Goal: Task Accomplishment & Management: Manage account settings

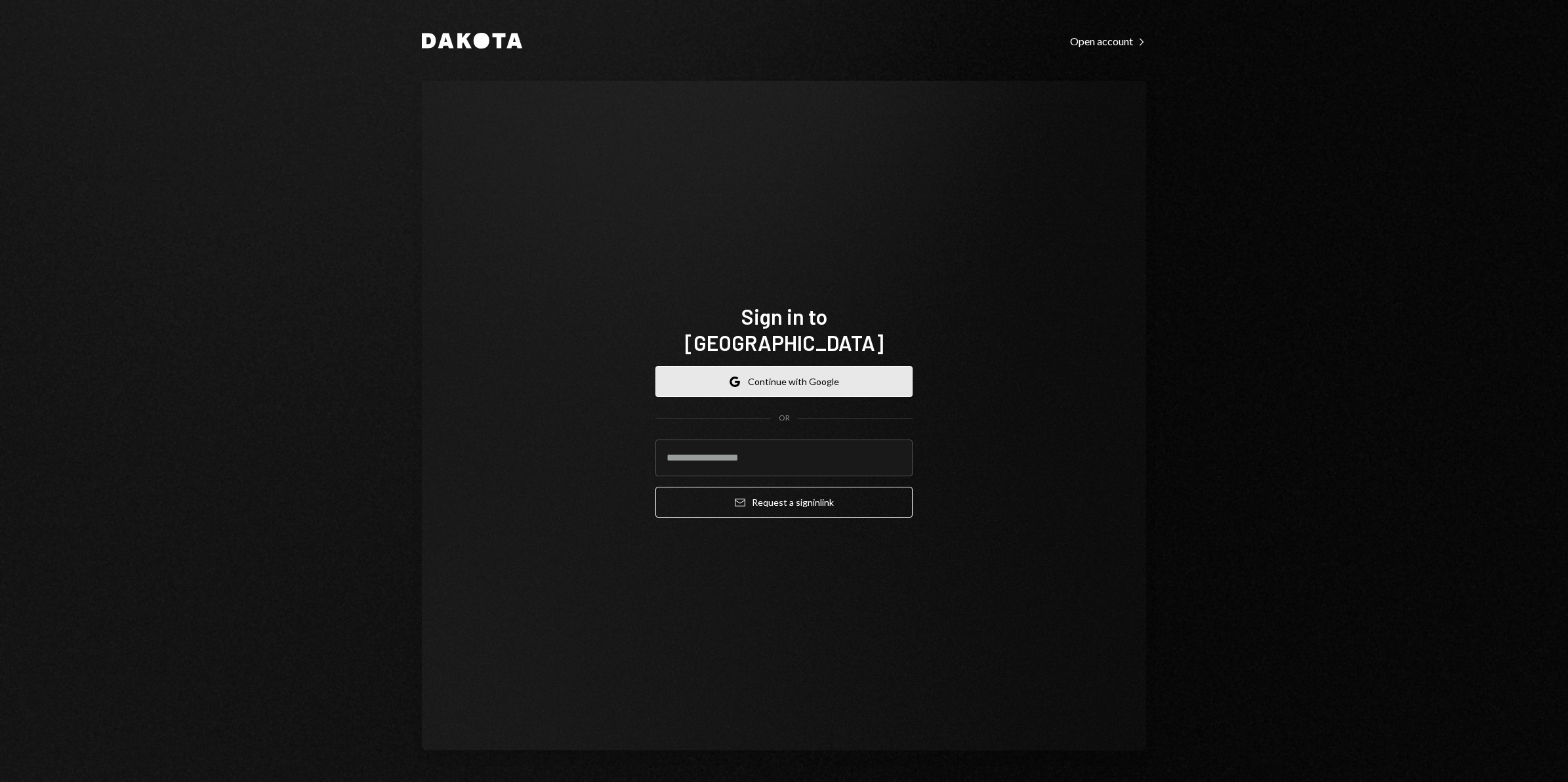
click at [807, 367] on button "Google Continue with Google" at bounding box center [784, 381] width 257 height 31
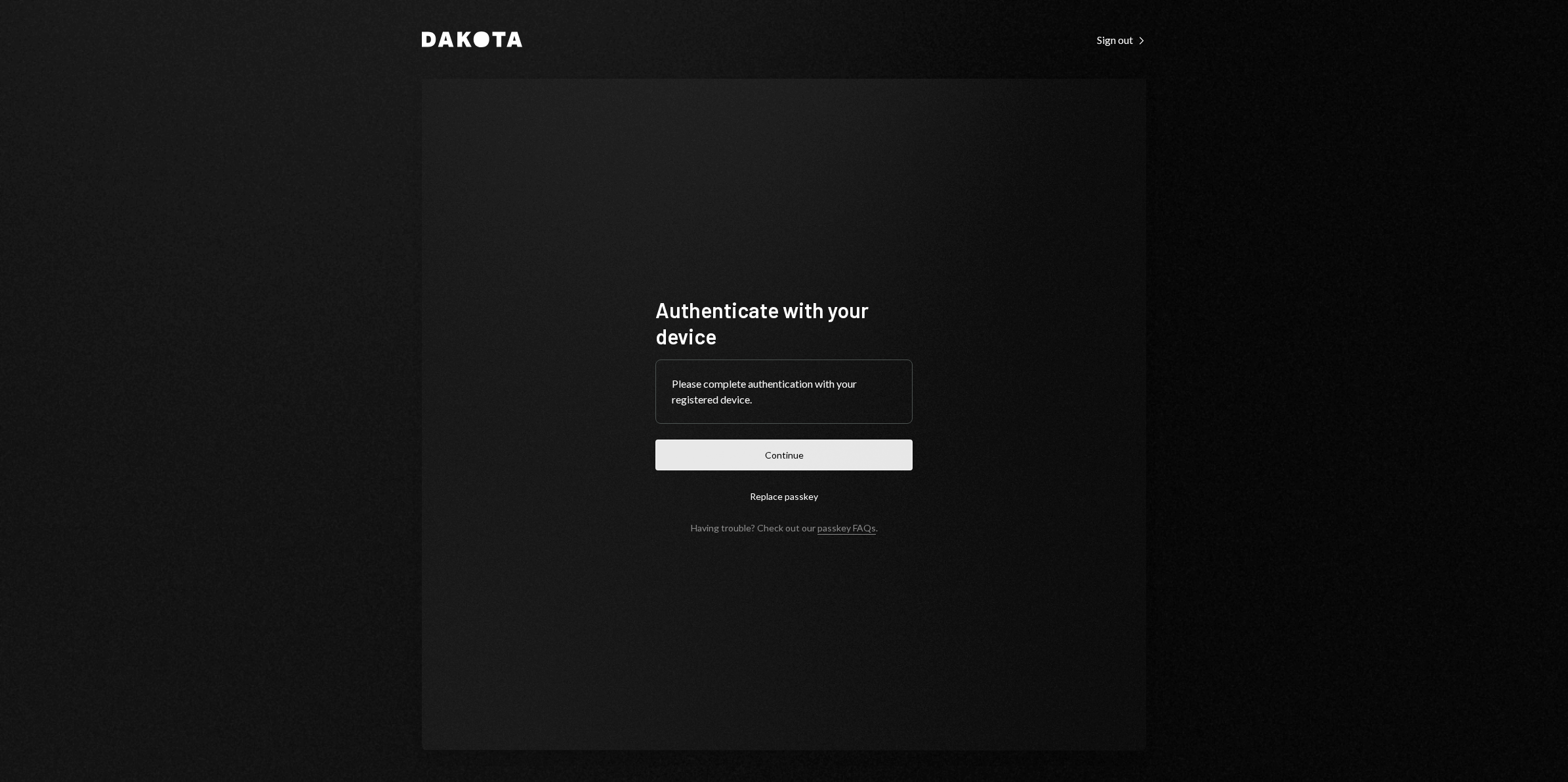
click at [794, 450] on button "Continue" at bounding box center [784, 454] width 257 height 31
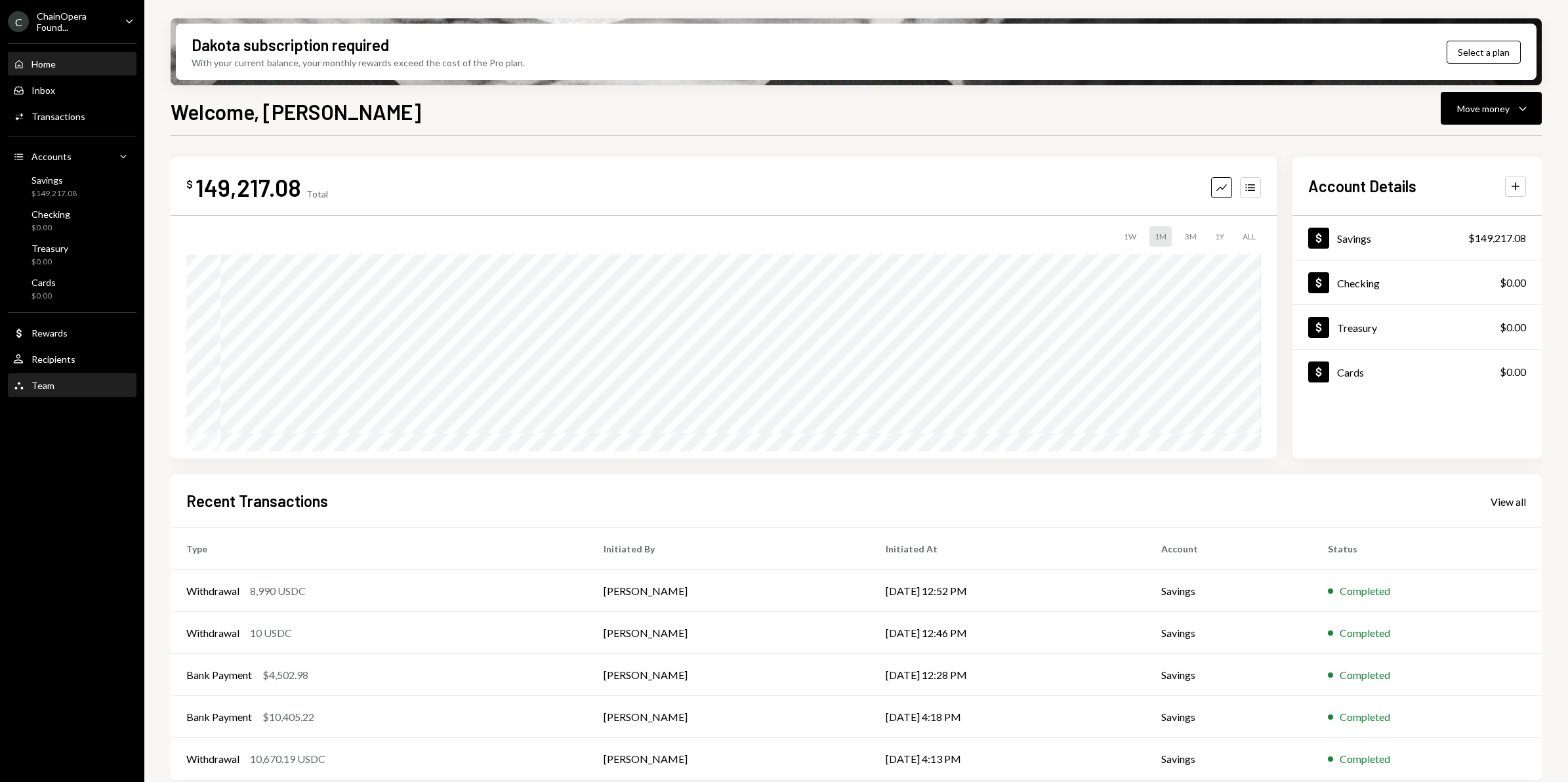
click at [63, 387] on div "Team Team" at bounding box center [72, 386] width 118 height 12
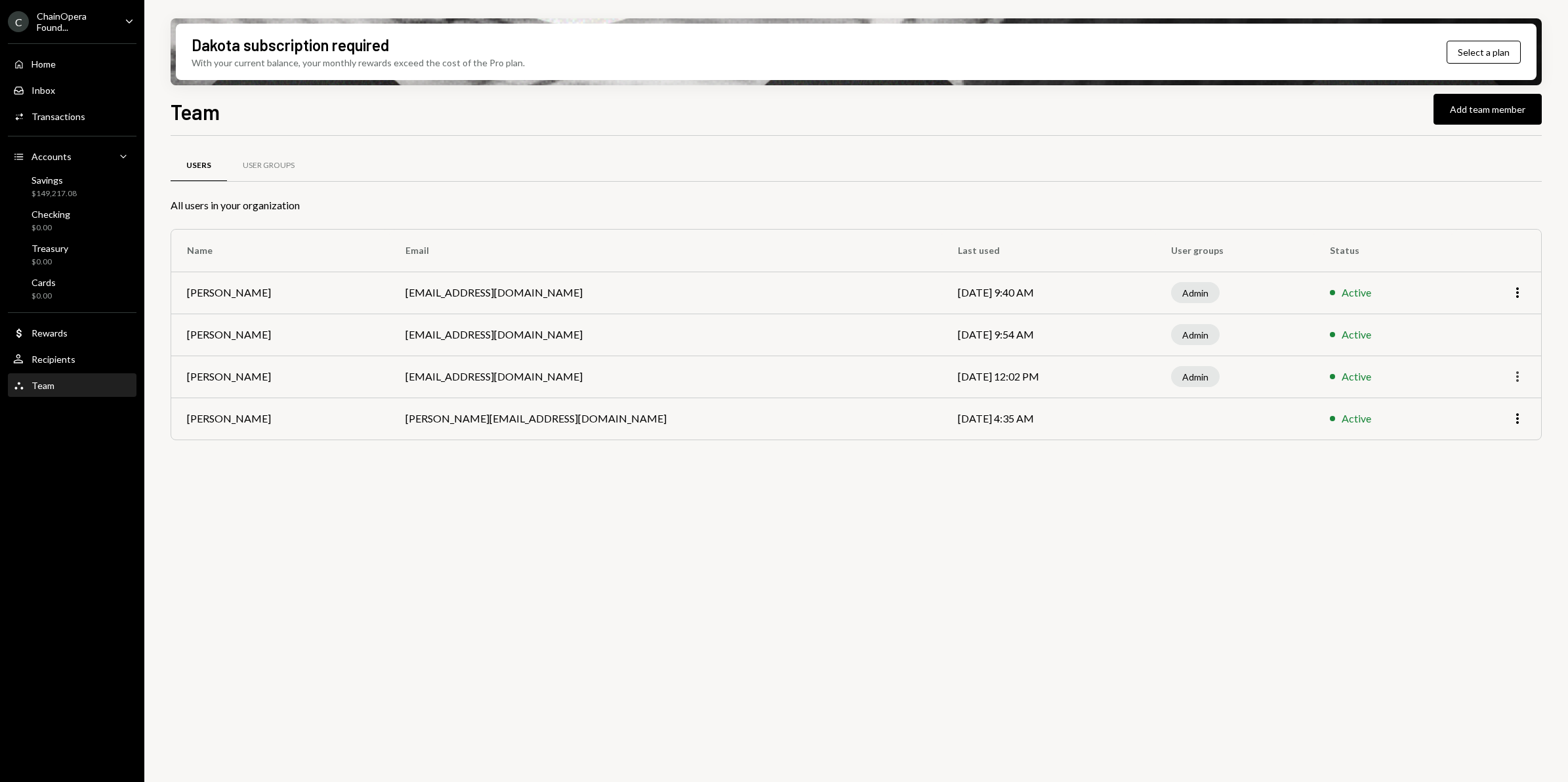
click at [1517, 375] on icon "More" at bounding box center [1517, 376] width 16 height 16
click at [900, 578] on div "Users User Groups All users in your organization Name Email Last used User grou…" at bounding box center [856, 466] width 1371 height 661
click at [1521, 376] on icon "More" at bounding box center [1517, 376] width 16 height 16
click at [1490, 433] on div "Remove" at bounding box center [1488, 427] width 66 height 23
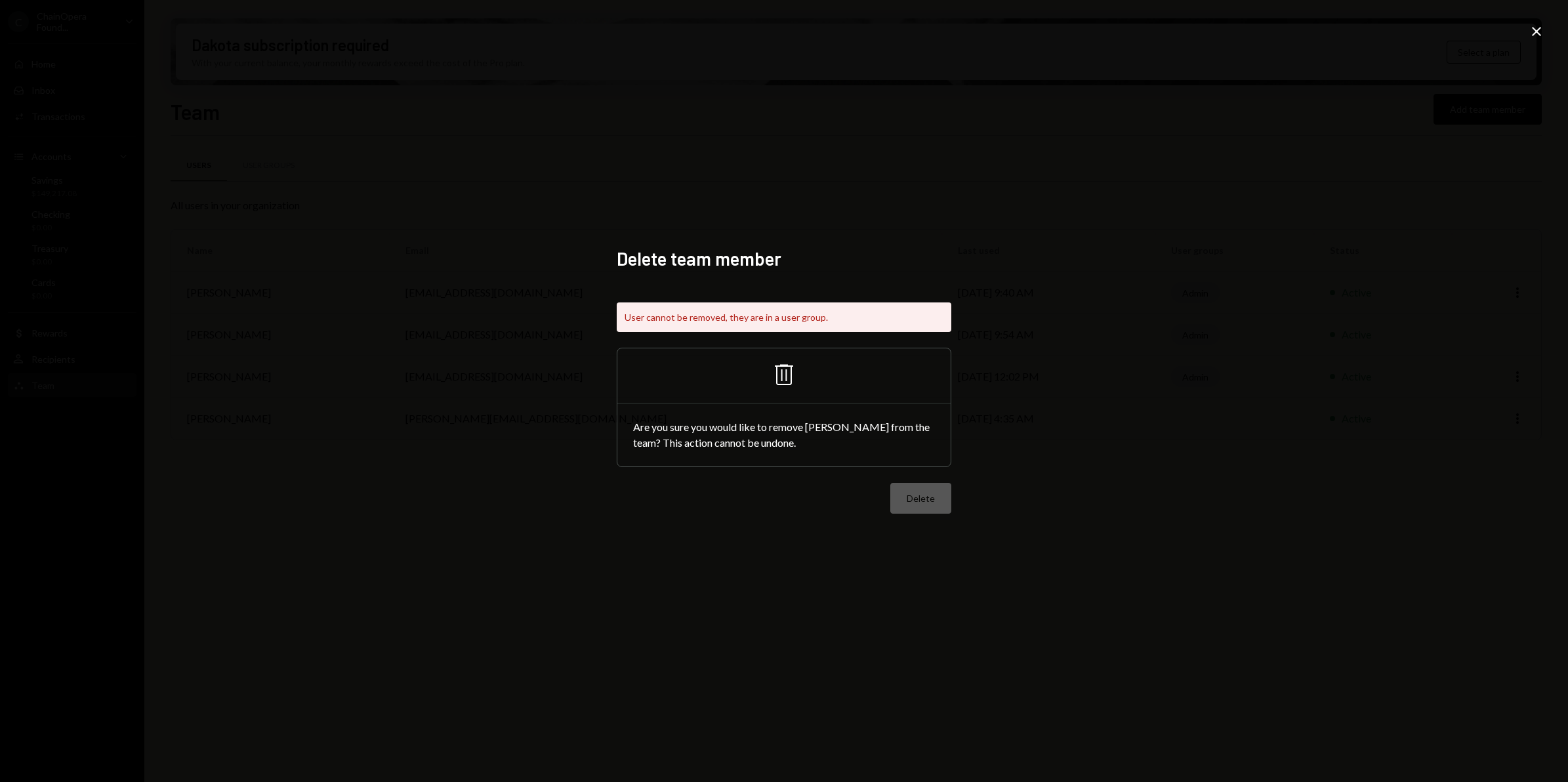
click at [1531, 31] on icon "Close" at bounding box center [1536, 31] width 16 height 16
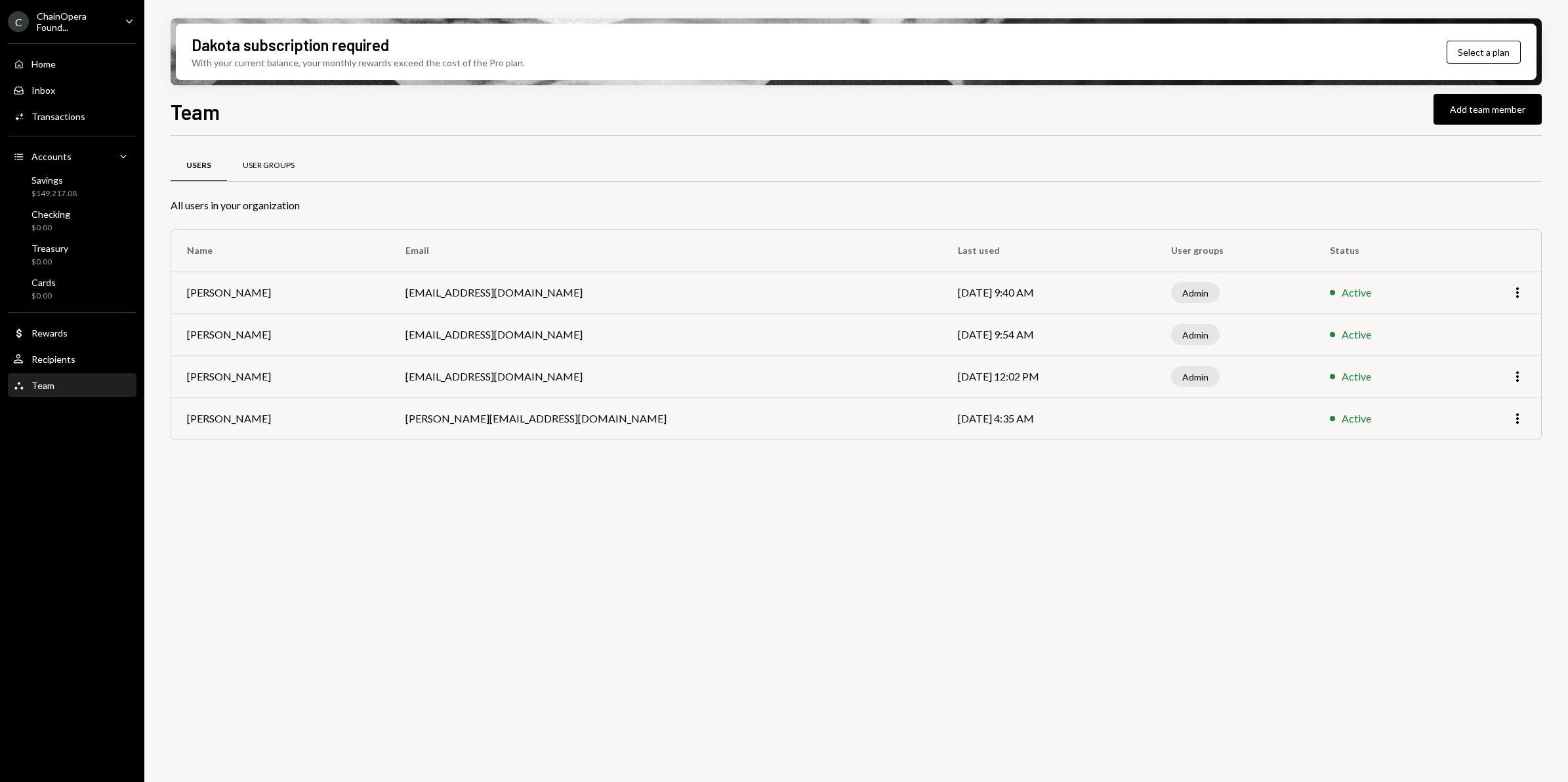
click at [251, 160] on div "User Groups" at bounding box center [269, 165] width 52 height 11
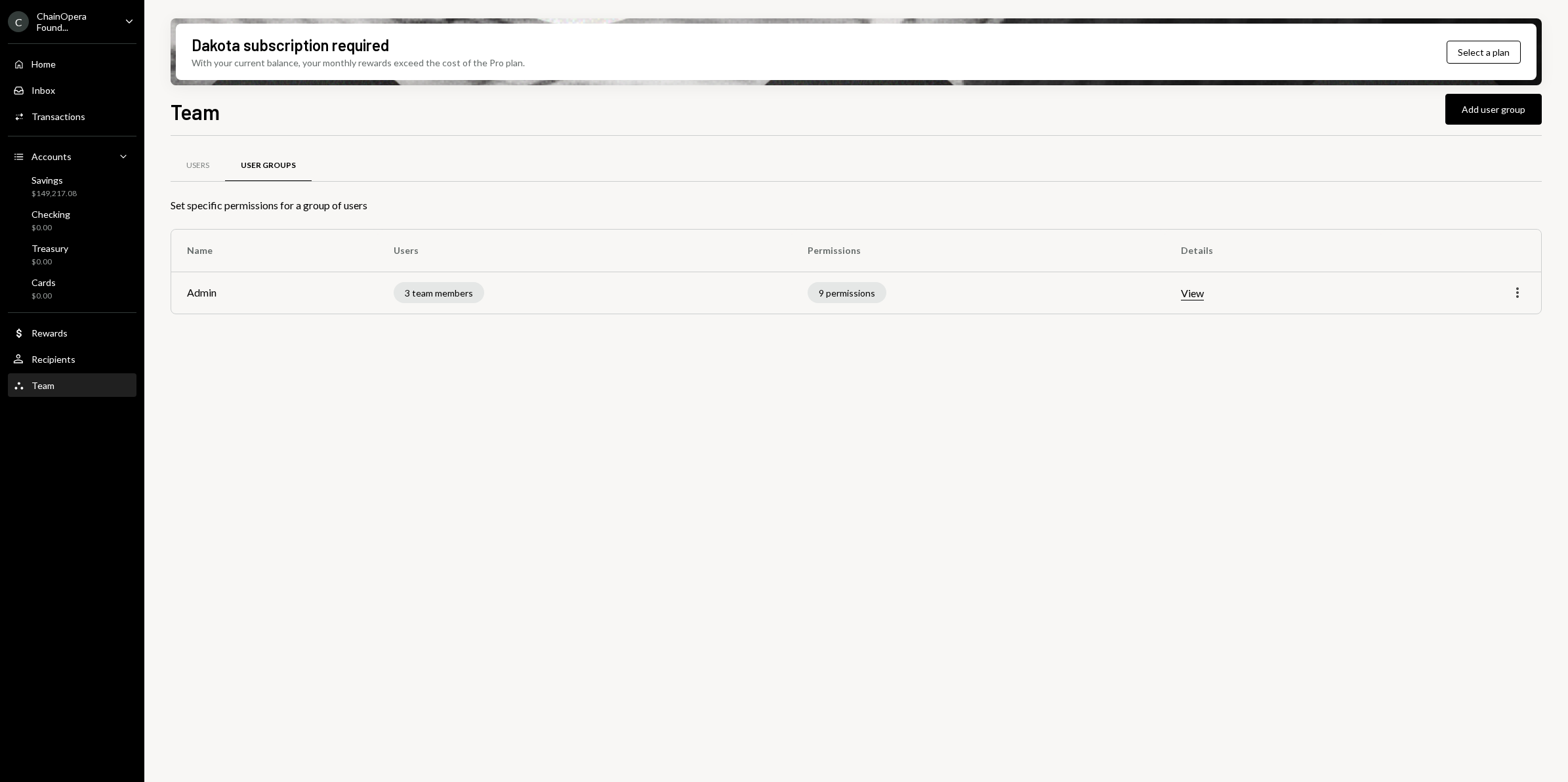
click at [1514, 293] on icon "More" at bounding box center [1517, 292] width 16 height 16
click at [1491, 318] on div "Edit" at bounding box center [1488, 321] width 66 height 23
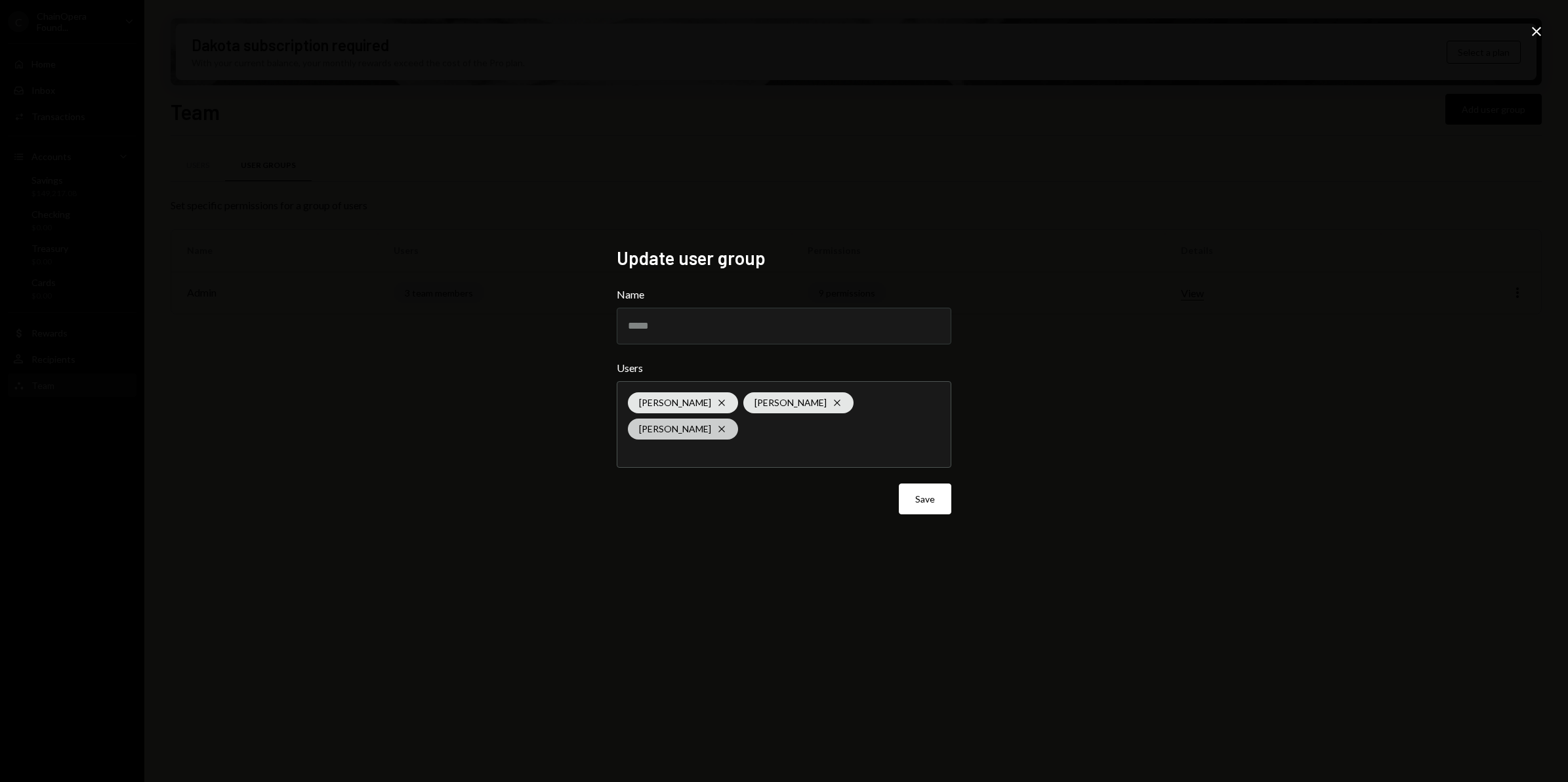
click at [725, 427] on icon at bounding box center [722, 430] width 6 height 6
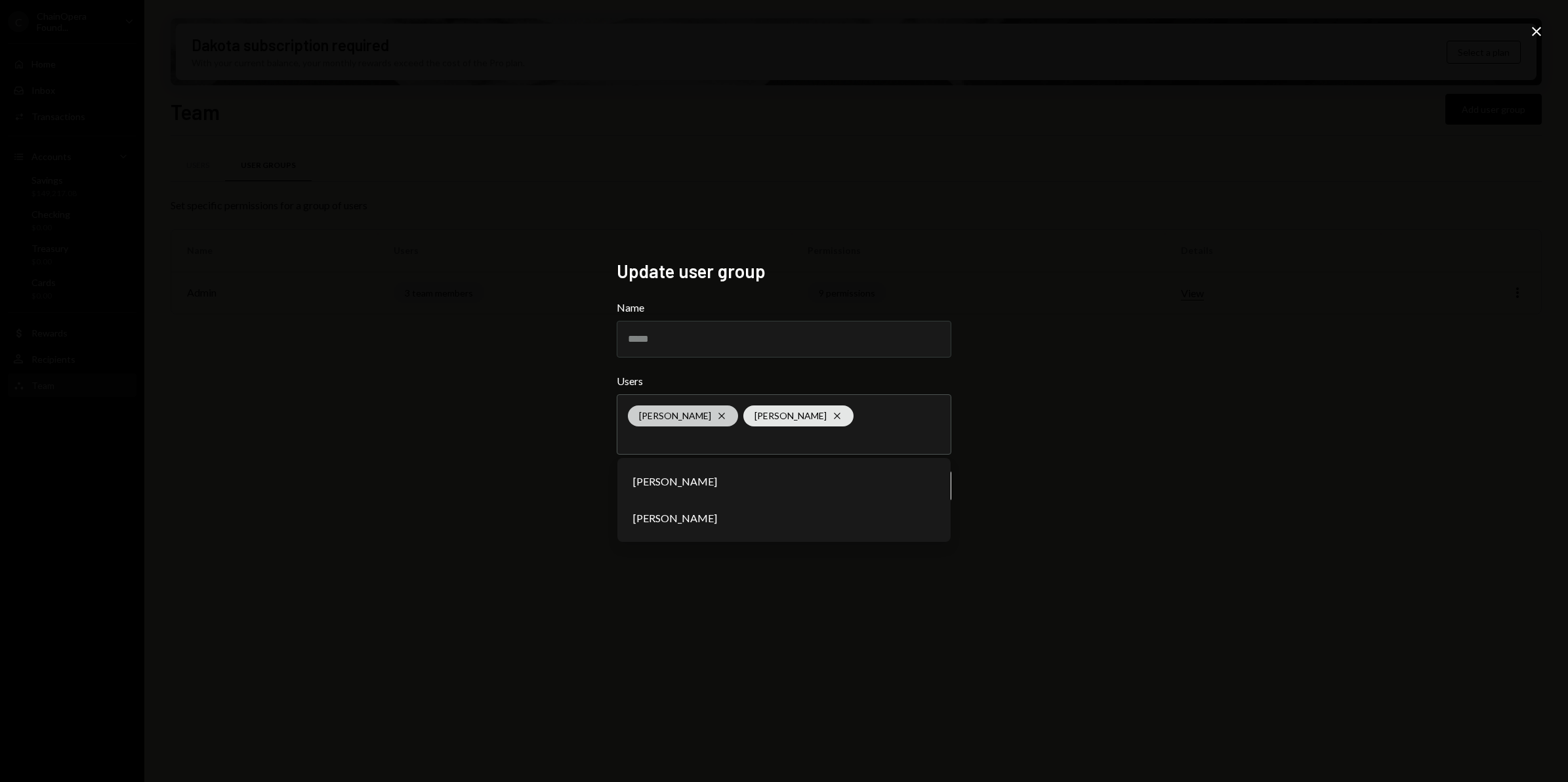
click at [719, 414] on icon at bounding box center [722, 416] width 6 height 6
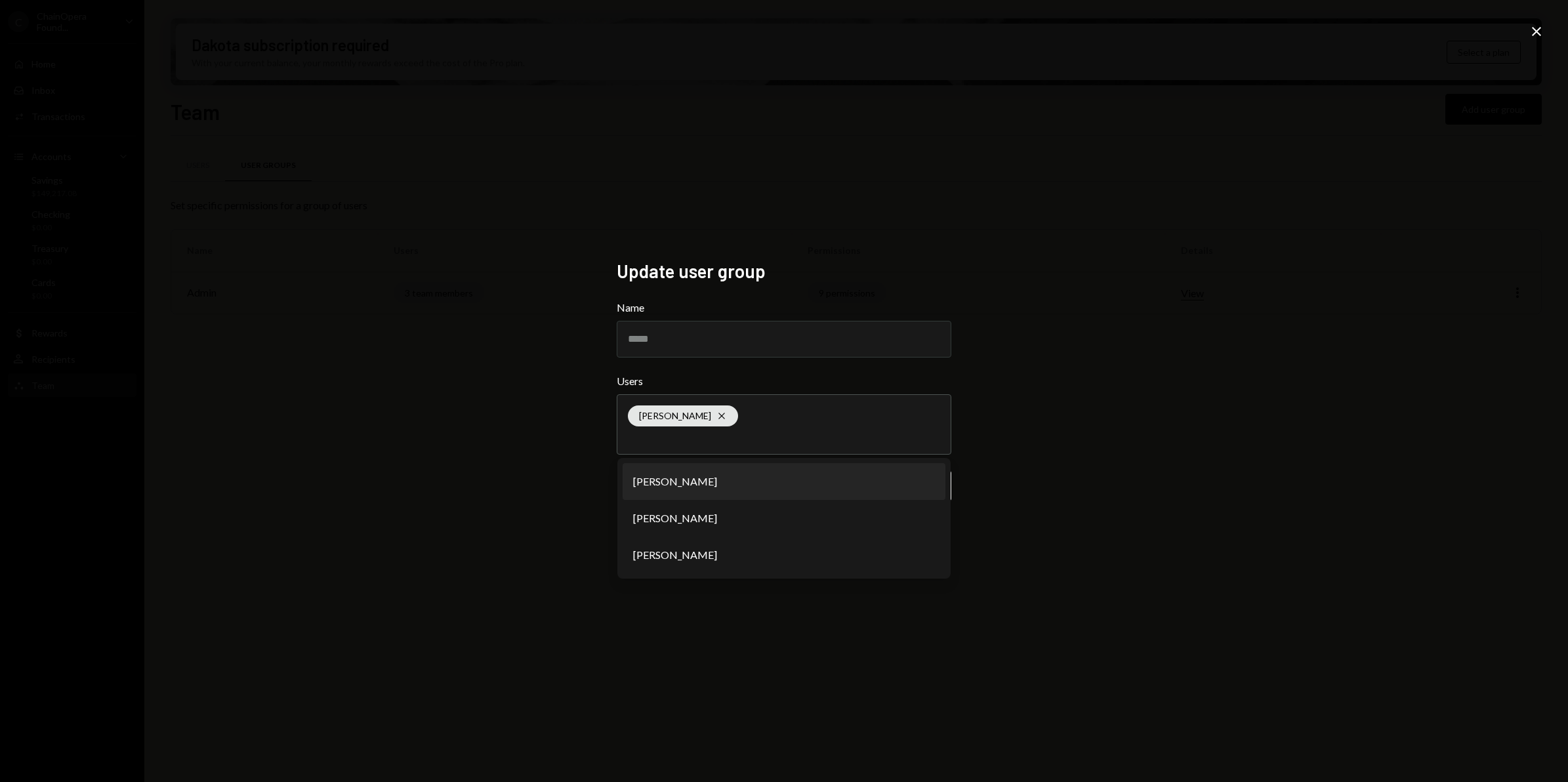
click at [1120, 409] on div "Update user group Name ***** Users Berno de Villiers Cross Karen Kersey Yvonne …" at bounding box center [784, 391] width 1568 height 782
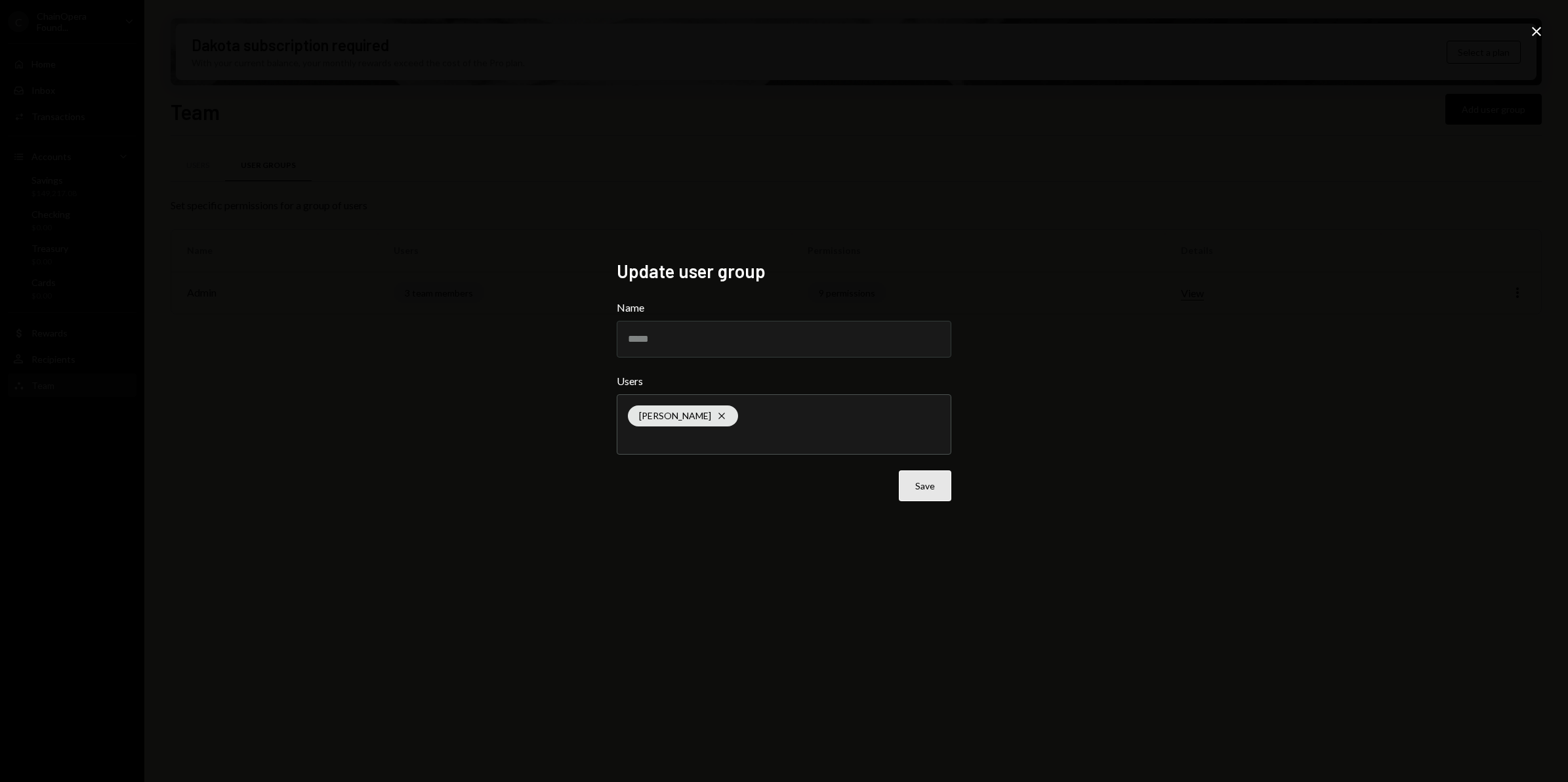
click at [925, 487] on button "Save" at bounding box center [925, 486] width 52 height 31
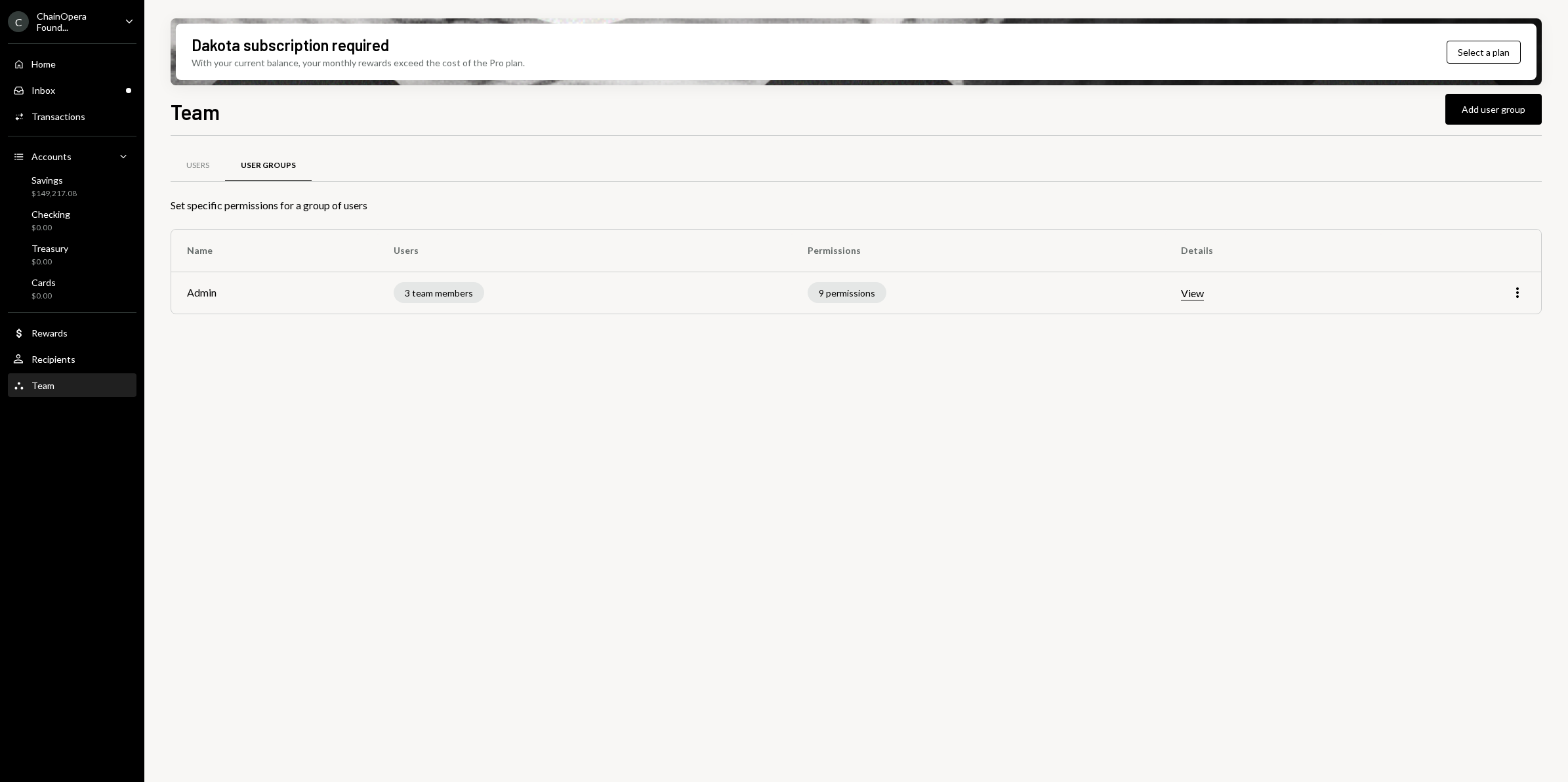
click at [75, 386] on div "Team Team" at bounding box center [72, 386] width 118 height 12
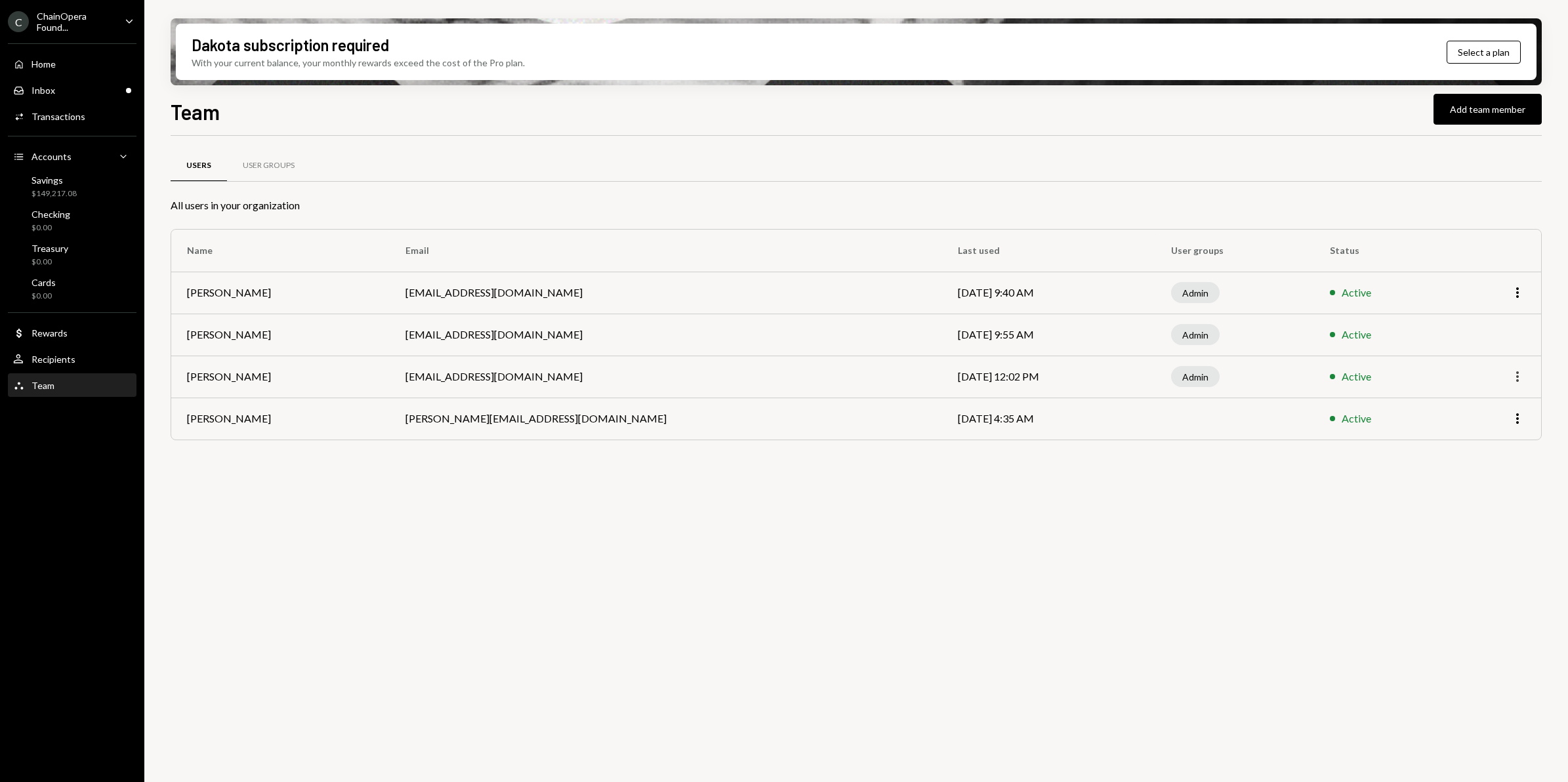
click at [1516, 381] on icon "More" at bounding box center [1517, 376] width 16 height 16
click at [1498, 432] on div "Remove" at bounding box center [1488, 427] width 66 height 23
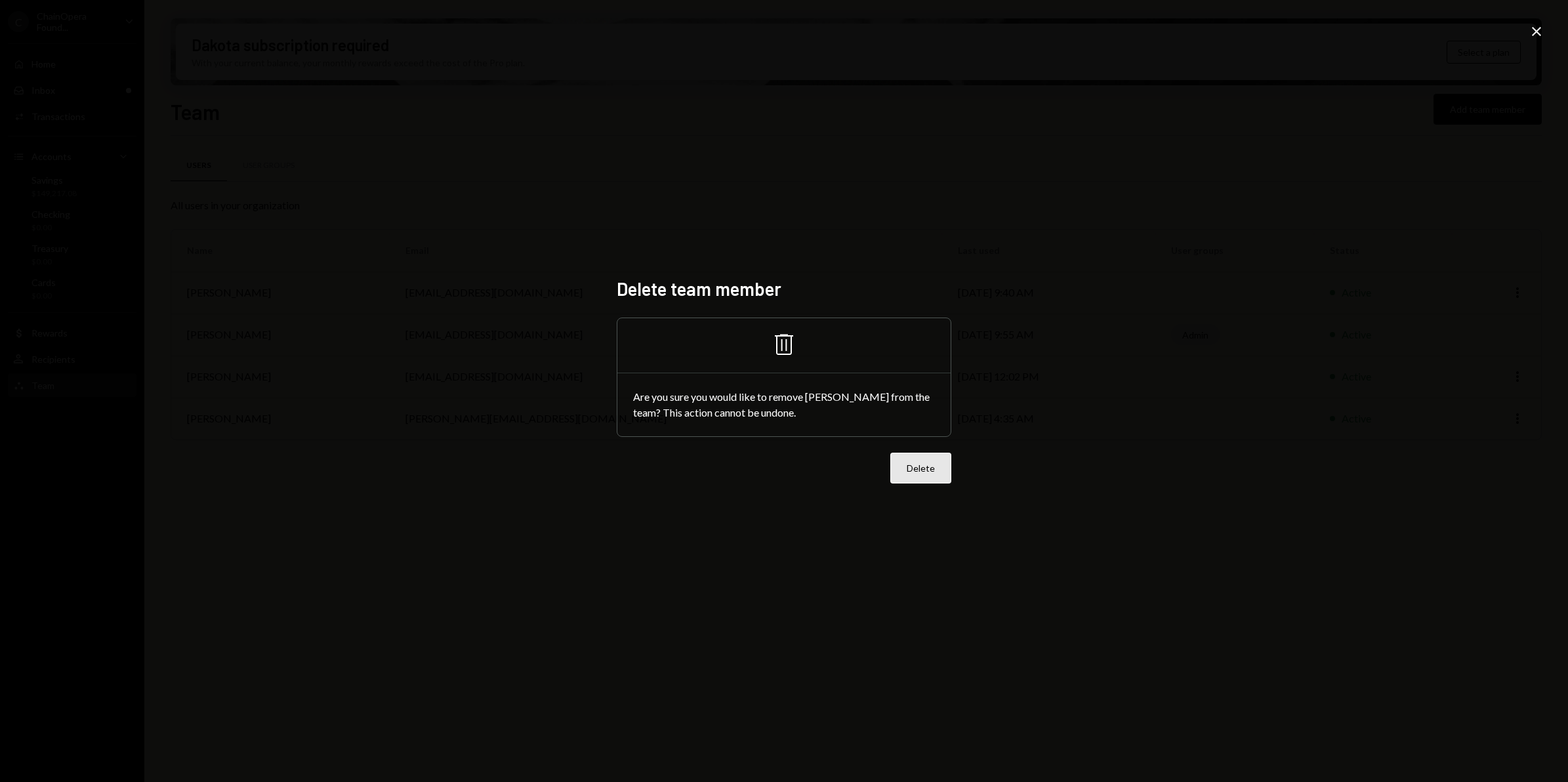
click at [939, 470] on button "Delete" at bounding box center [921, 468] width 61 height 31
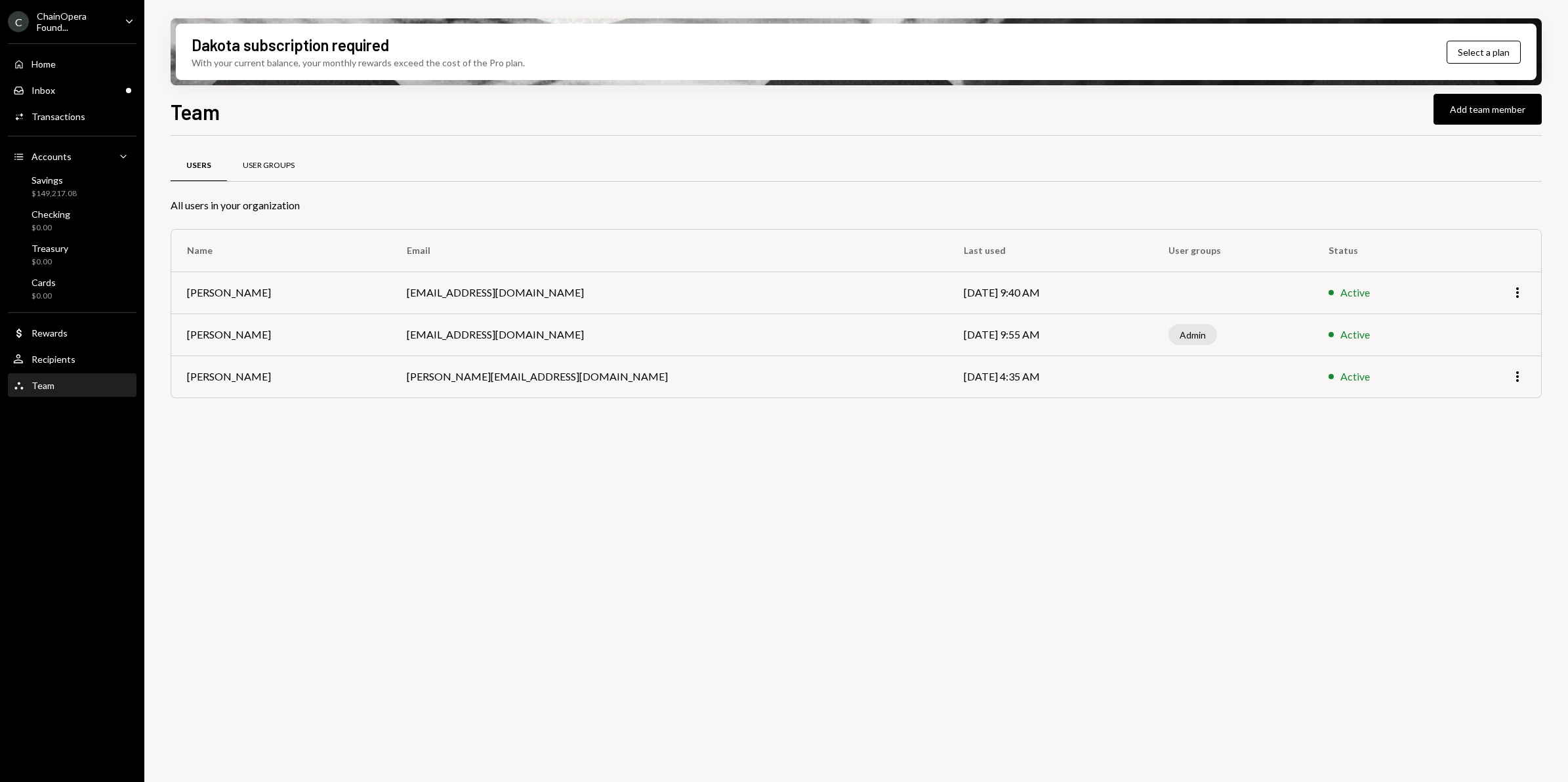
click at [254, 162] on div "User Groups" at bounding box center [269, 165] width 52 height 11
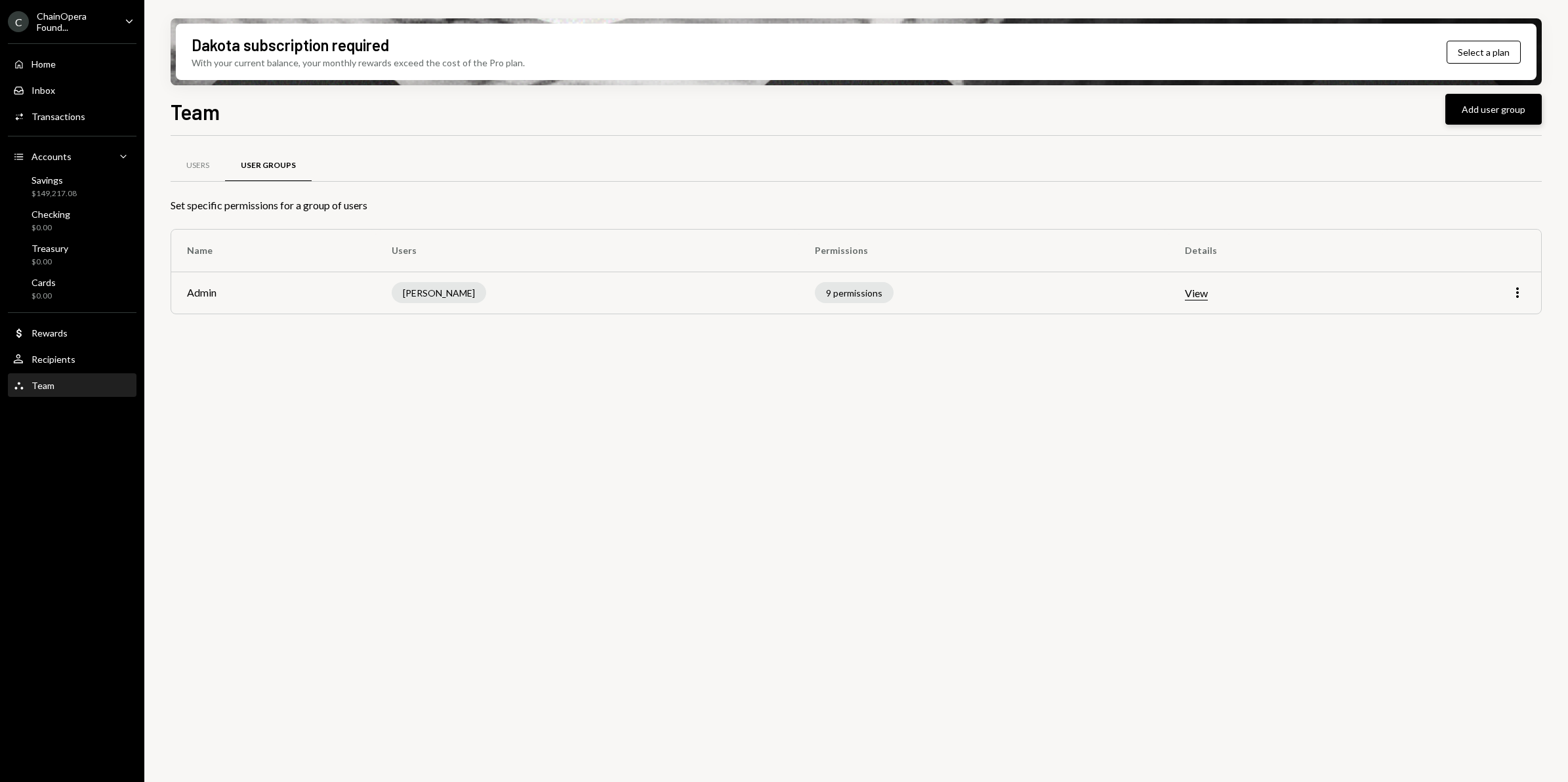
click at [1507, 116] on button "Add user group" at bounding box center [1494, 109] width 96 height 31
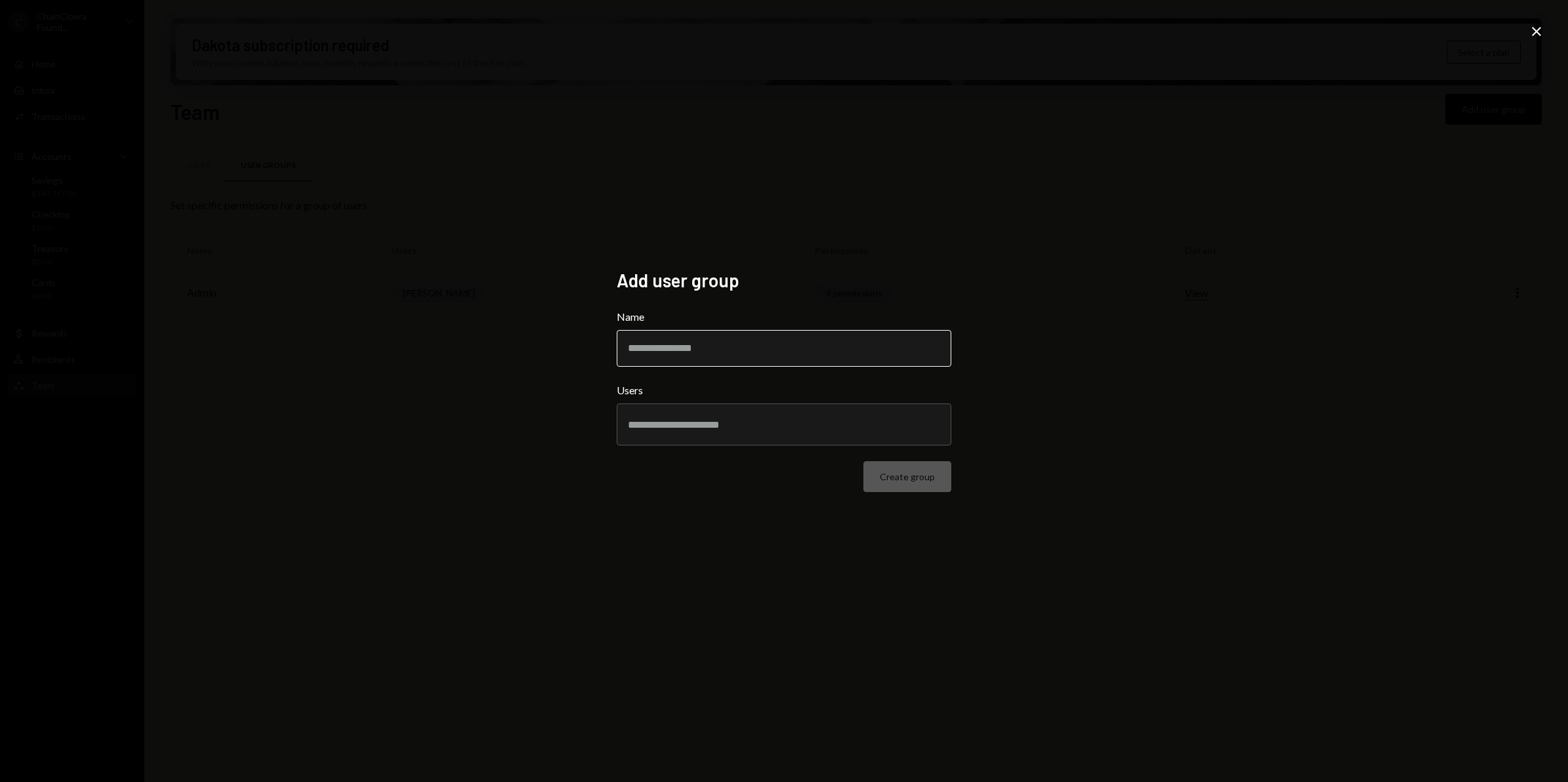
click at [673, 352] on input "Name" at bounding box center [784, 348] width 334 height 36
type input "*********"
click at [717, 420] on input "text" at bounding box center [784, 425] width 312 height 12
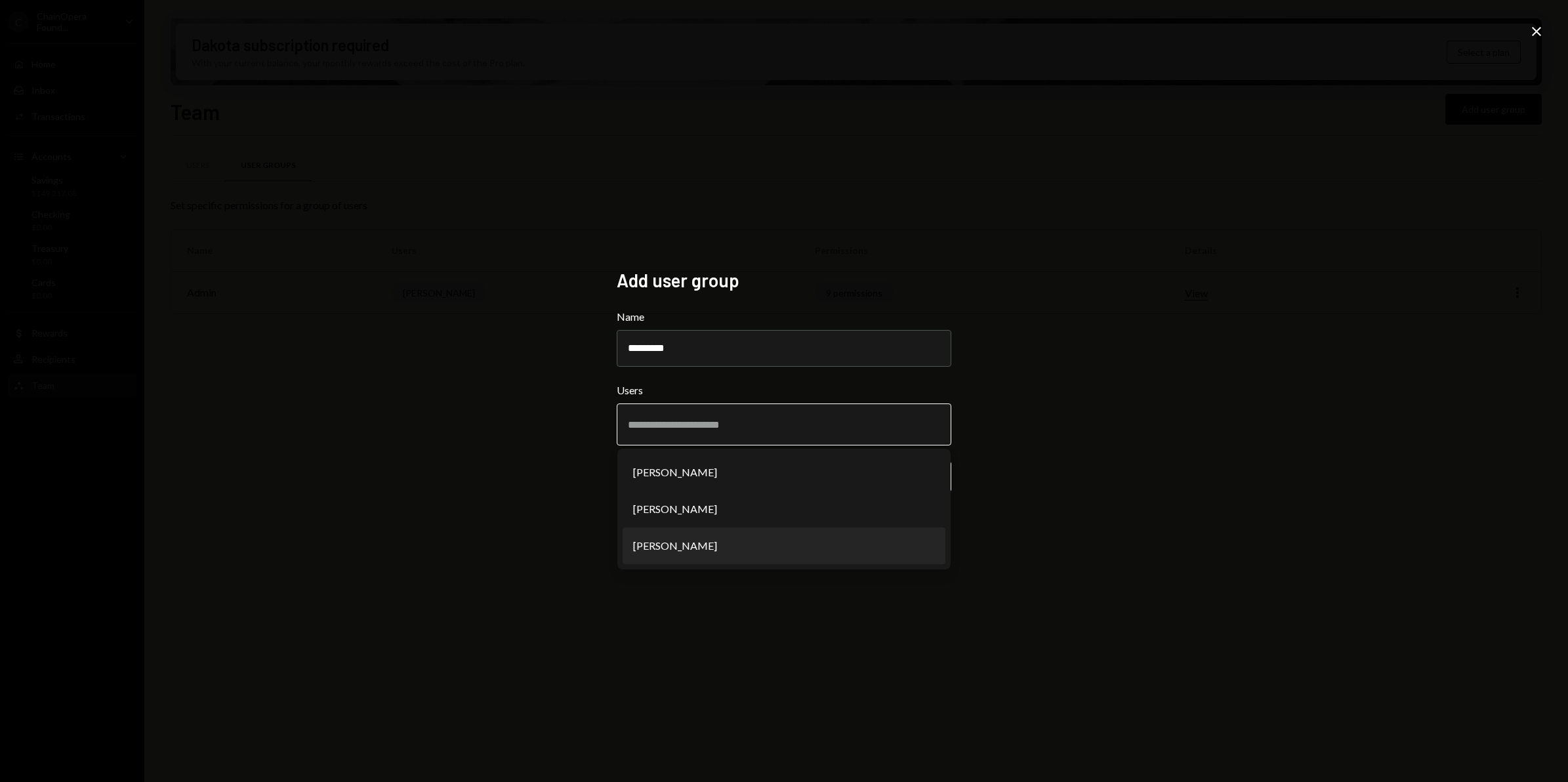
click at [677, 548] on li "[PERSON_NAME]" at bounding box center [784, 545] width 323 height 36
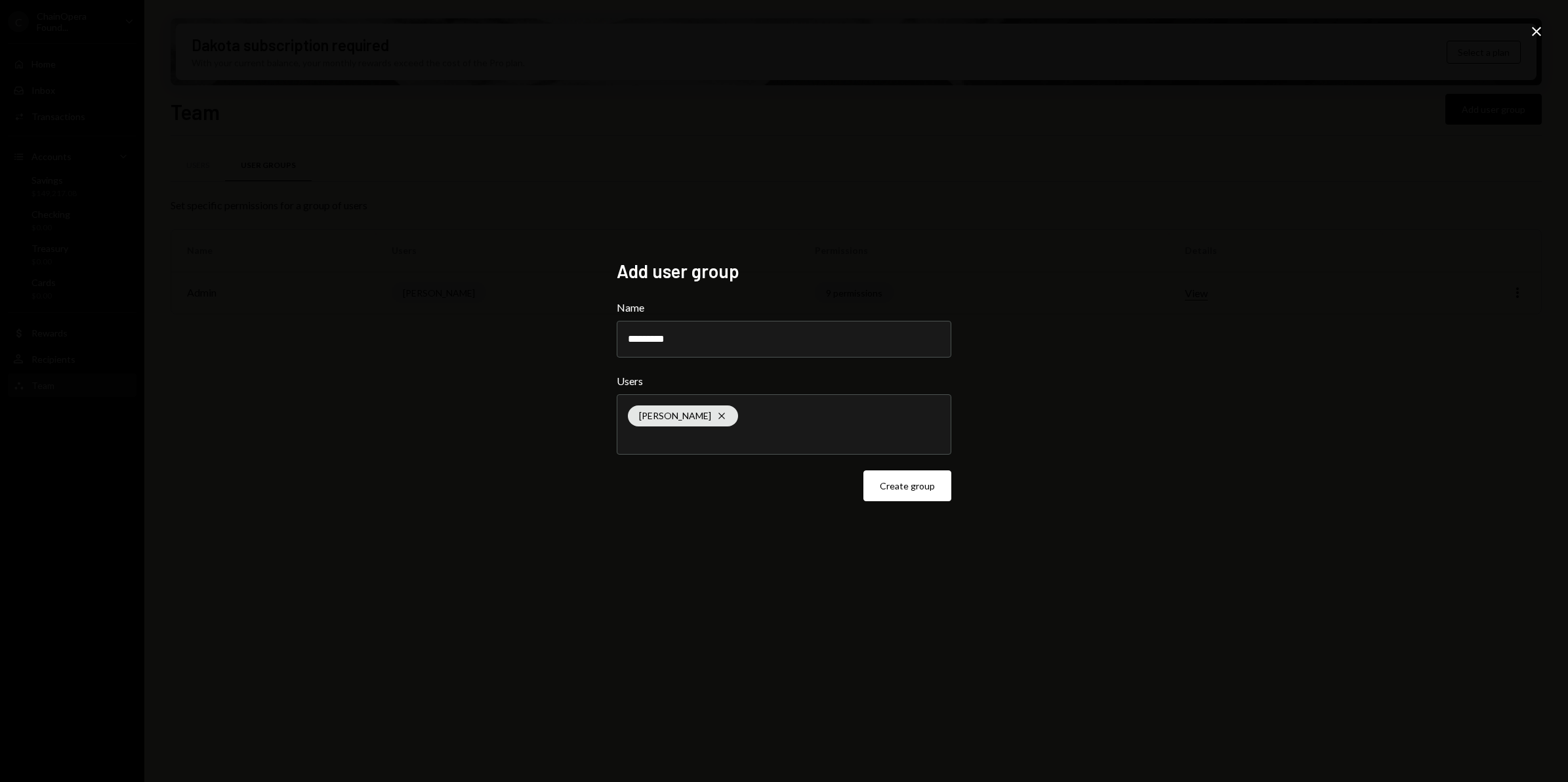
click at [913, 491] on button "Create group" at bounding box center [907, 486] width 88 height 31
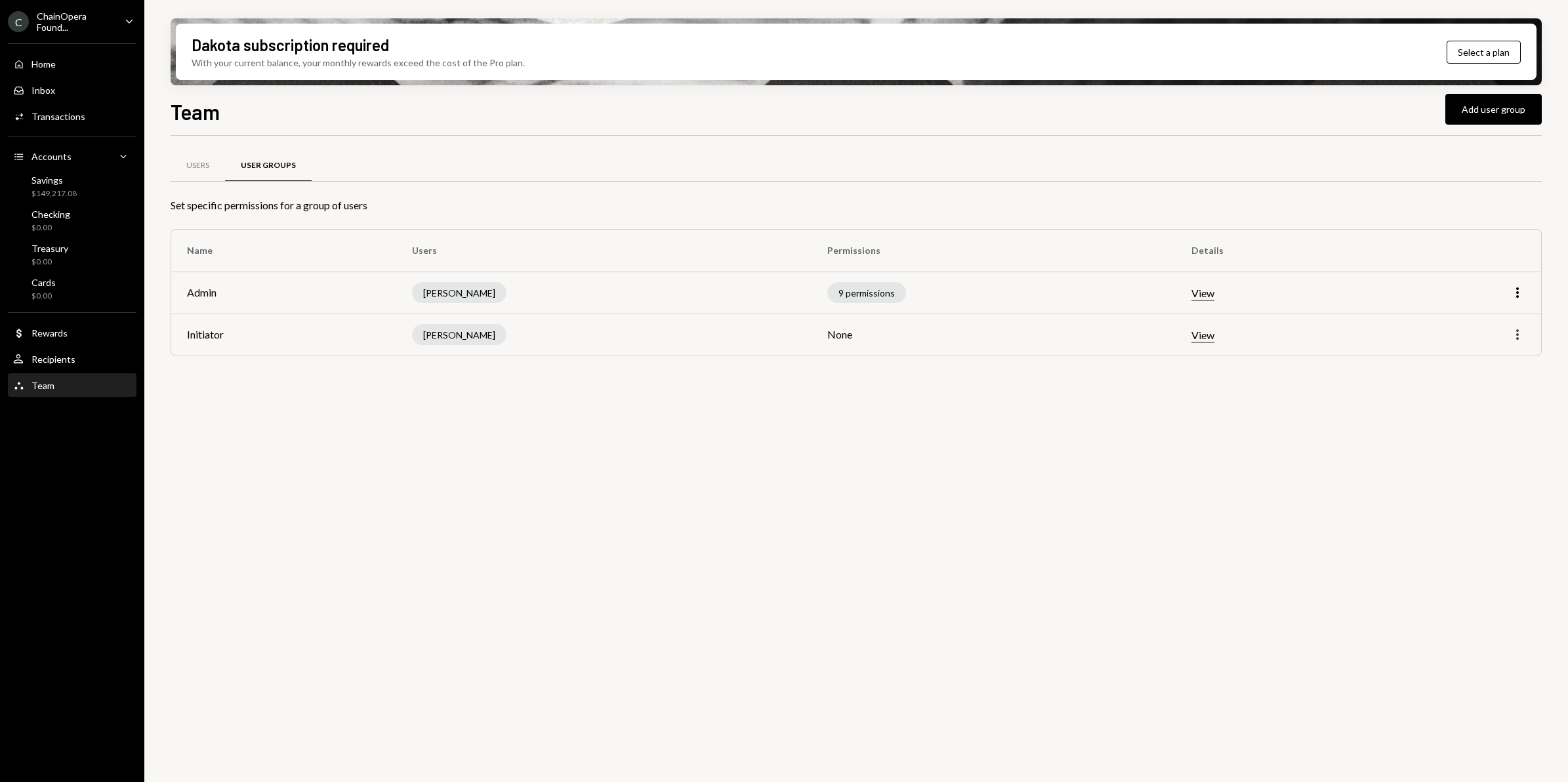
click at [1523, 336] on icon "More" at bounding box center [1517, 334] width 16 height 16
click at [1479, 361] on div "Edit" at bounding box center [1488, 363] width 66 height 23
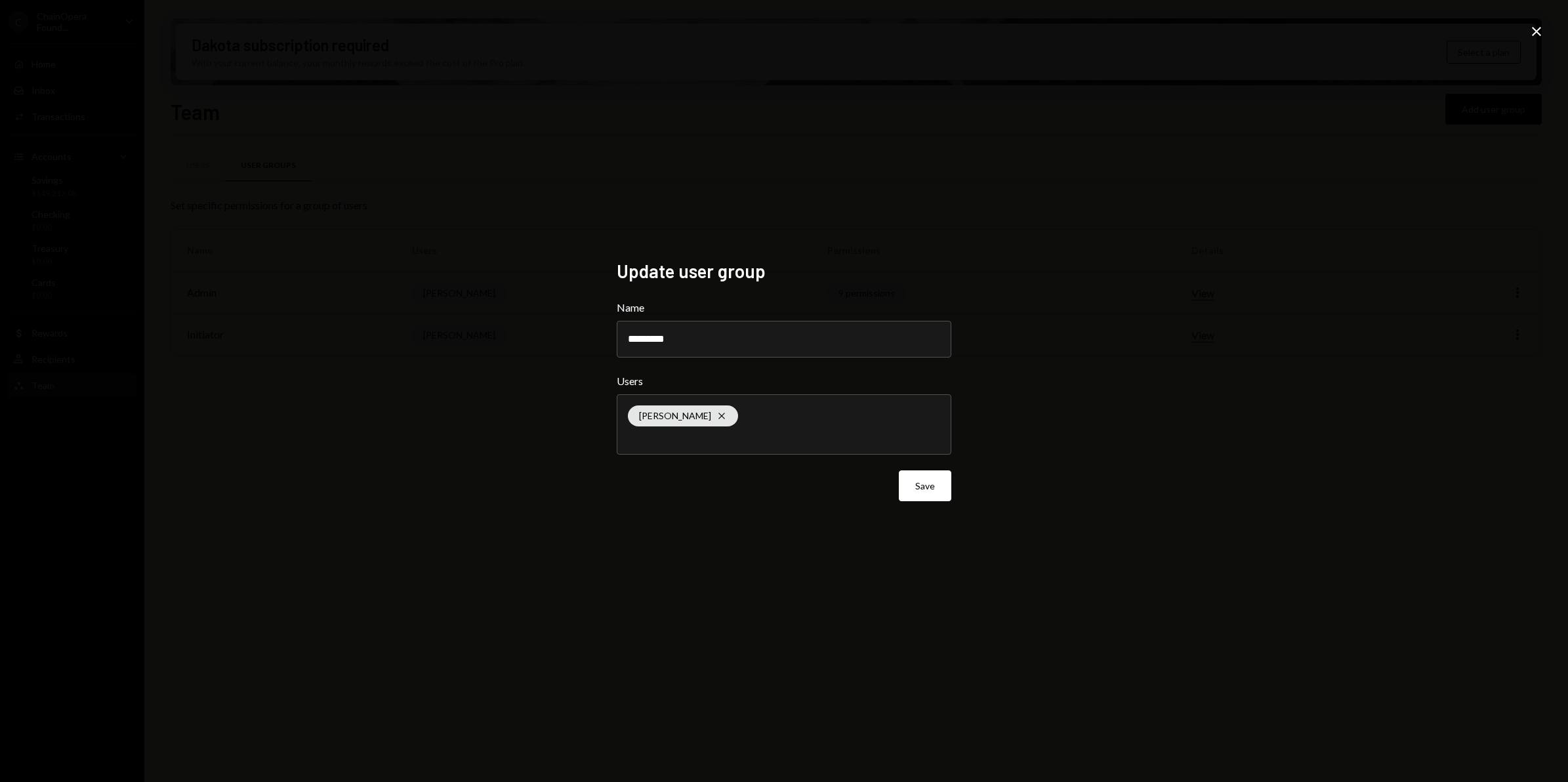
click at [1126, 338] on div "Update user group Name ********* Users [PERSON_NAME] Cross Save Close" at bounding box center [784, 391] width 1568 height 782
click at [1533, 31] on icon "Close" at bounding box center [1536, 31] width 16 height 16
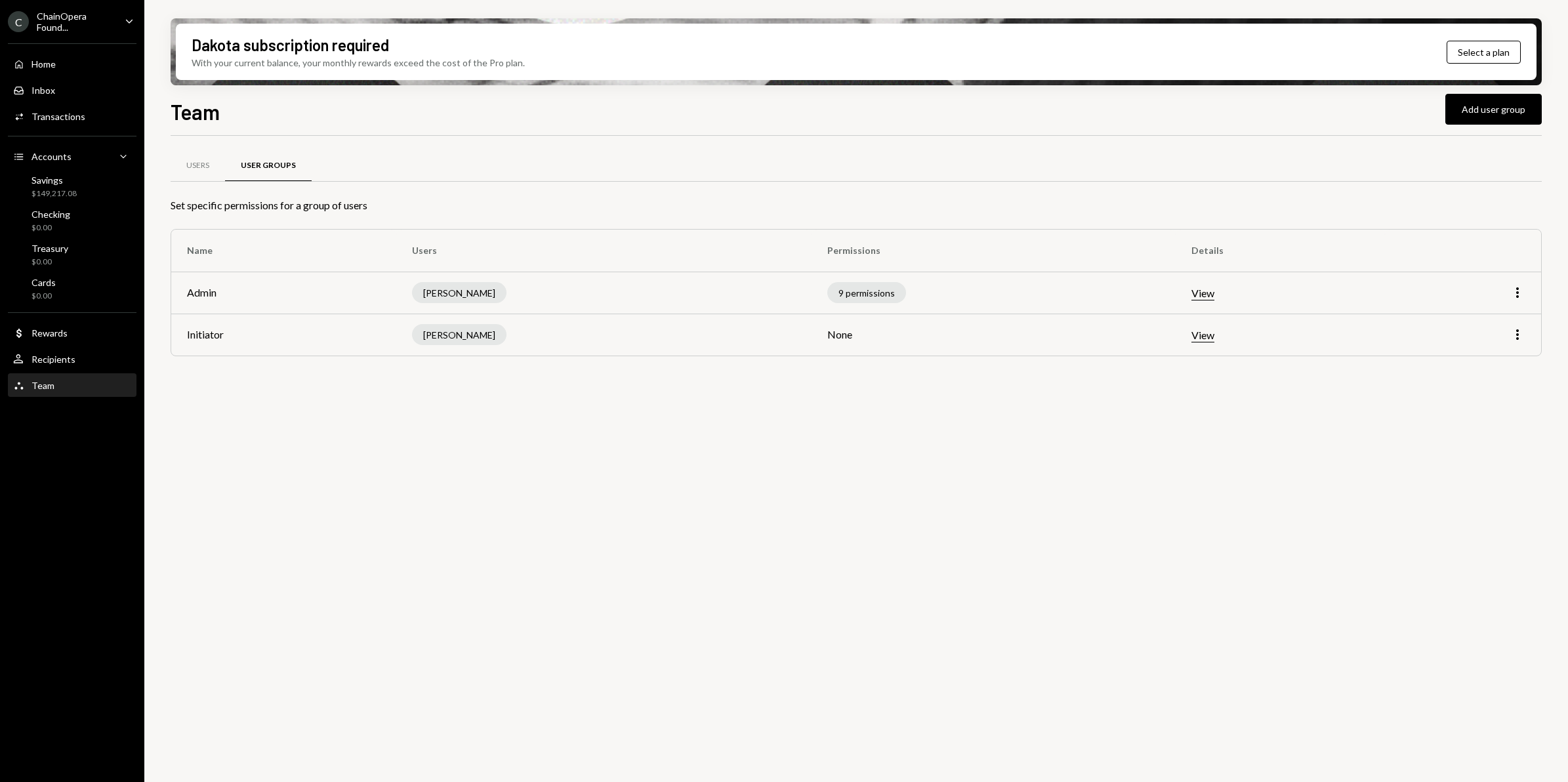
click at [839, 335] on td "None" at bounding box center [994, 334] width 364 height 42
click at [875, 290] on div "9 permissions" at bounding box center [867, 293] width 79 height 21
click at [867, 296] on div "9 permissions" at bounding box center [867, 293] width 79 height 21
click at [857, 295] on div "9 permissions" at bounding box center [867, 293] width 79 height 21
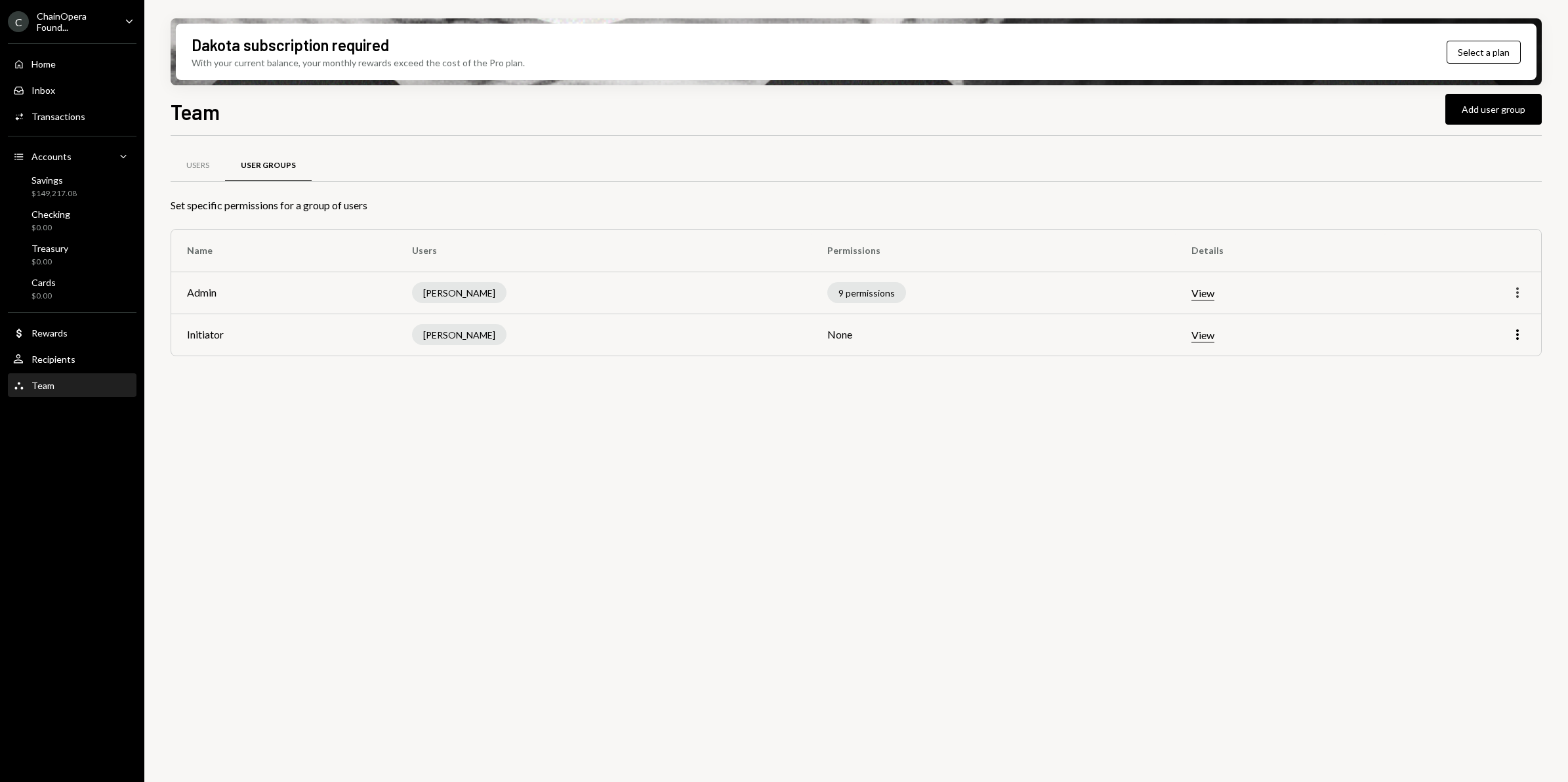
click at [1517, 296] on icon "button" at bounding box center [1518, 293] width 3 height 10
drag, startPoint x: 1210, startPoint y: 484, endPoint x: 1215, endPoint y: 446, distance: 38.3
click at [1213, 480] on div "Users User Groups Set specific permissions for a group of users Name Users Perm…" at bounding box center [856, 466] width 1371 height 661
click at [1204, 339] on button "View" at bounding box center [1203, 335] width 23 height 13
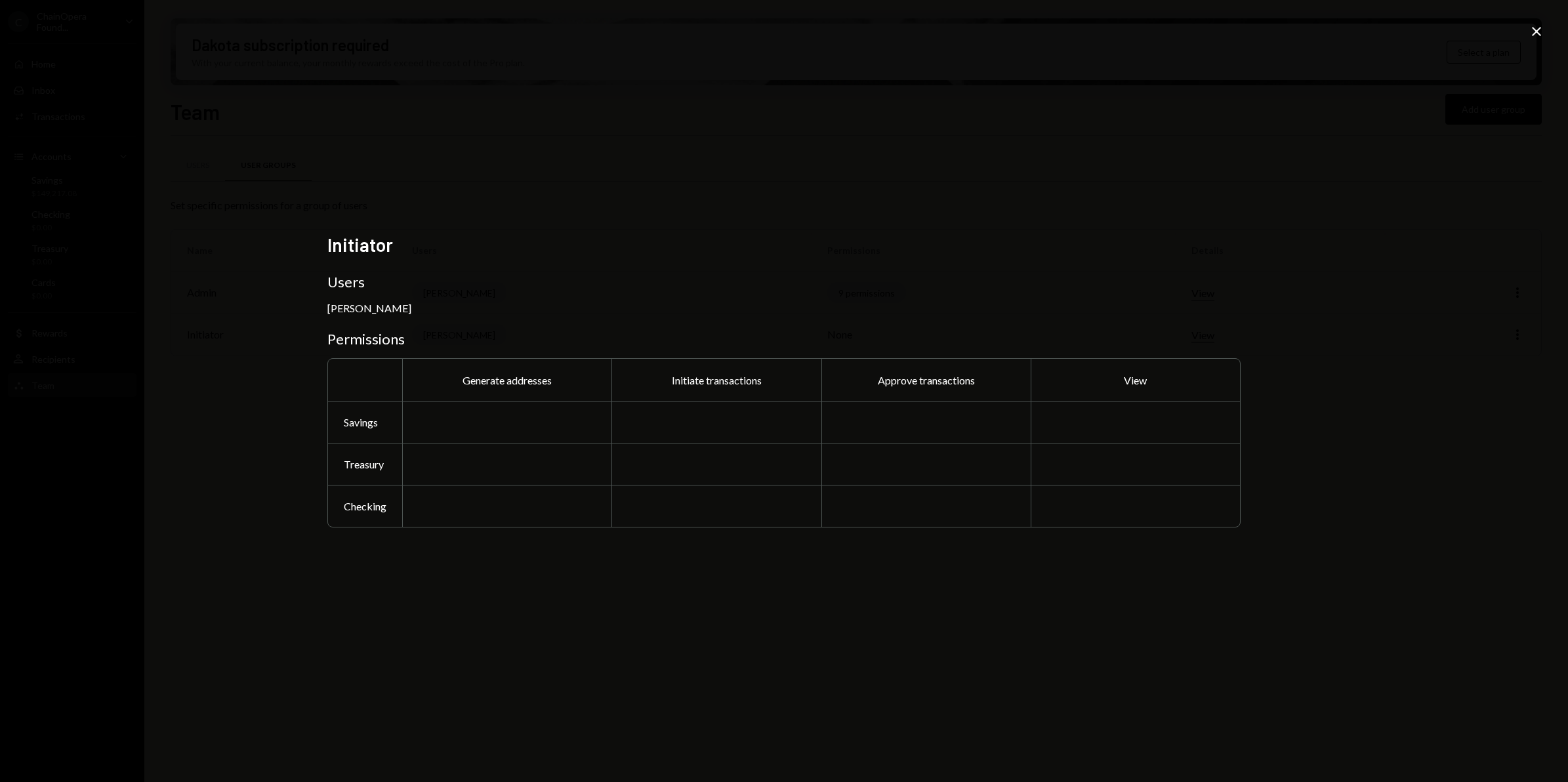
click at [482, 409] on div at bounding box center [507, 422] width 209 height 42
drag, startPoint x: 493, startPoint y: 427, endPoint x: 507, endPoint y: 435, distance: 16.1
click at [507, 435] on div at bounding box center [507, 422] width 209 height 42
click at [783, 421] on div at bounding box center [716, 422] width 209 height 42
click at [926, 509] on div at bounding box center [926, 506] width 209 height 42
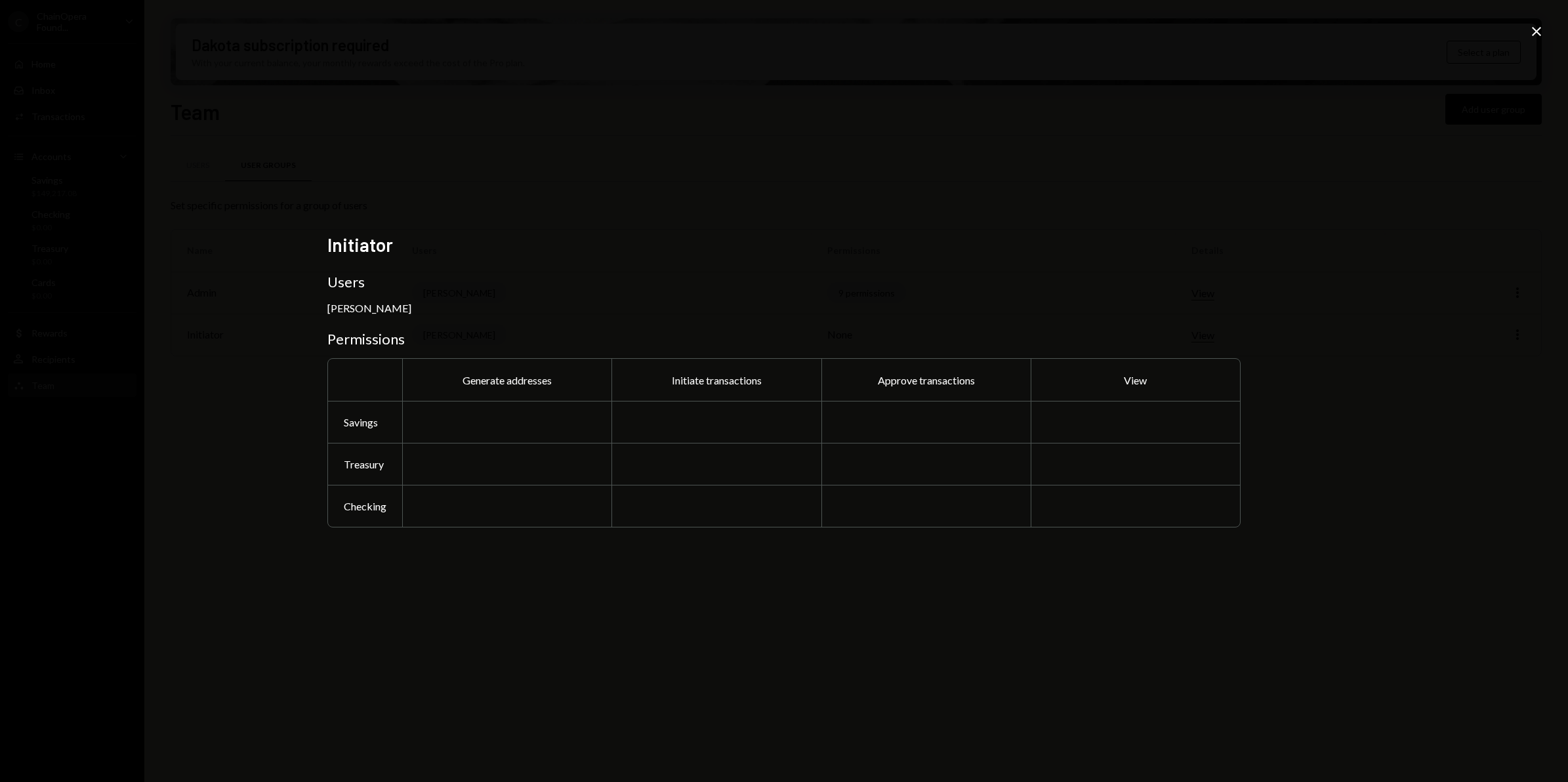
click at [1542, 35] on icon "Close" at bounding box center [1536, 31] width 16 height 16
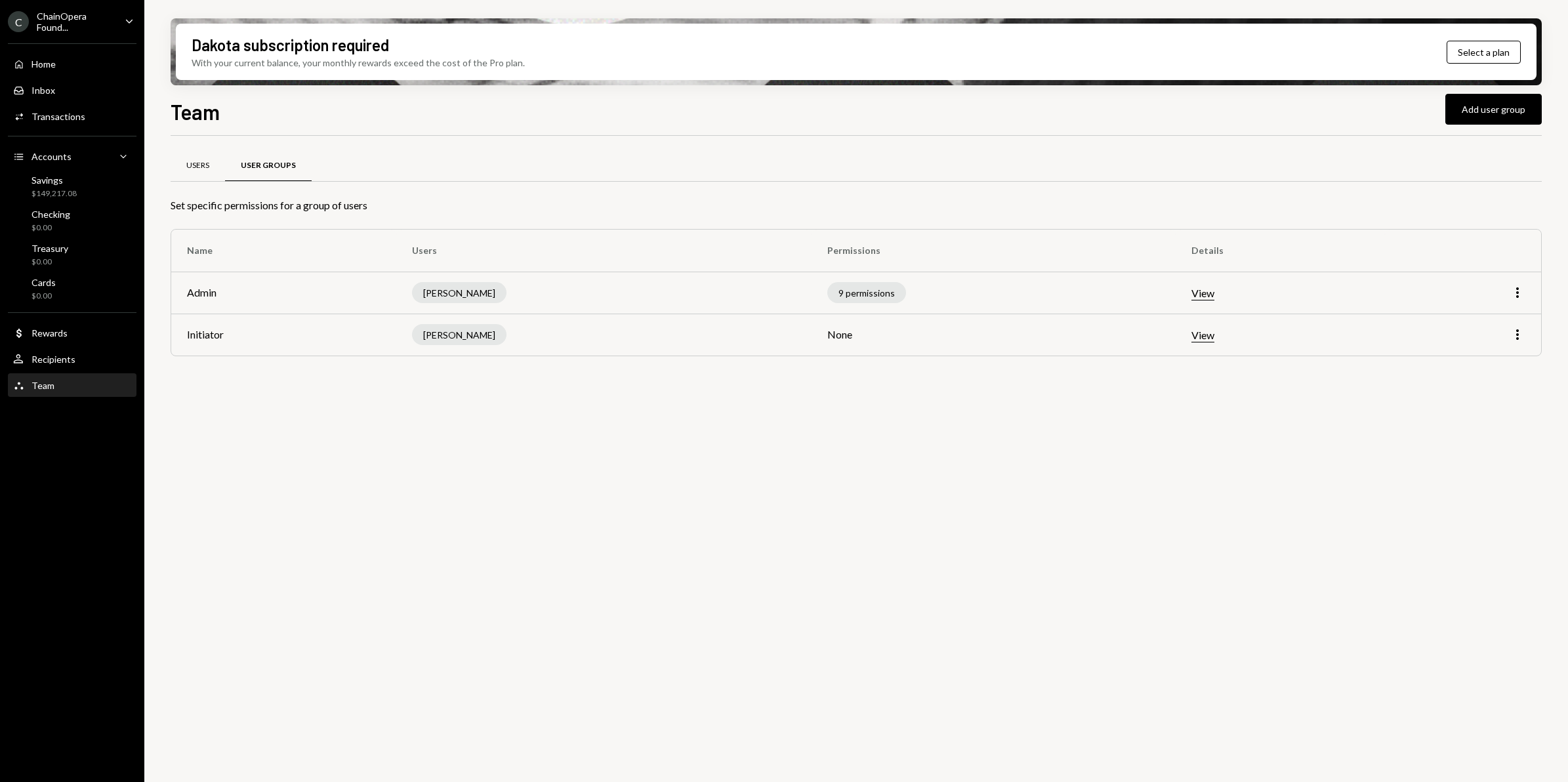
click at [203, 169] on div "Users" at bounding box center [197, 165] width 23 height 11
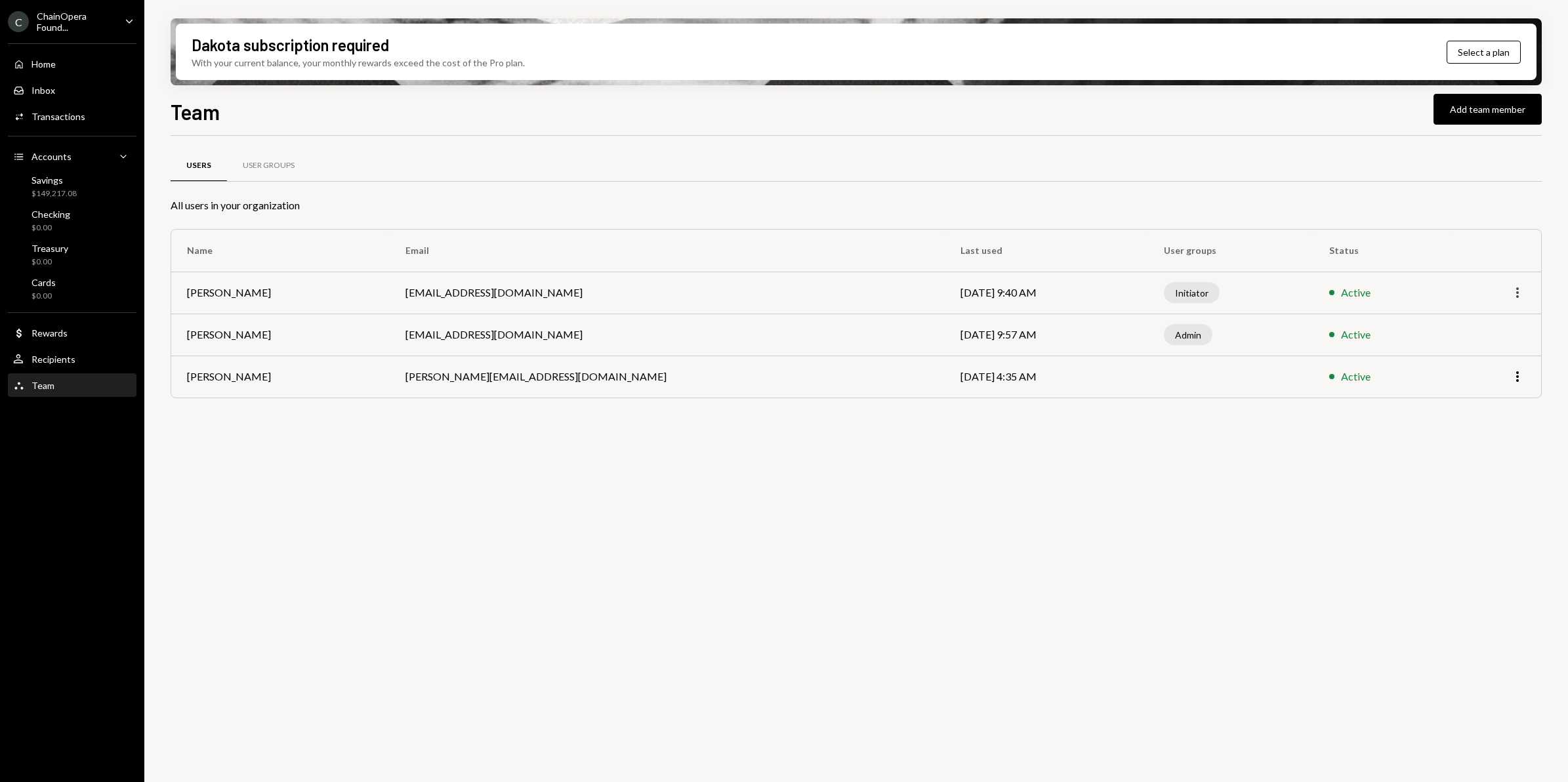
click at [1517, 293] on icon "More" at bounding box center [1517, 292] width 16 height 16
click at [353, 454] on div "Users User Groups All users in your organization Name Email Last used User grou…" at bounding box center [856, 466] width 1371 height 661
click at [285, 168] on div "User Groups" at bounding box center [269, 165] width 52 height 11
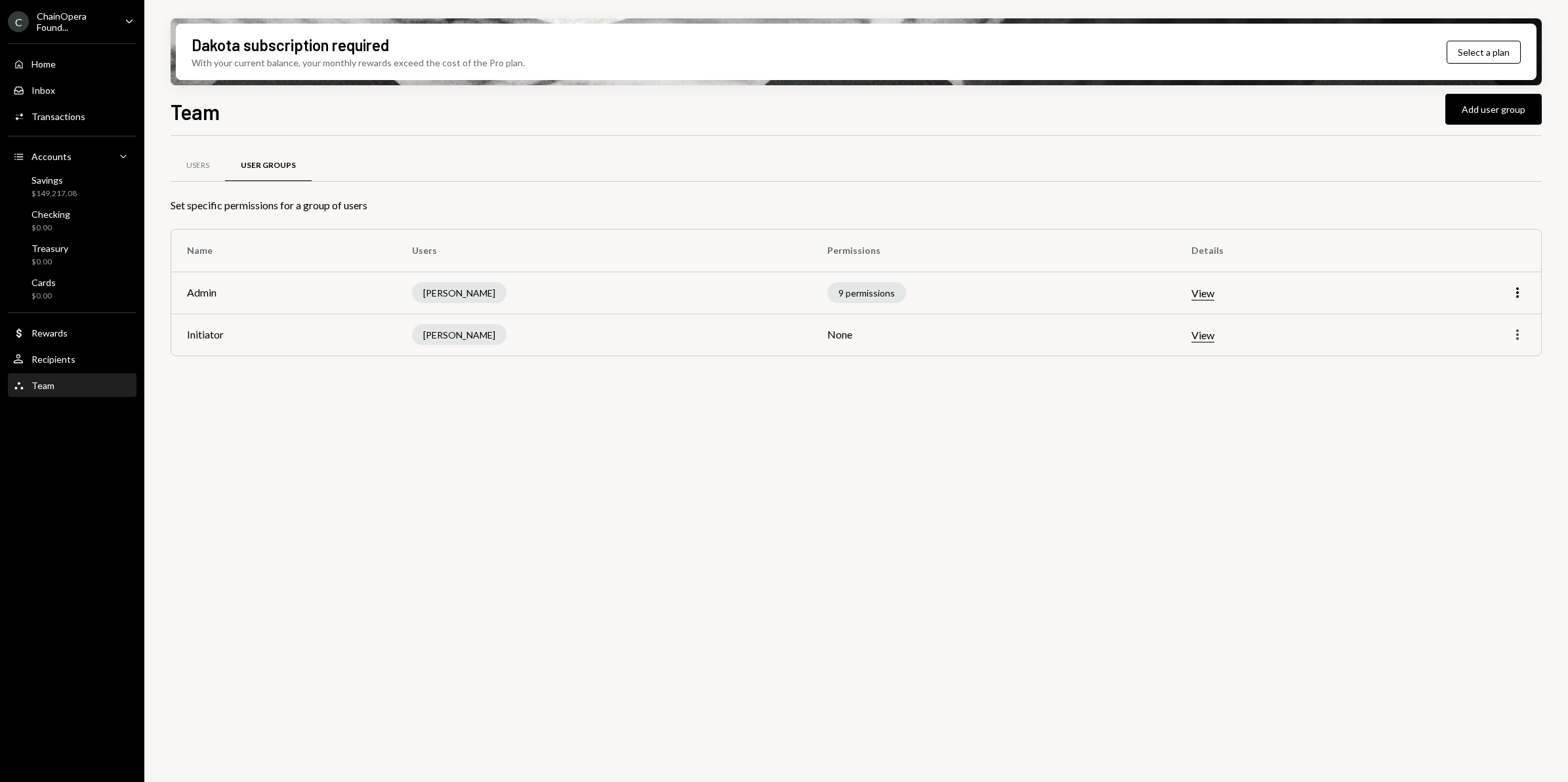
click at [1520, 338] on icon "More" at bounding box center [1517, 334] width 16 height 16
click at [1470, 362] on div "Edit" at bounding box center [1488, 363] width 66 height 23
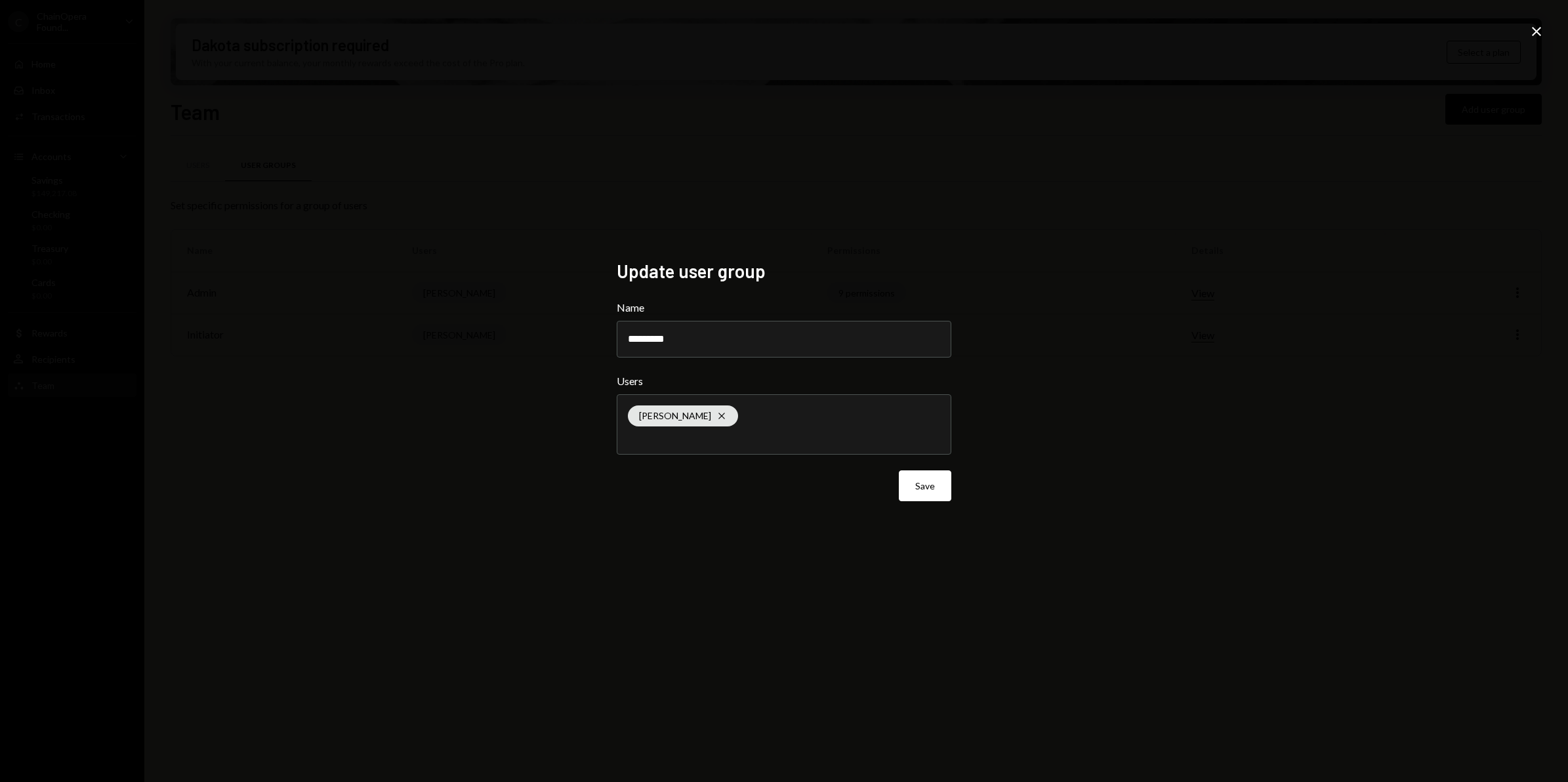
click at [1532, 28] on icon "Close" at bounding box center [1536, 31] width 16 height 16
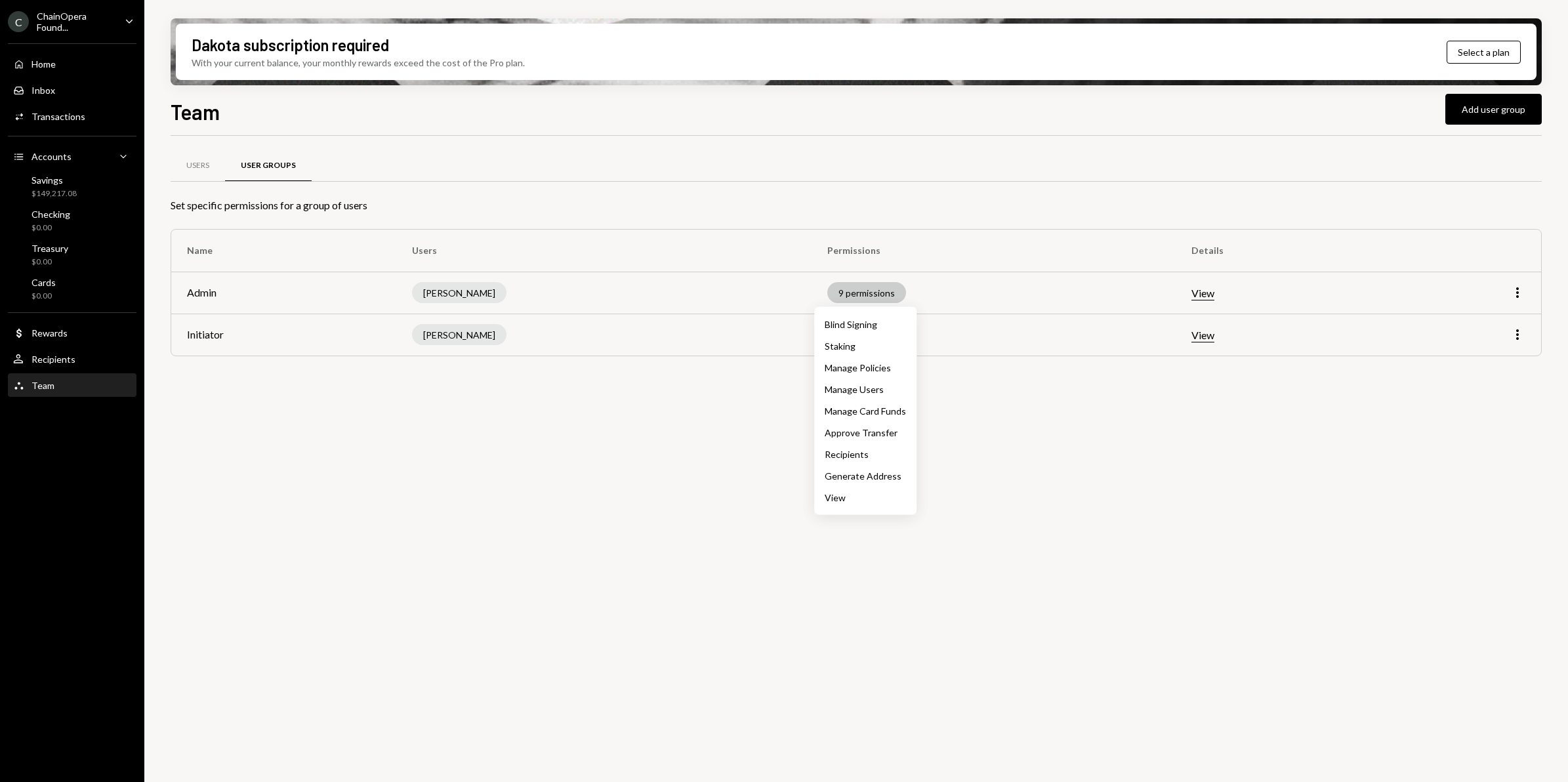
click at [870, 296] on div "9 permissions" at bounding box center [867, 293] width 79 height 21
click at [1514, 341] on icon "More" at bounding box center [1517, 334] width 16 height 16
click at [1476, 363] on div "Edit" at bounding box center [1488, 363] width 66 height 23
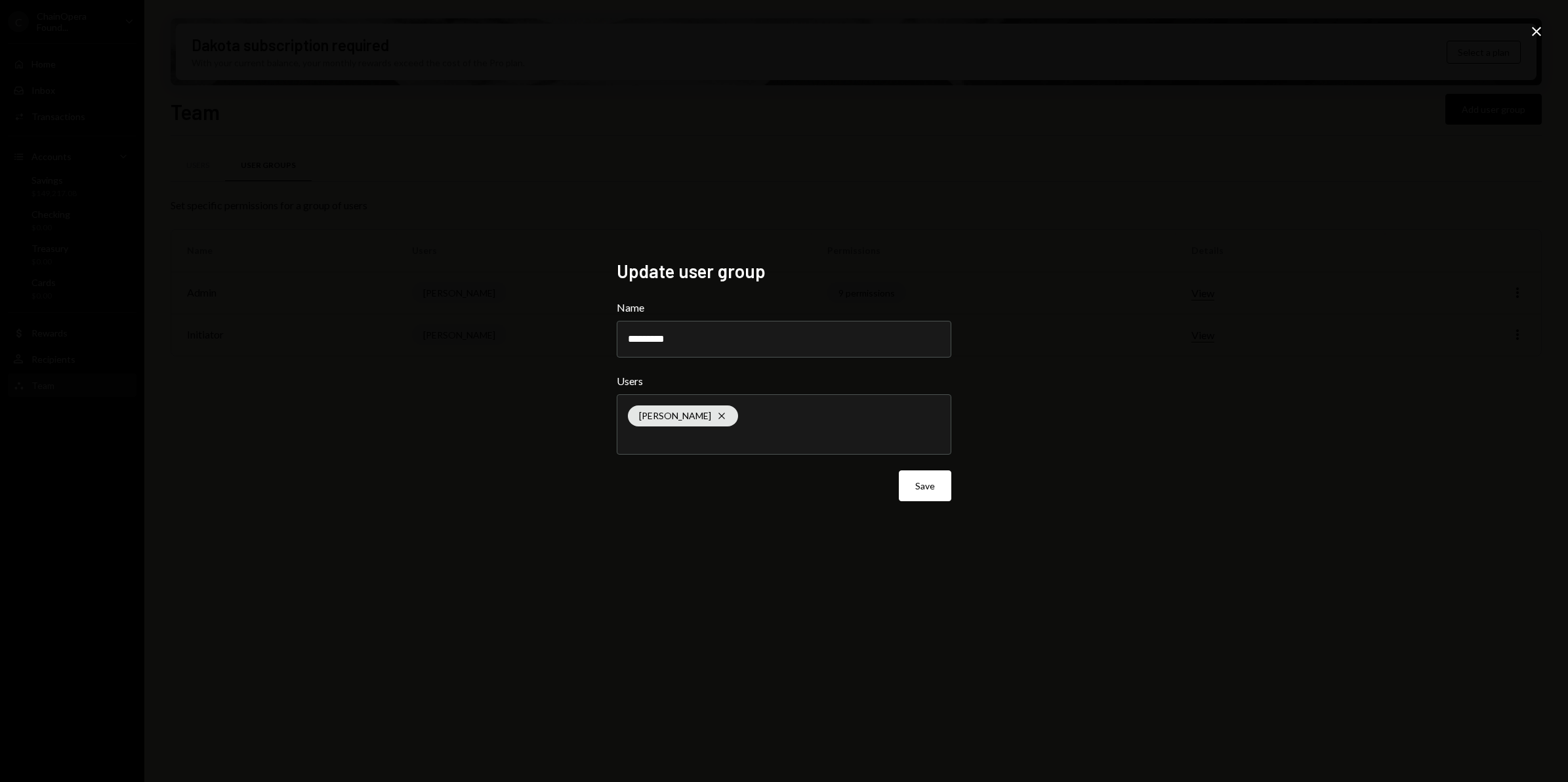
click at [1035, 431] on div "Update user group Name ********* Users Alex Maingard Cross Save Close" at bounding box center [784, 391] width 1568 height 782
click at [818, 411] on div "Alex Maingard Cross" at bounding box center [784, 424] width 312 height 59
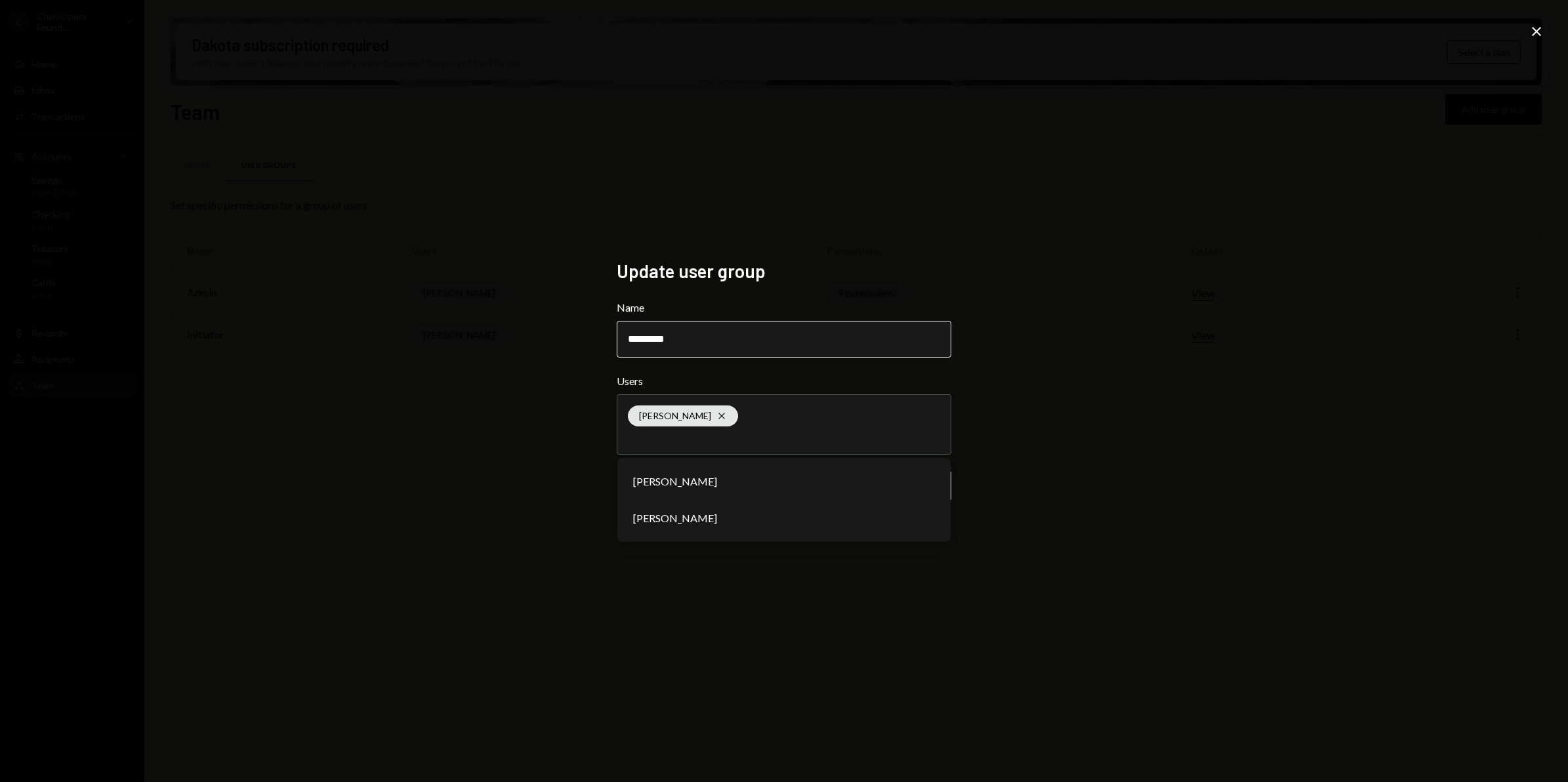
click at [806, 343] on input "*********" at bounding box center [784, 339] width 334 height 36
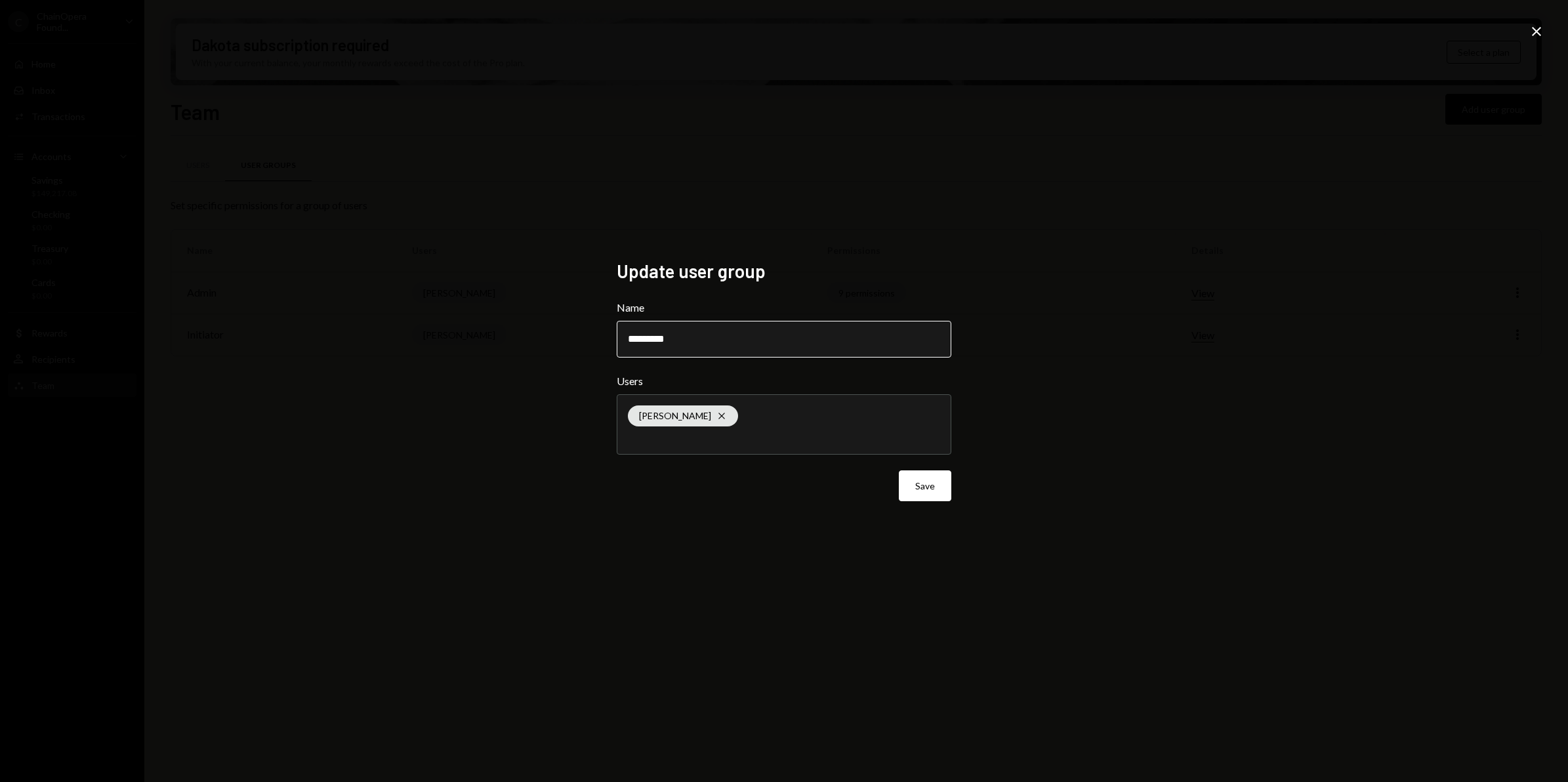
click at [807, 344] on input "*********" at bounding box center [784, 339] width 334 height 36
click at [1270, 305] on div "Update user group Name ********* Users Alex Maingard Cross Save Close" at bounding box center [784, 391] width 1568 height 782
click at [1539, 28] on icon at bounding box center [1537, 31] width 9 height 9
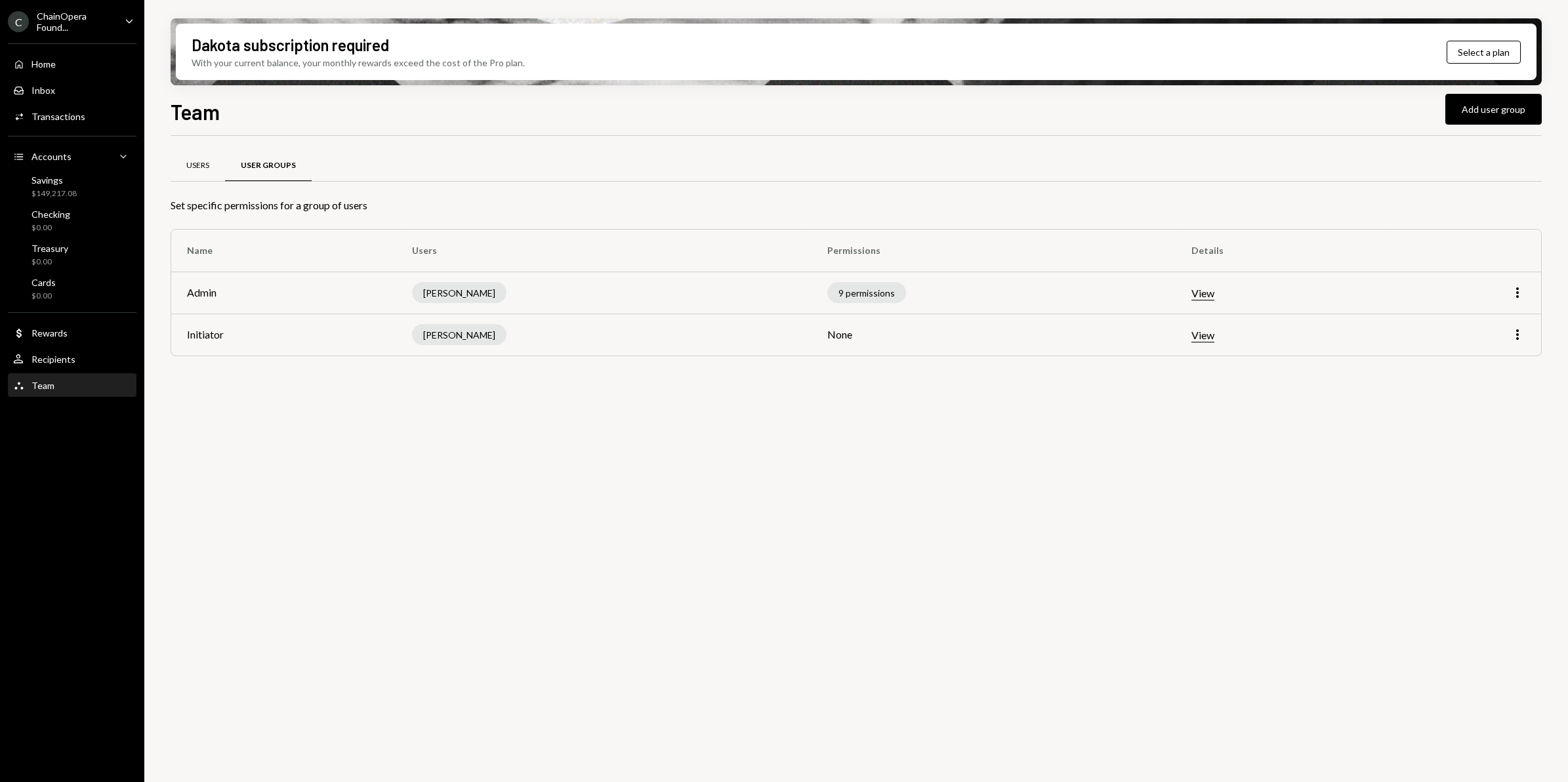
click at [188, 168] on div "Users" at bounding box center [197, 165] width 23 height 11
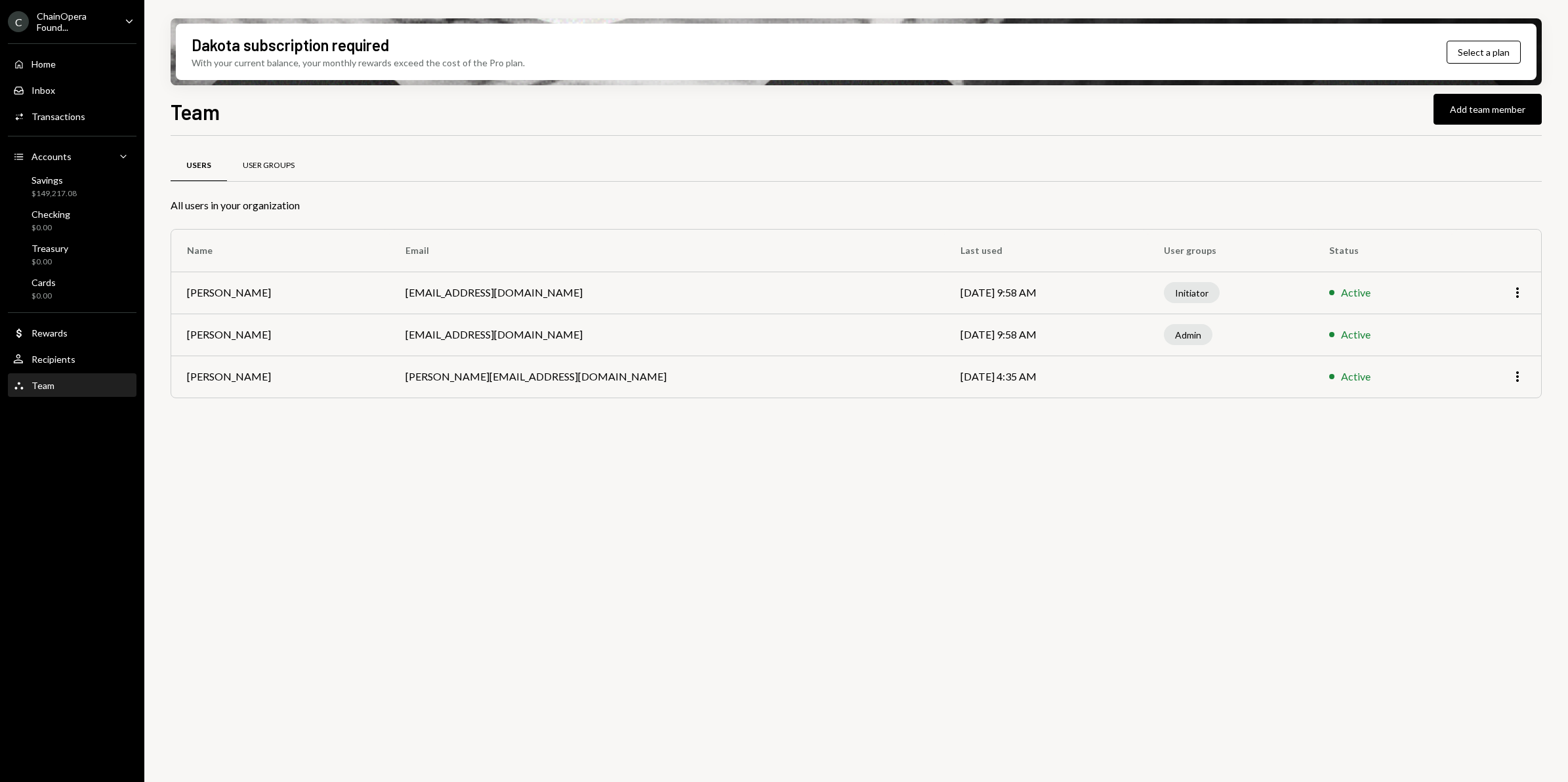
click at [264, 165] on div "User Groups" at bounding box center [269, 165] width 52 height 11
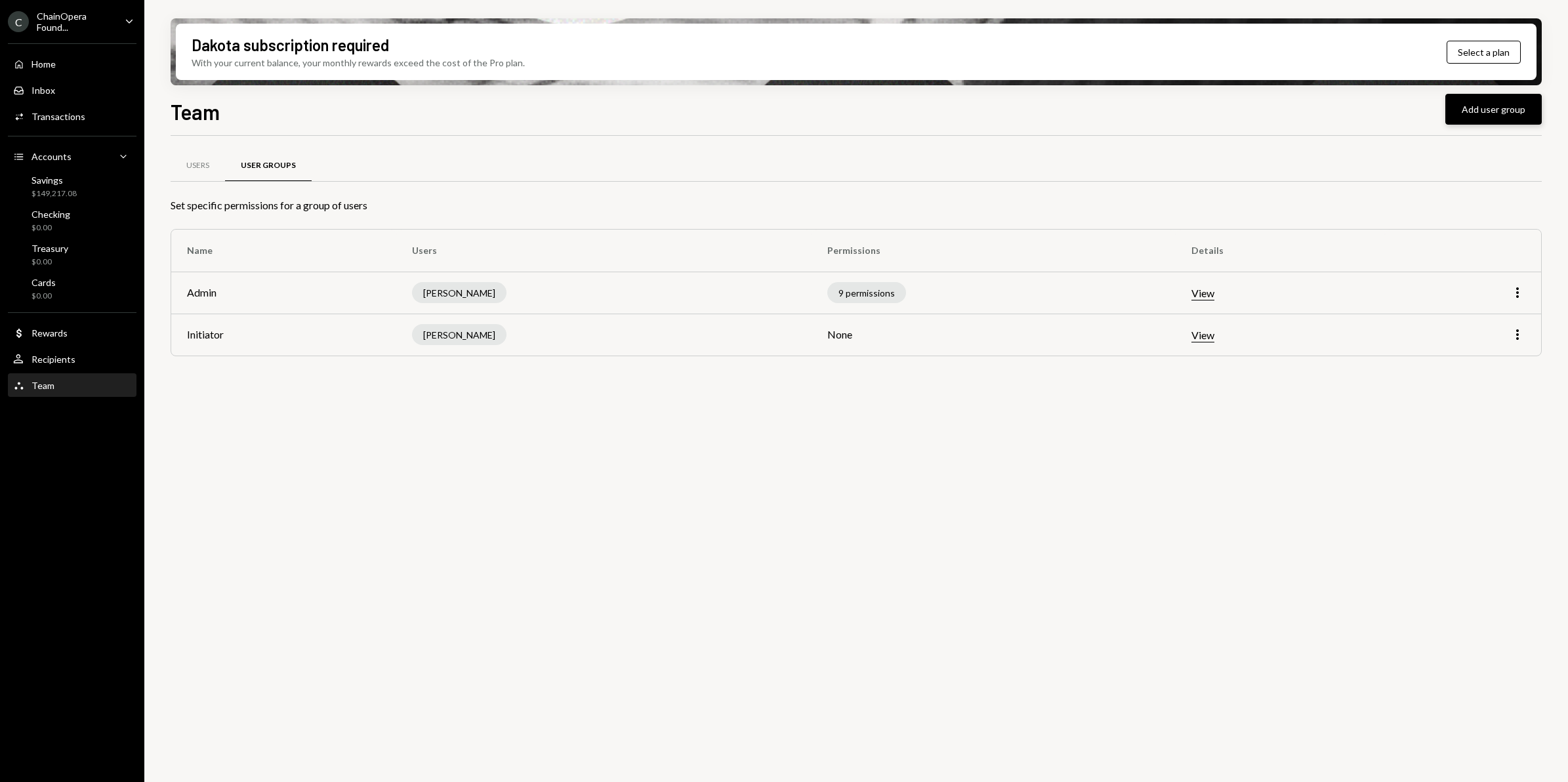
click at [1491, 115] on button "Add user group" at bounding box center [1494, 109] width 96 height 31
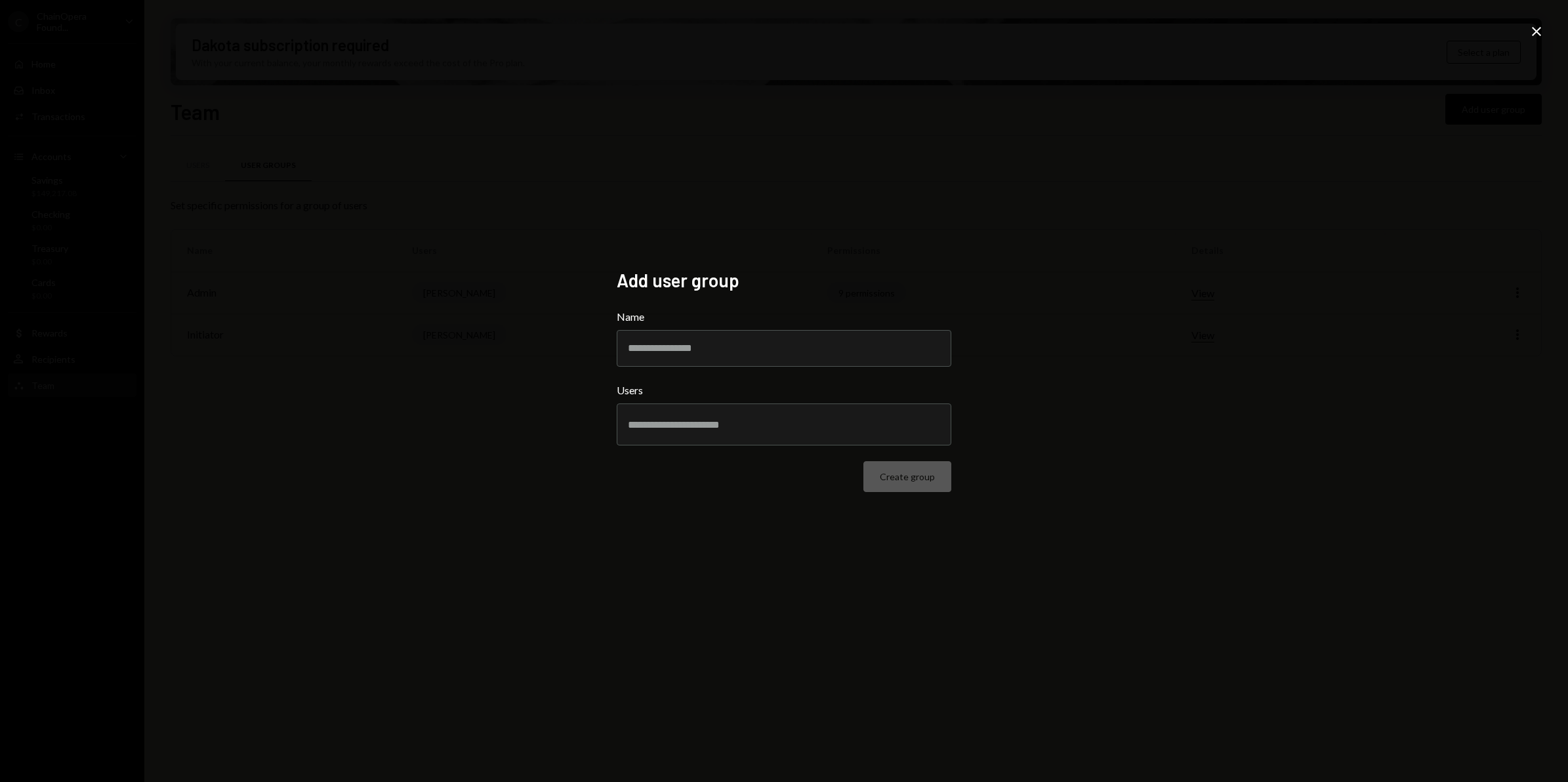
click at [1533, 36] on icon "Close" at bounding box center [1536, 31] width 16 height 16
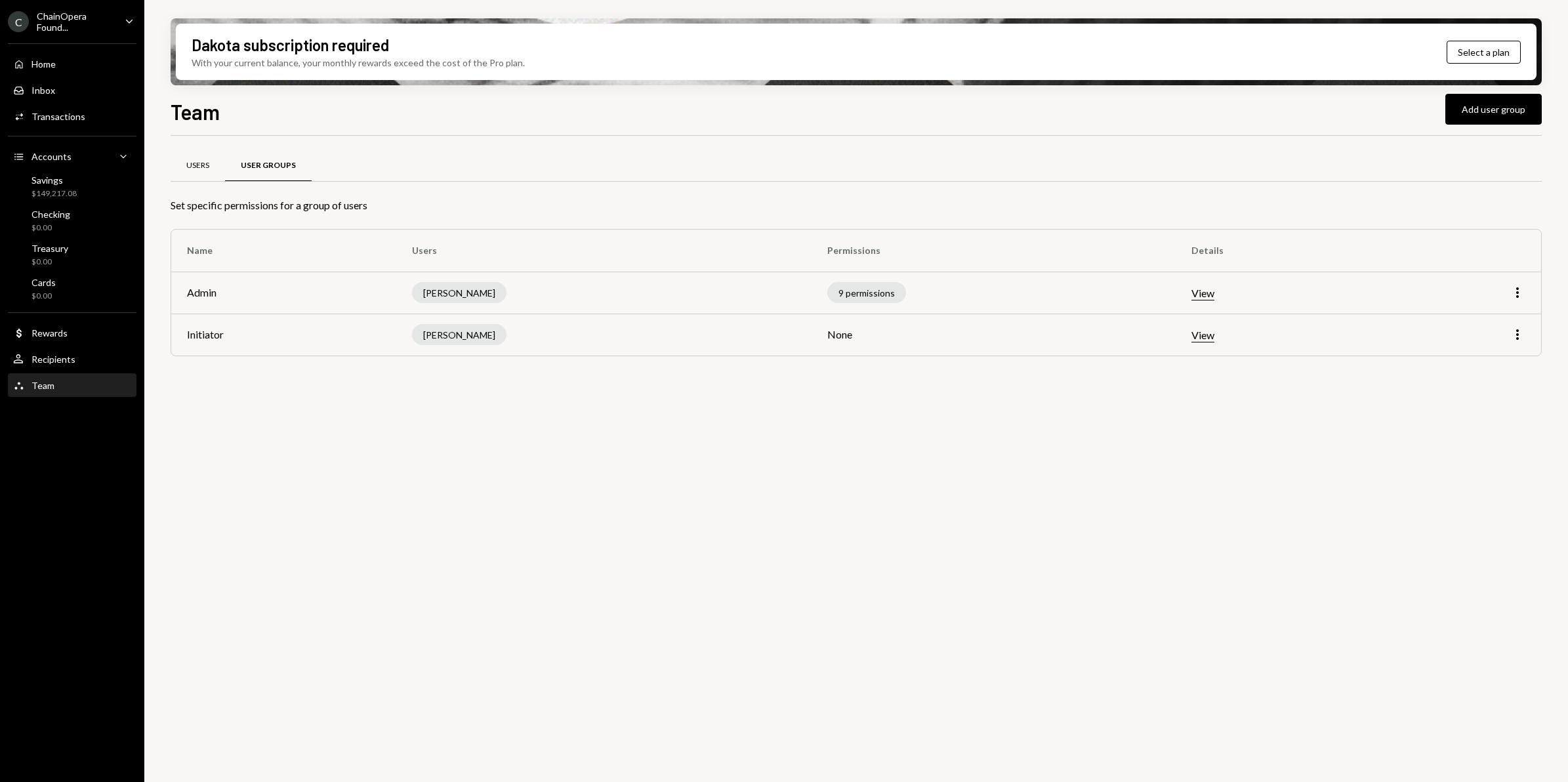
click at [196, 169] on div "Users" at bounding box center [197, 165] width 23 height 11
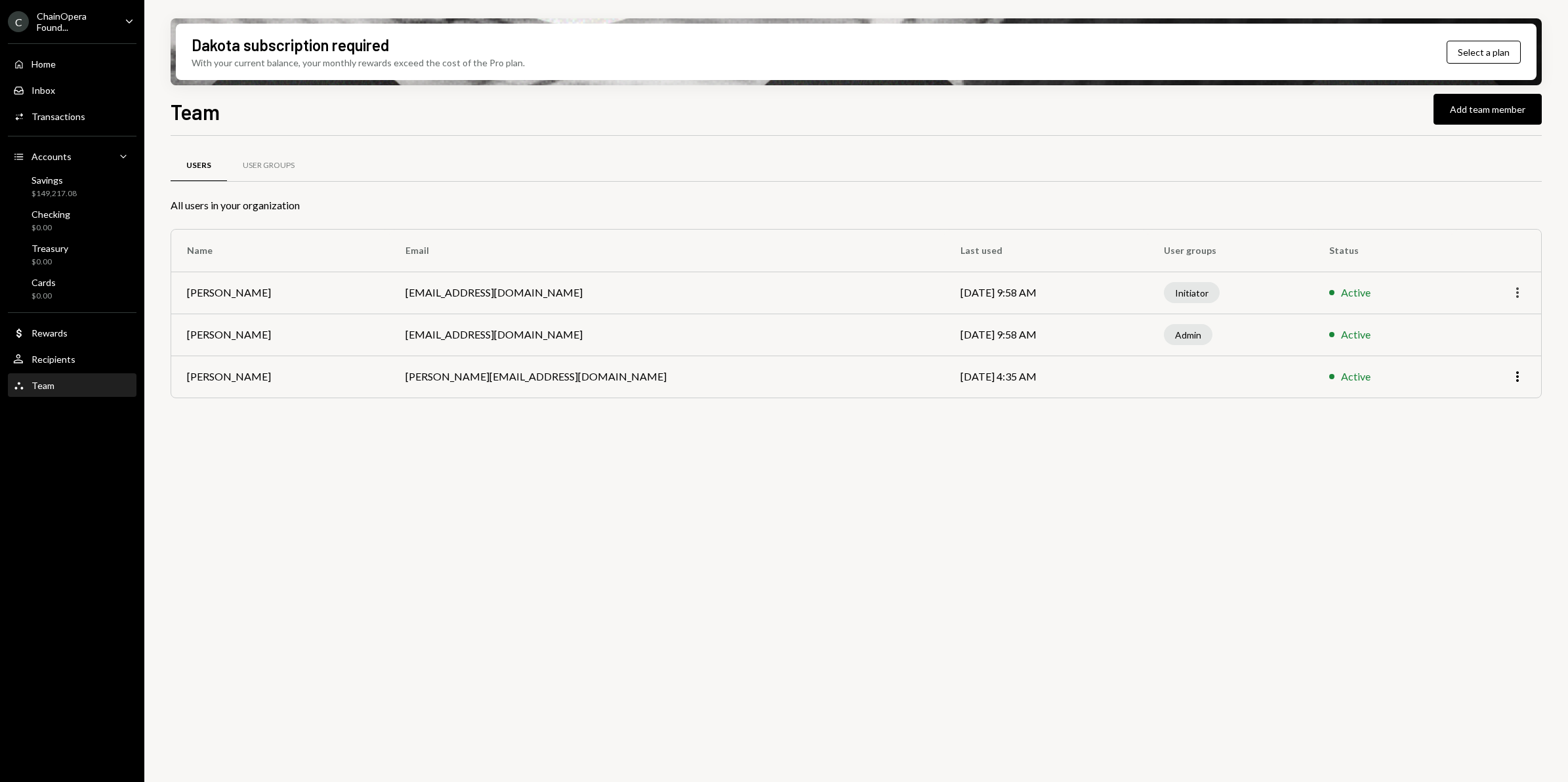
click at [1517, 297] on icon "More" at bounding box center [1517, 292] width 16 height 16
drag, startPoint x: 1024, startPoint y: 565, endPoint x: 466, endPoint y: 310, distance: 613.5
click at [1001, 539] on div "Users User Groups All users in your organization Name Email Last used User grou…" at bounding box center [856, 466] width 1371 height 661
click at [229, 294] on td "[PERSON_NAME]" at bounding box center [280, 293] width 218 height 42
click at [993, 512] on div "Users User Groups All users in your organization Name Email Last used User grou…" at bounding box center [856, 466] width 1371 height 661
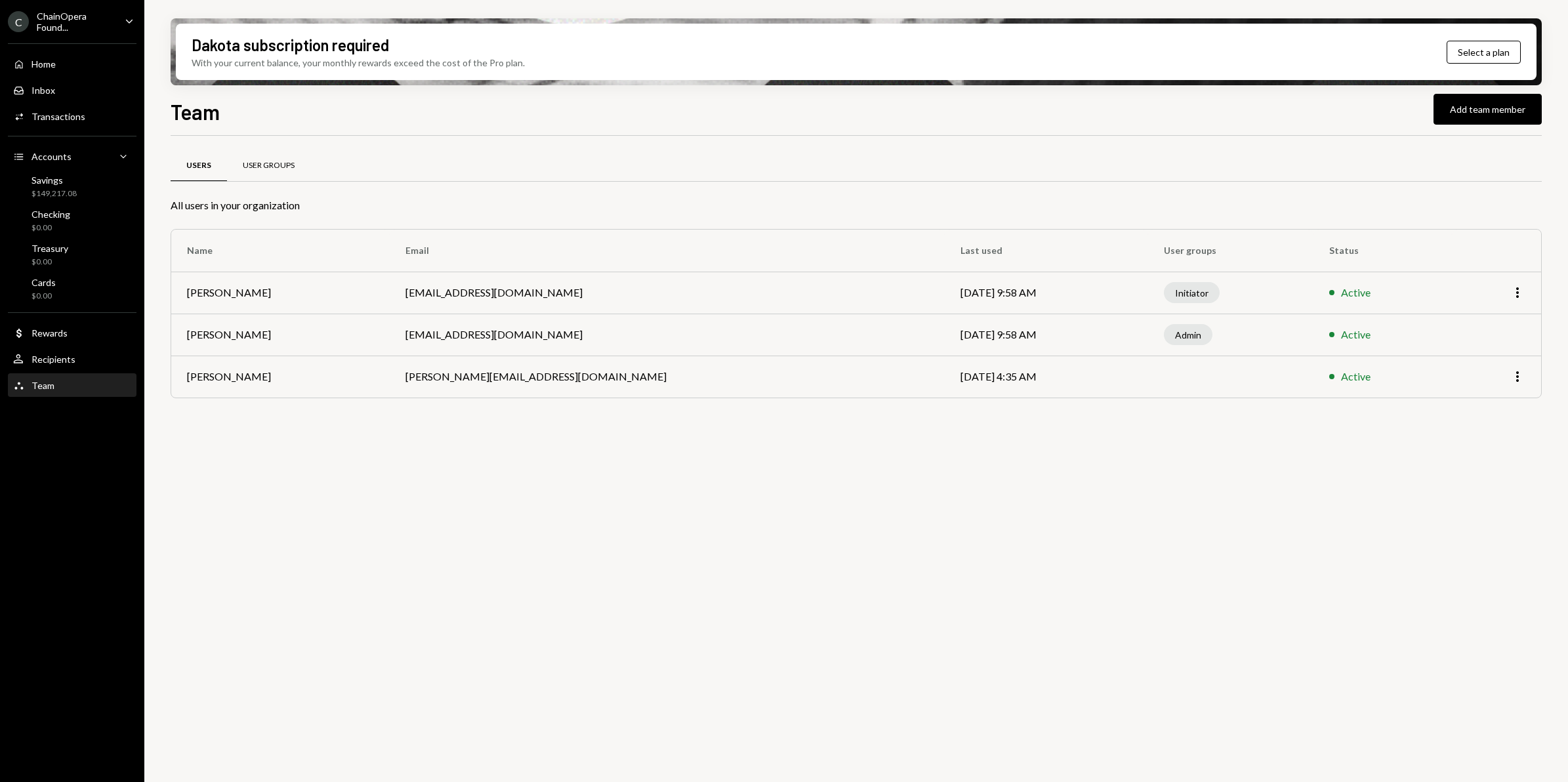
click at [248, 159] on div "User Groups" at bounding box center [269, 166] width 83 height 31
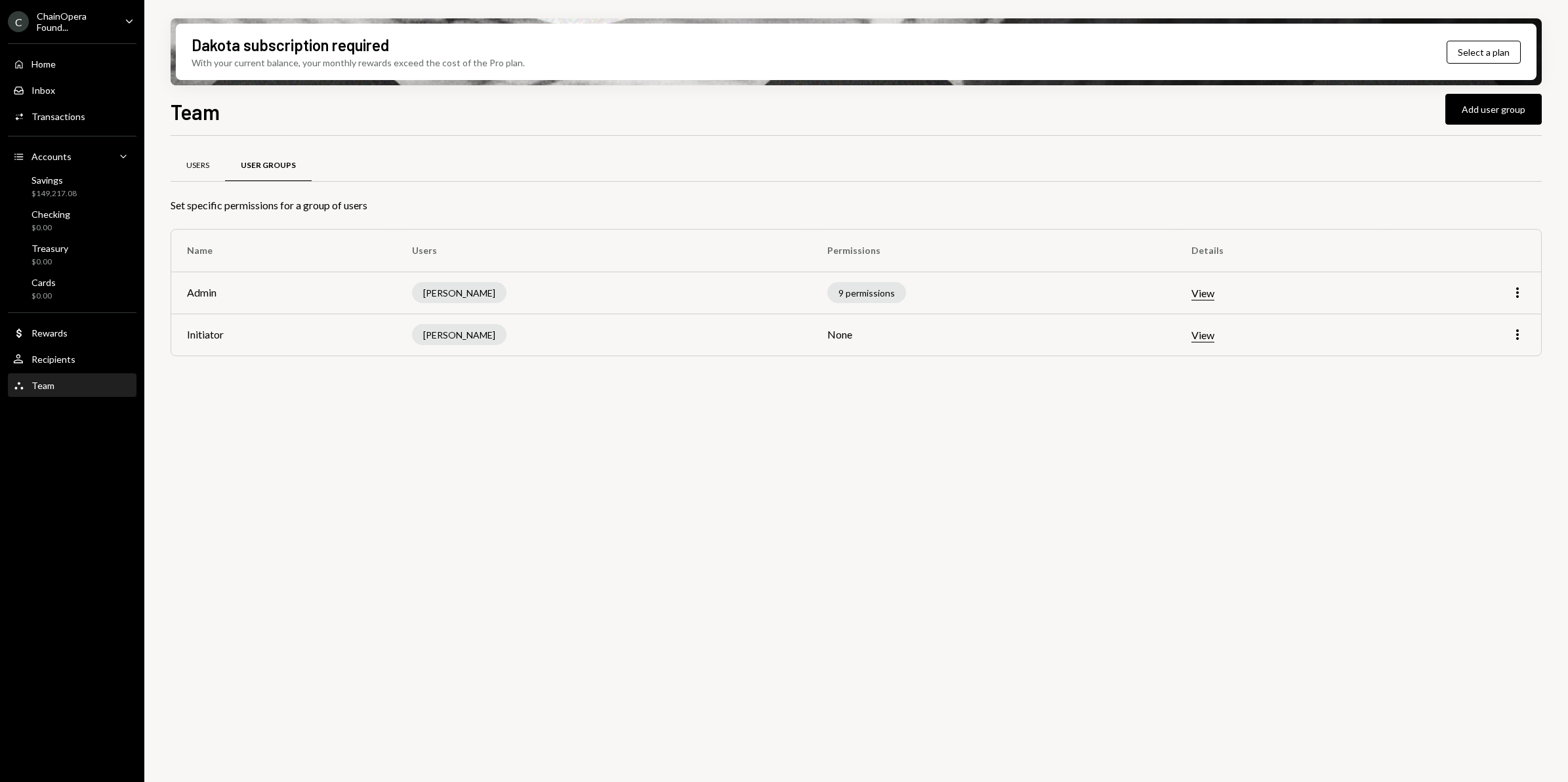
click at [194, 171] on div "Users" at bounding box center [197, 165] width 23 height 11
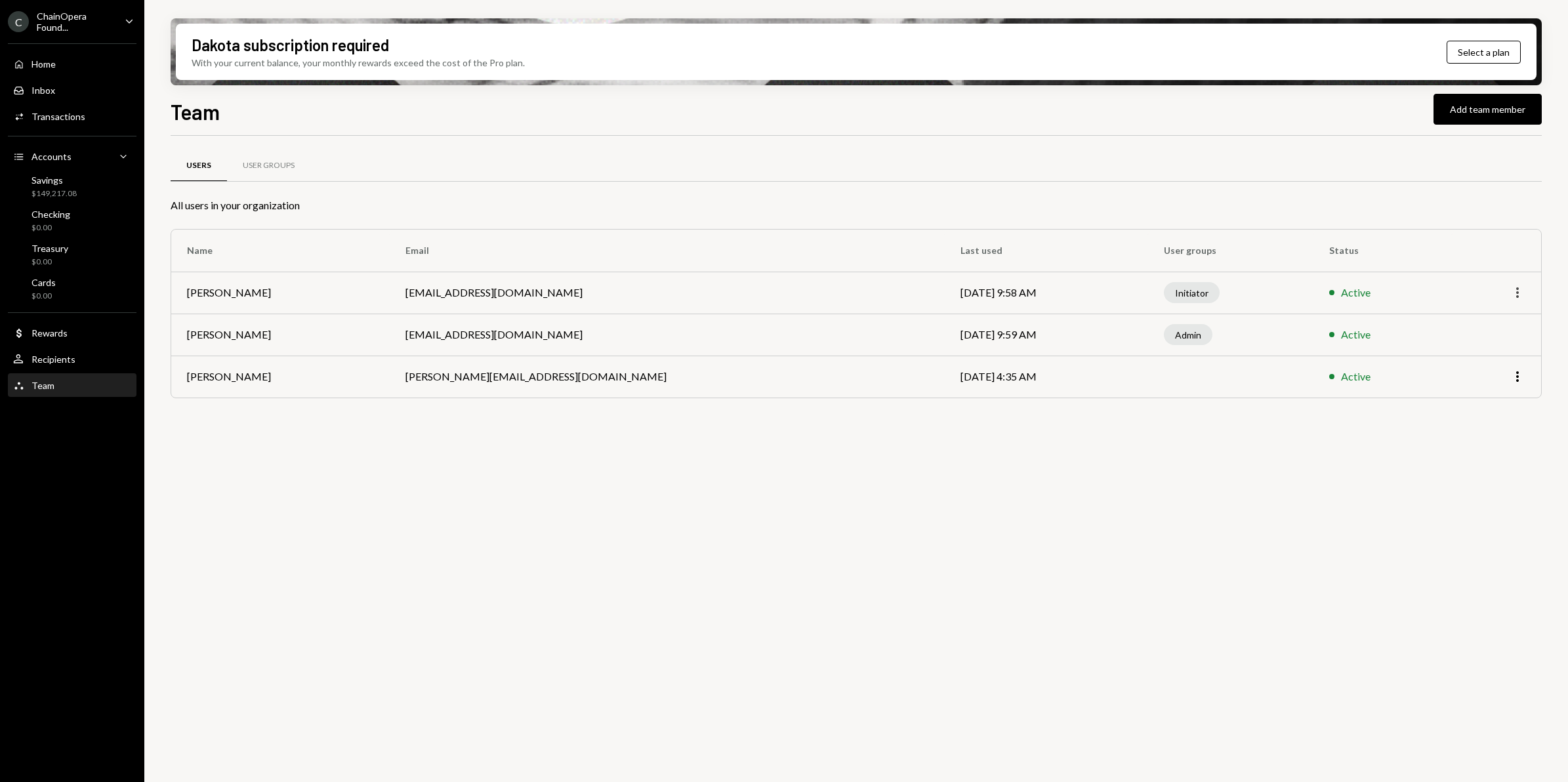
click at [1516, 289] on icon "More" at bounding box center [1517, 292] width 16 height 16
click at [1169, 530] on div "Users User Groups All users in your organization Name Email Last used User grou…" at bounding box center [856, 466] width 1371 height 661
click at [60, 356] on div "Recipients" at bounding box center [53, 359] width 44 height 11
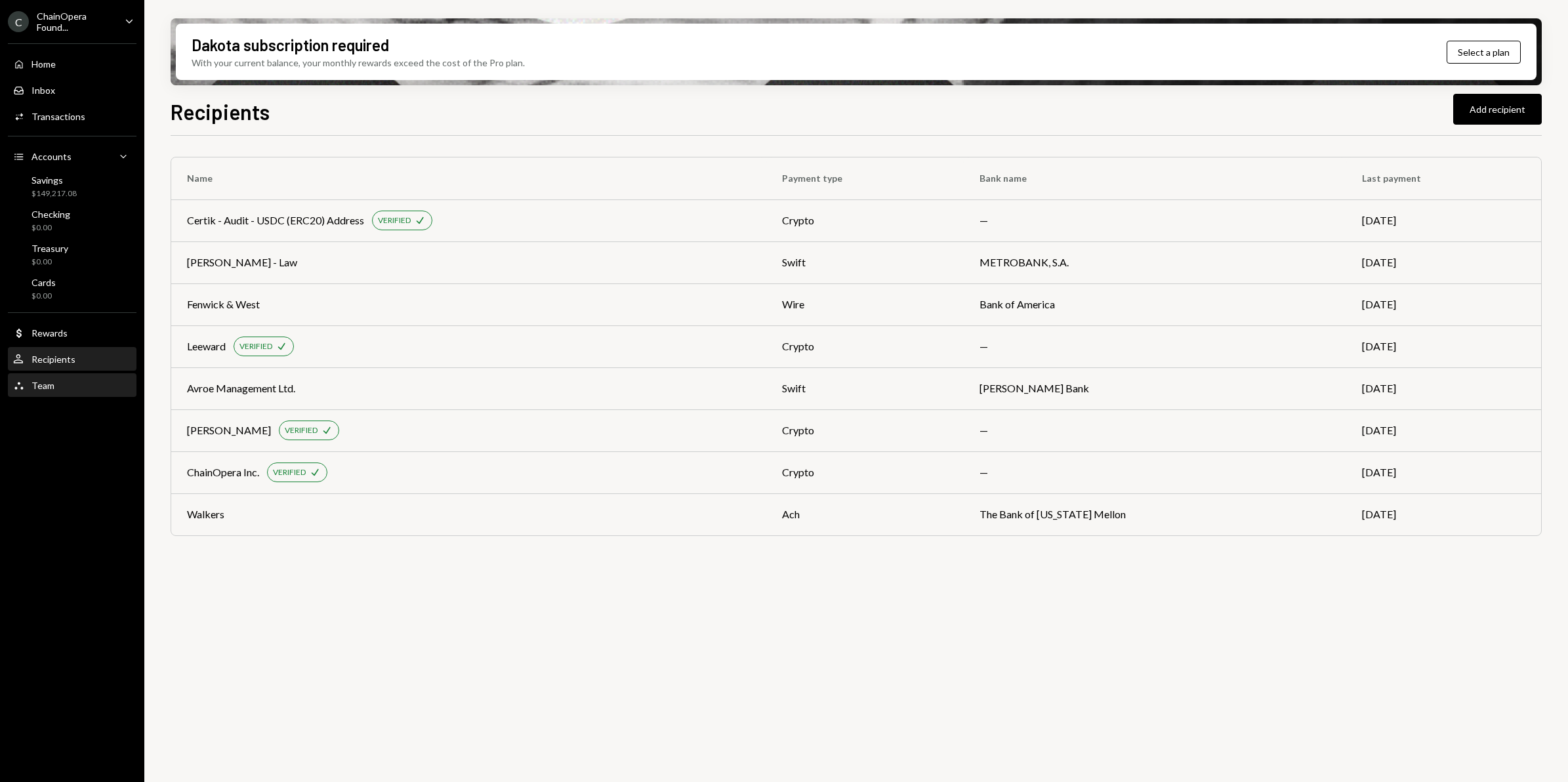
click at [53, 384] on div "Team Team" at bounding box center [72, 386] width 118 height 12
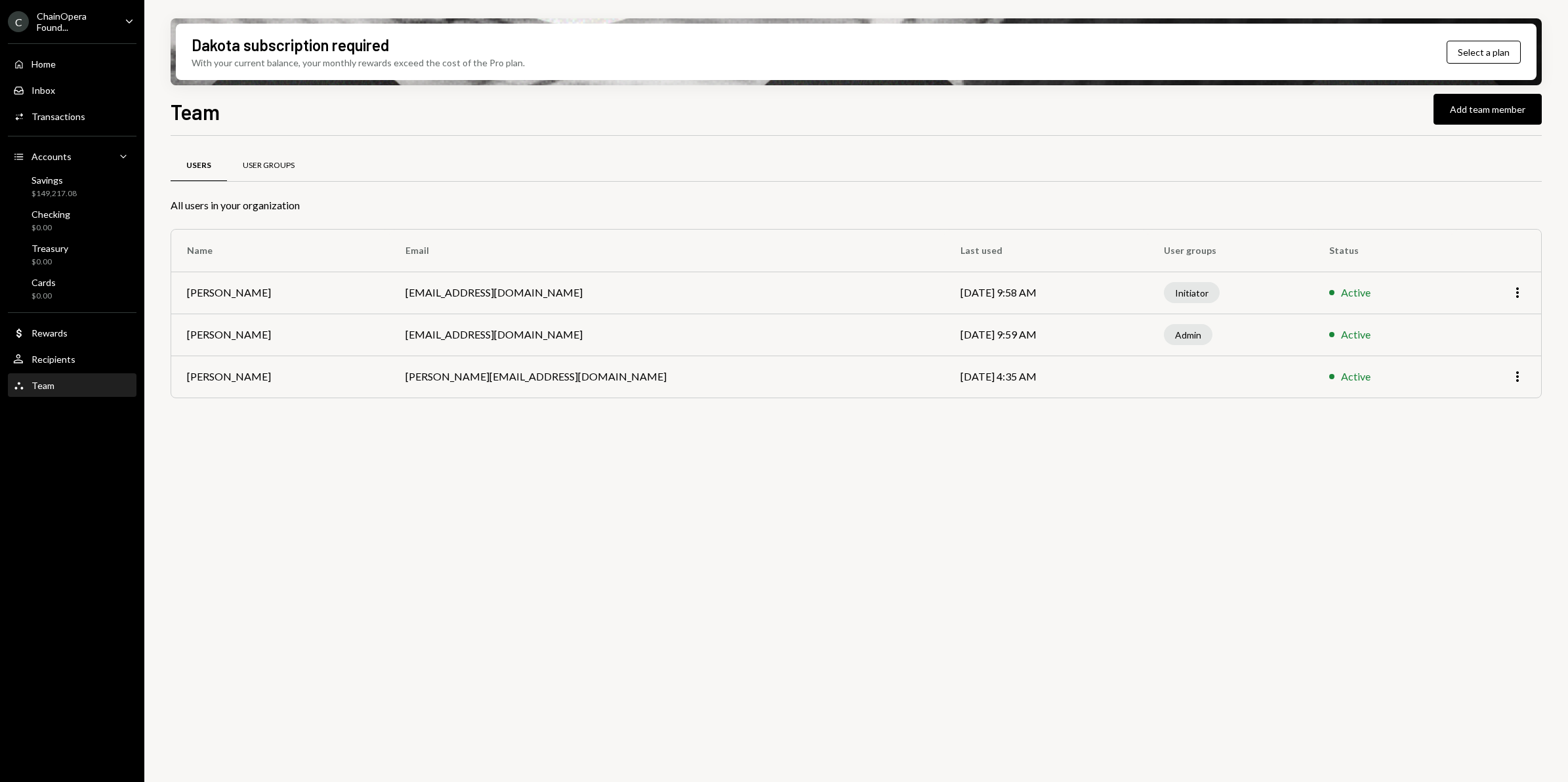
click at [260, 168] on div "User Groups" at bounding box center [269, 165] width 52 height 11
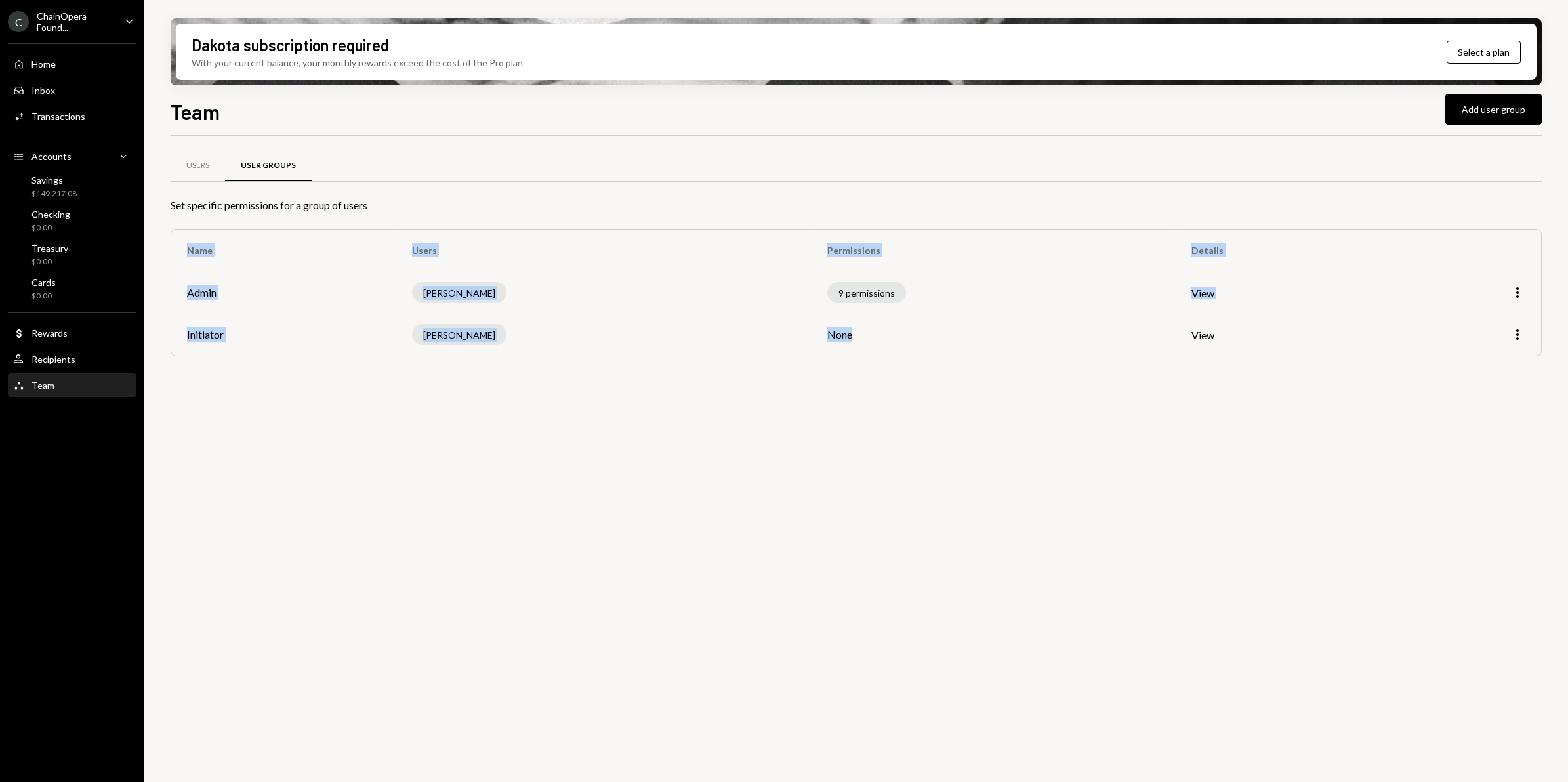
drag, startPoint x: 857, startPoint y: 323, endPoint x: 857, endPoint y: 375, distance: 52.0
click at [857, 375] on div "Users User Groups Set specific permissions for a group of users Name Users Perm…" at bounding box center [856, 270] width 1371 height 226
click at [1514, 337] on icon "More" at bounding box center [1517, 334] width 16 height 16
click at [1480, 364] on div "Edit" at bounding box center [1488, 363] width 66 height 23
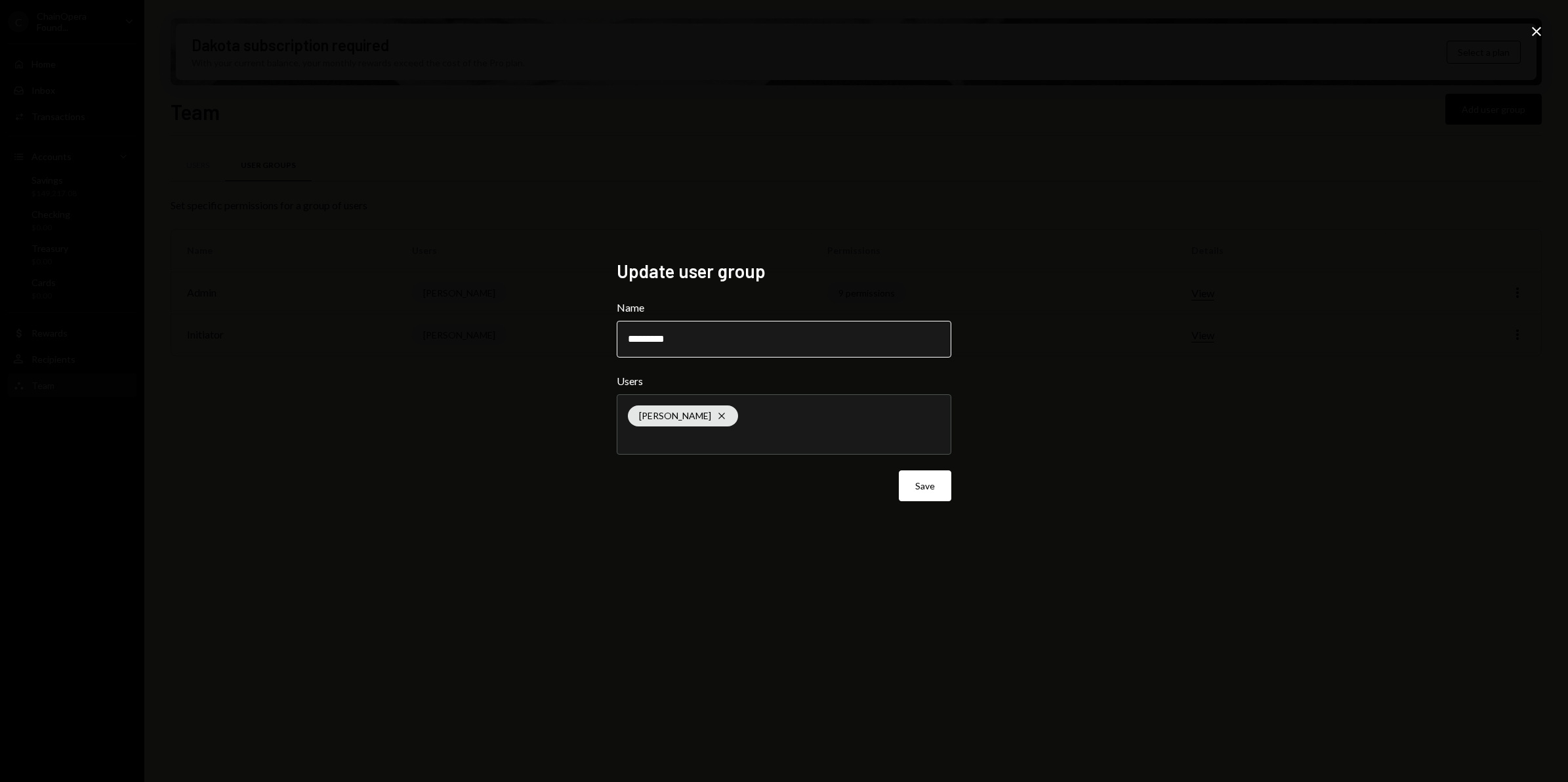
click at [692, 344] on input "*********" at bounding box center [784, 339] width 334 height 36
drag, startPoint x: 687, startPoint y: 340, endPoint x: 547, endPoint y: 341, distance: 140.0
click at [547, 341] on div "Update user group Name ********* Users [PERSON_NAME] Cross Save Close" at bounding box center [784, 391] width 1568 height 782
click at [1537, 28] on icon "Close" at bounding box center [1536, 31] width 16 height 16
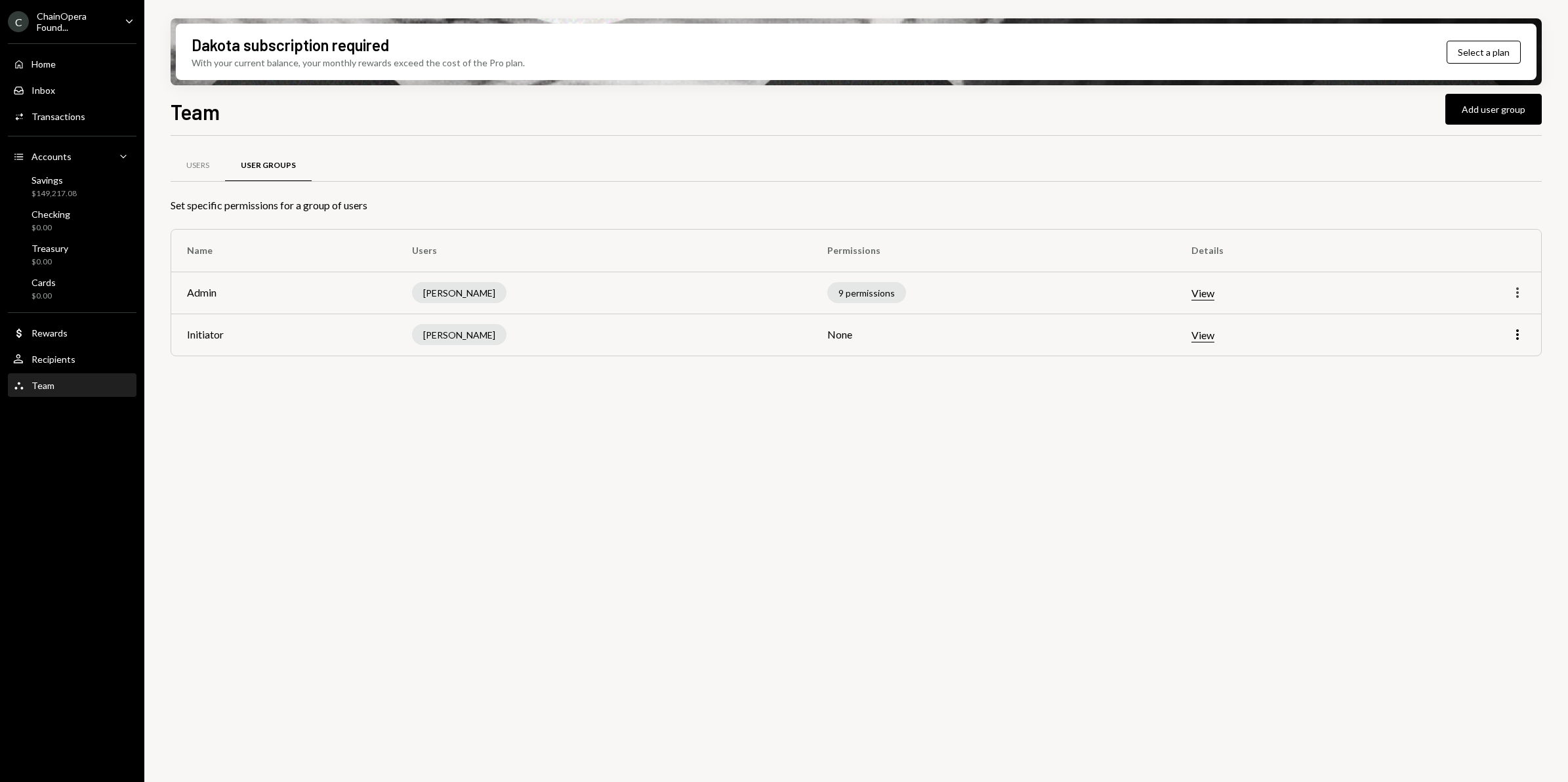
click at [1514, 290] on icon "More" at bounding box center [1517, 292] width 16 height 16
click at [1476, 320] on div "Edit" at bounding box center [1488, 321] width 66 height 23
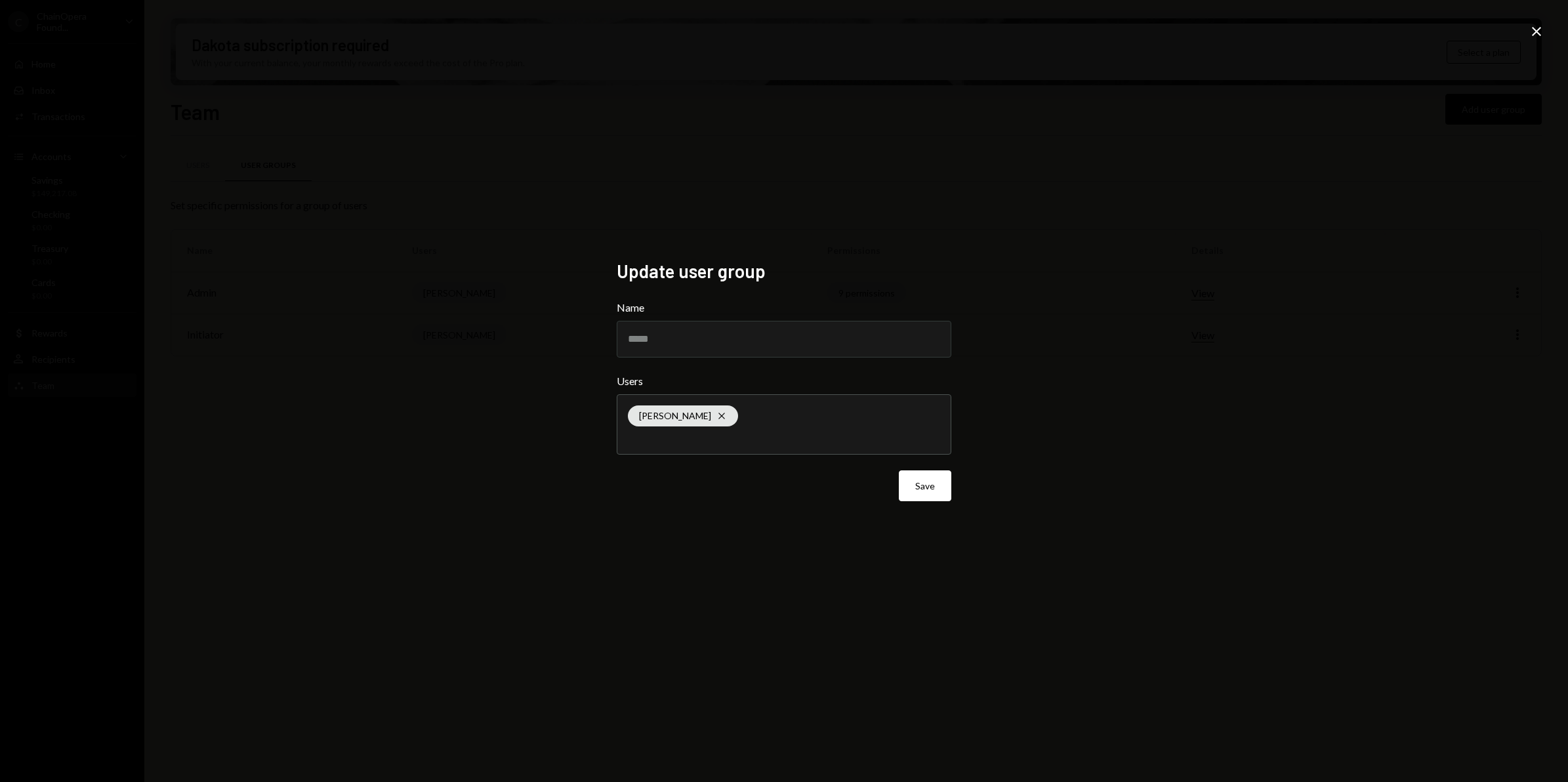
click at [1534, 34] on icon at bounding box center [1537, 31] width 9 height 9
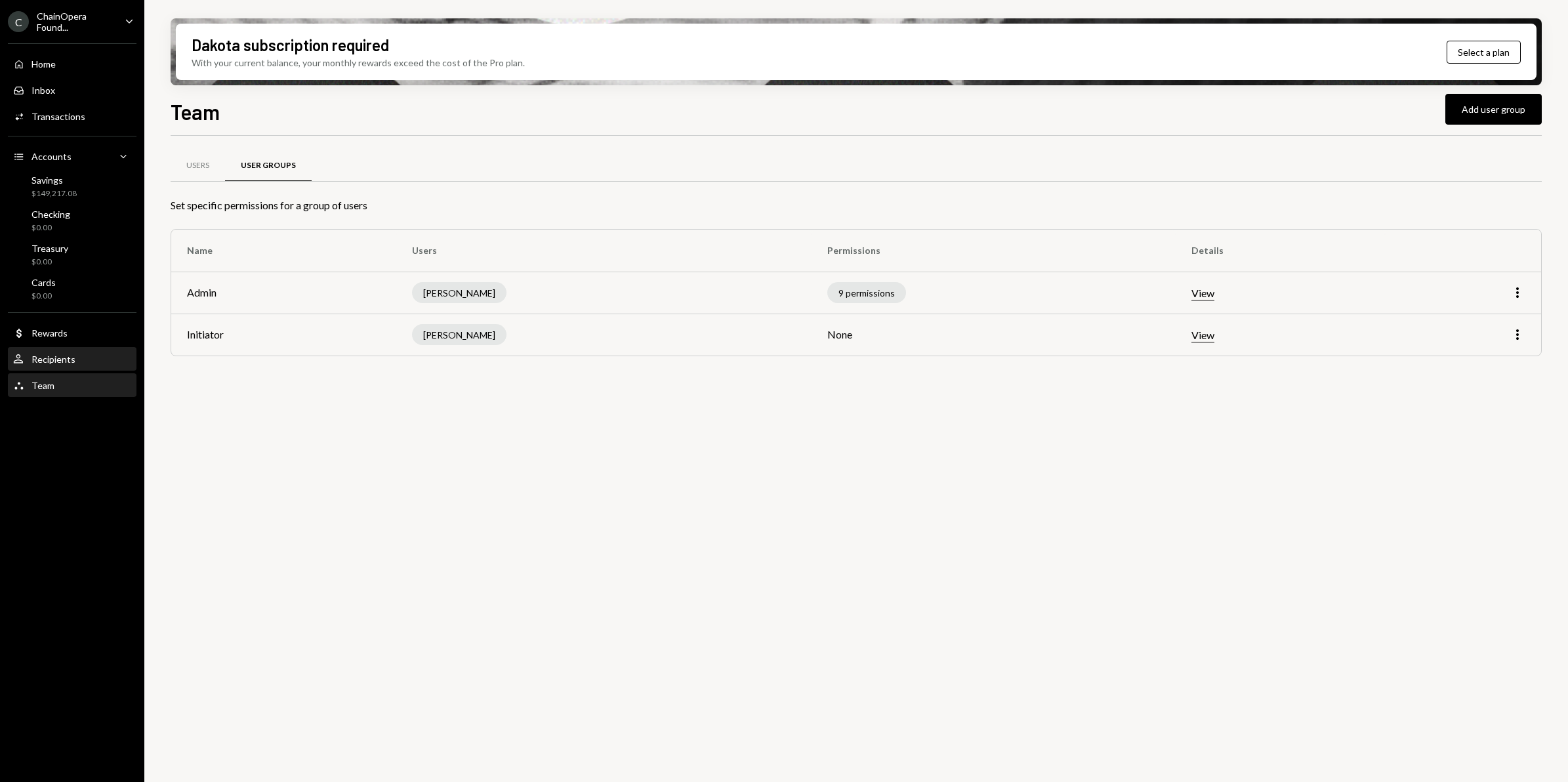
click at [41, 360] on div "Recipients" at bounding box center [53, 359] width 44 height 11
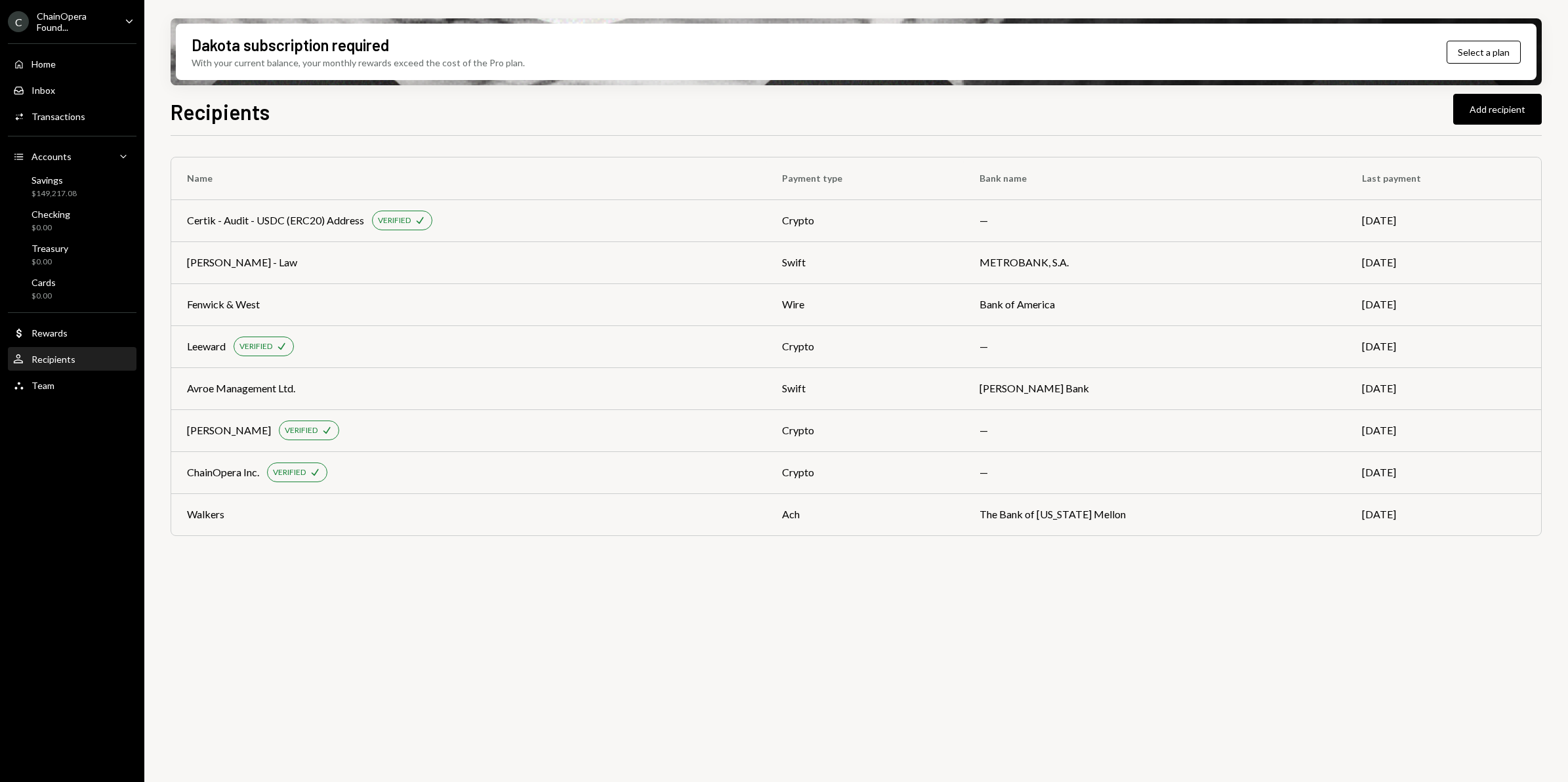
click at [60, 23] on div "ChainOpera Found..." at bounding box center [75, 22] width 77 height 22
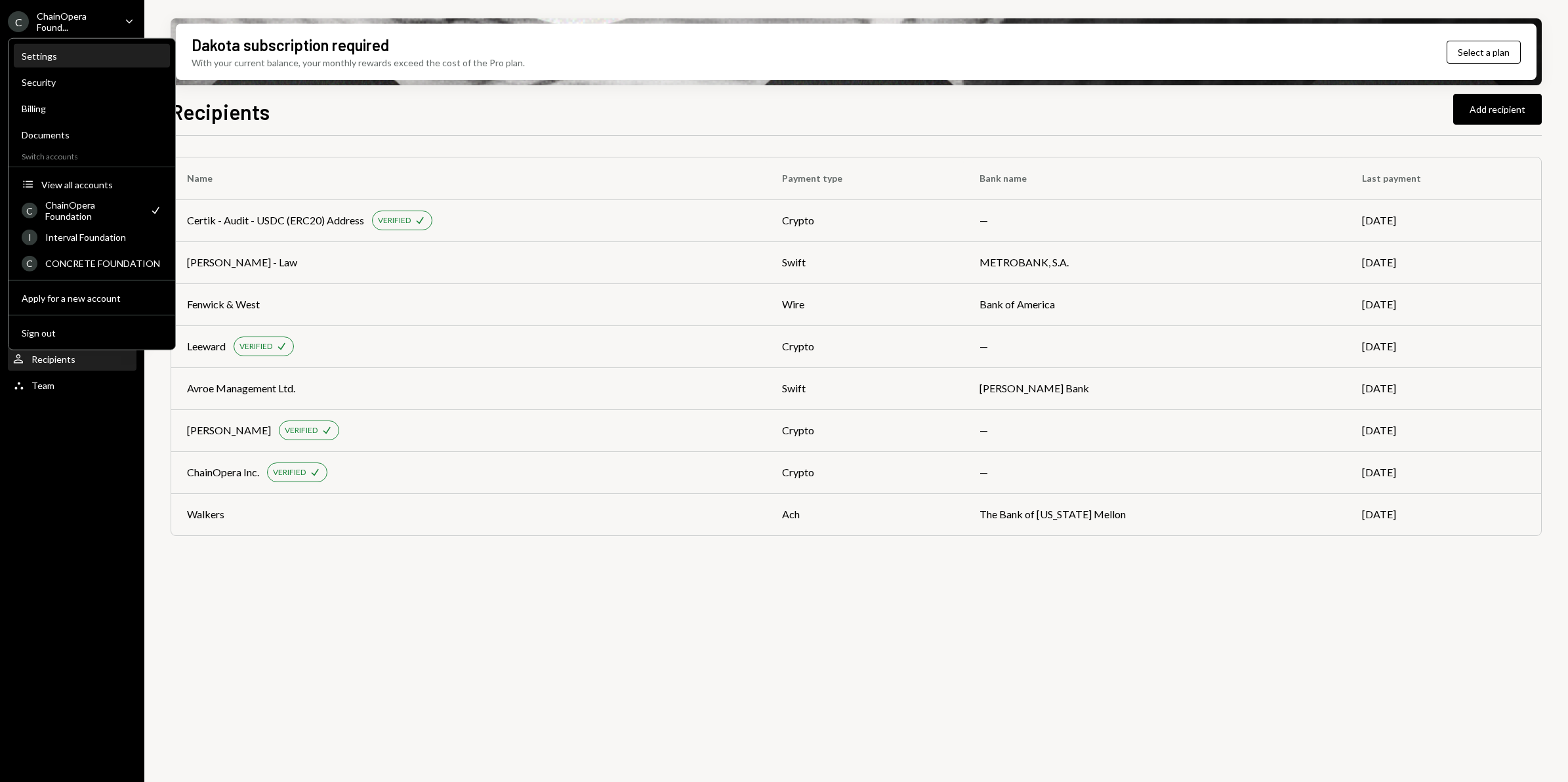
click at [63, 59] on div "Settings" at bounding box center [92, 56] width 141 height 11
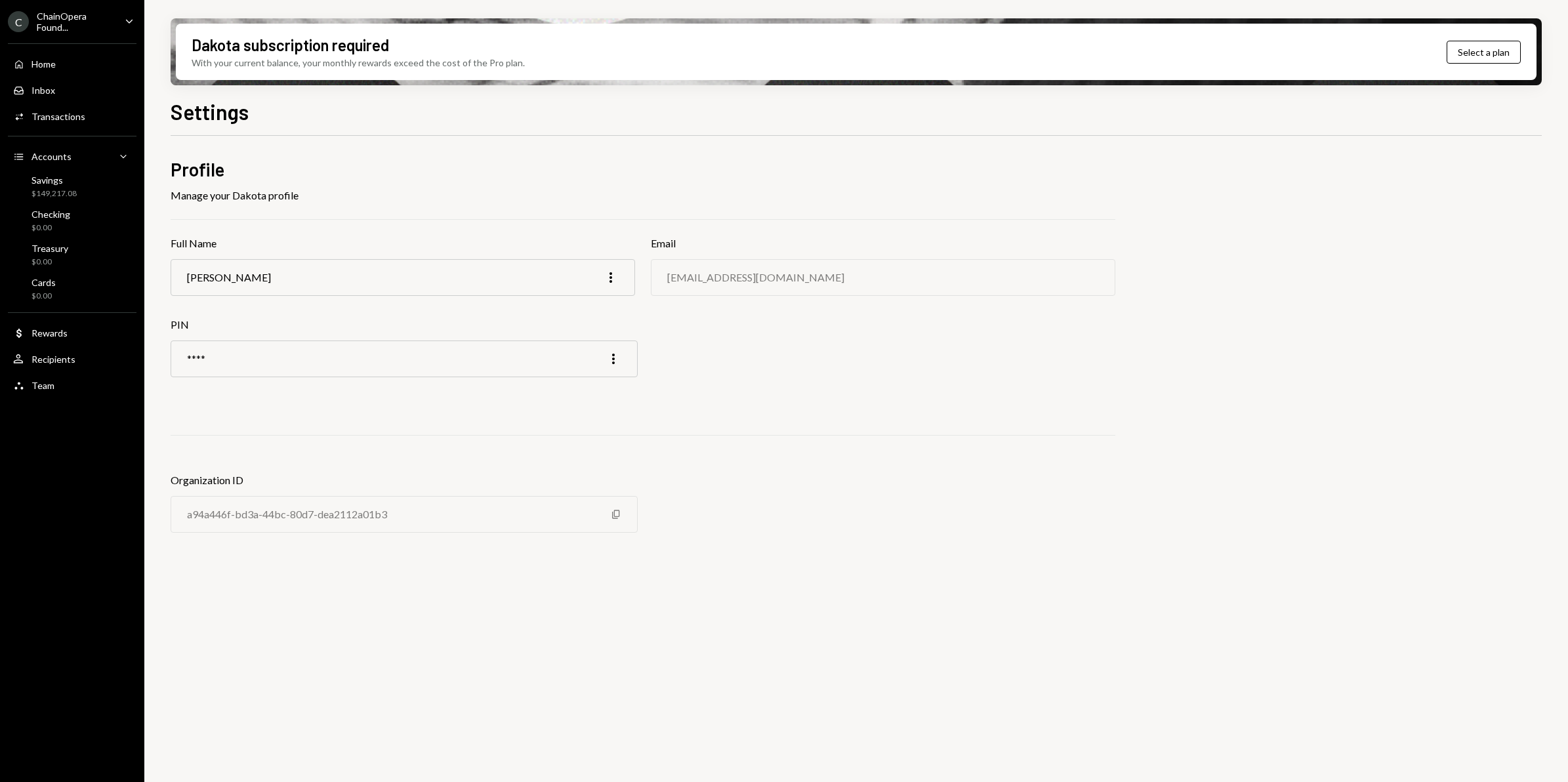
click at [112, 24] on div "ChainOpera Found..." at bounding box center [75, 22] width 77 height 22
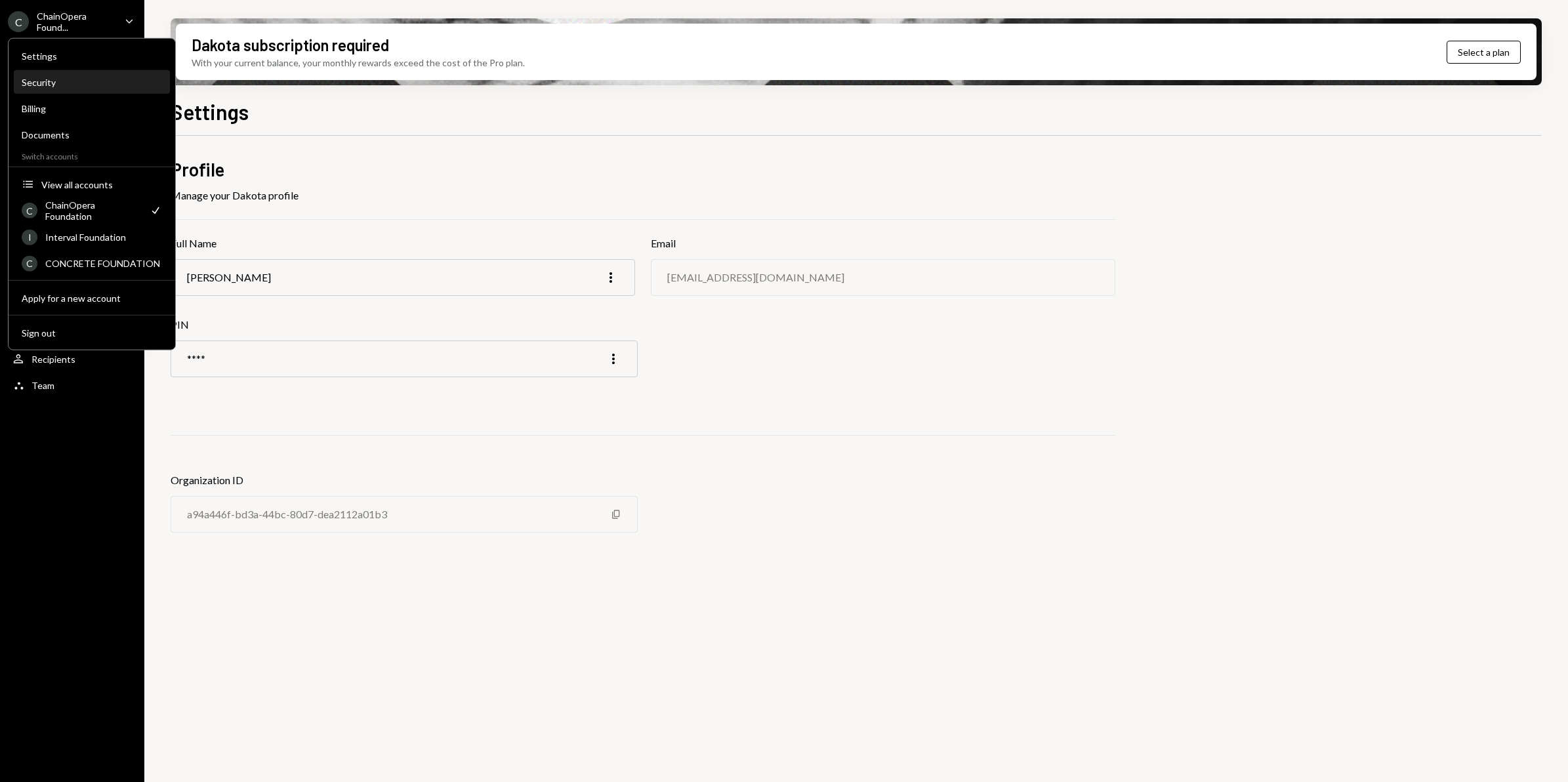
click at [84, 87] on div "Security" at bounding box center [92, 83] width 141 height 22
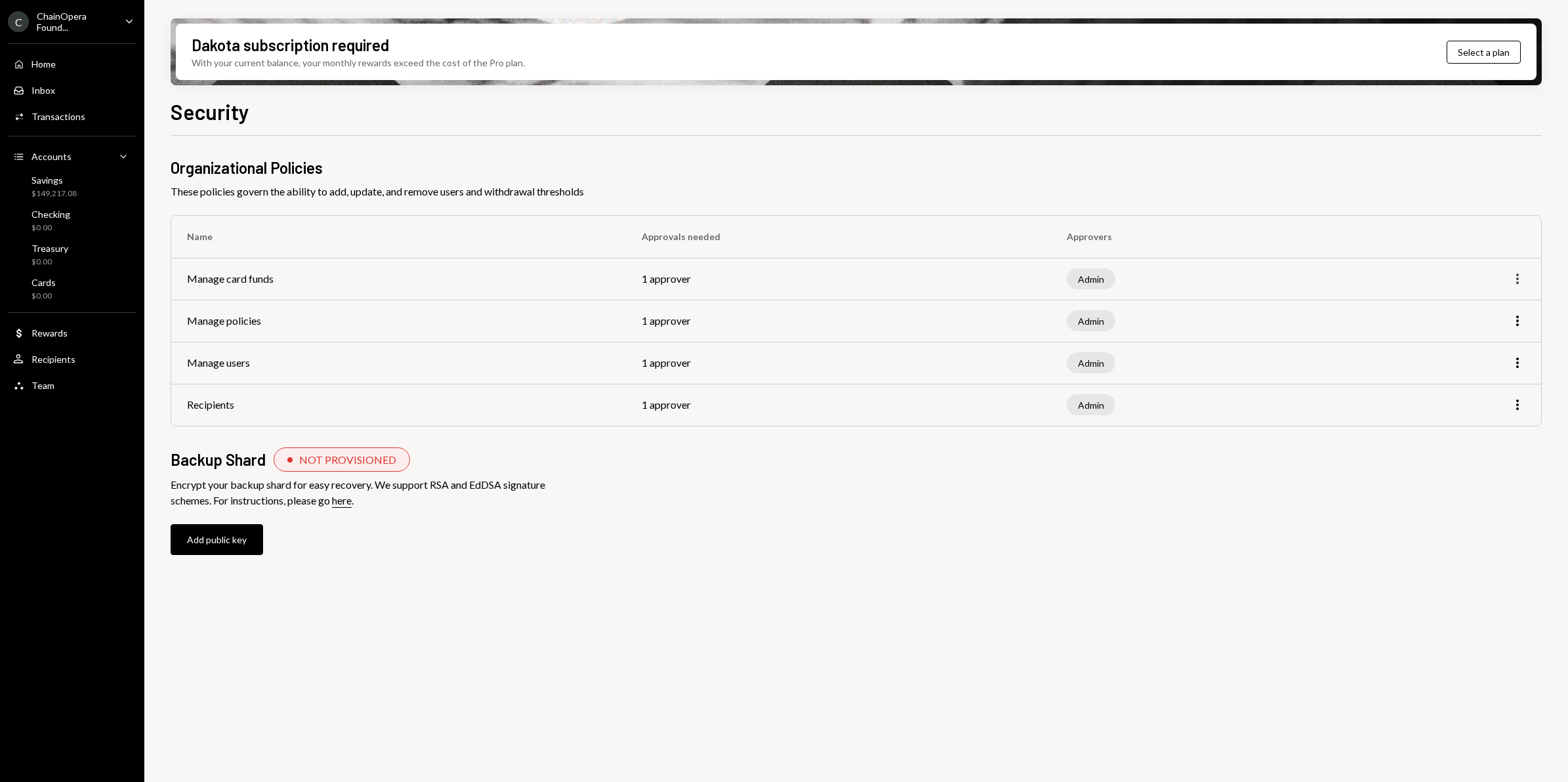
click at [1520, 276] on icon "More" at bounding box center [1517, 279] width 16 height 16
click at [1481, 305] on div "Edit" at bounding box center [1488, 307] width 66 height 23
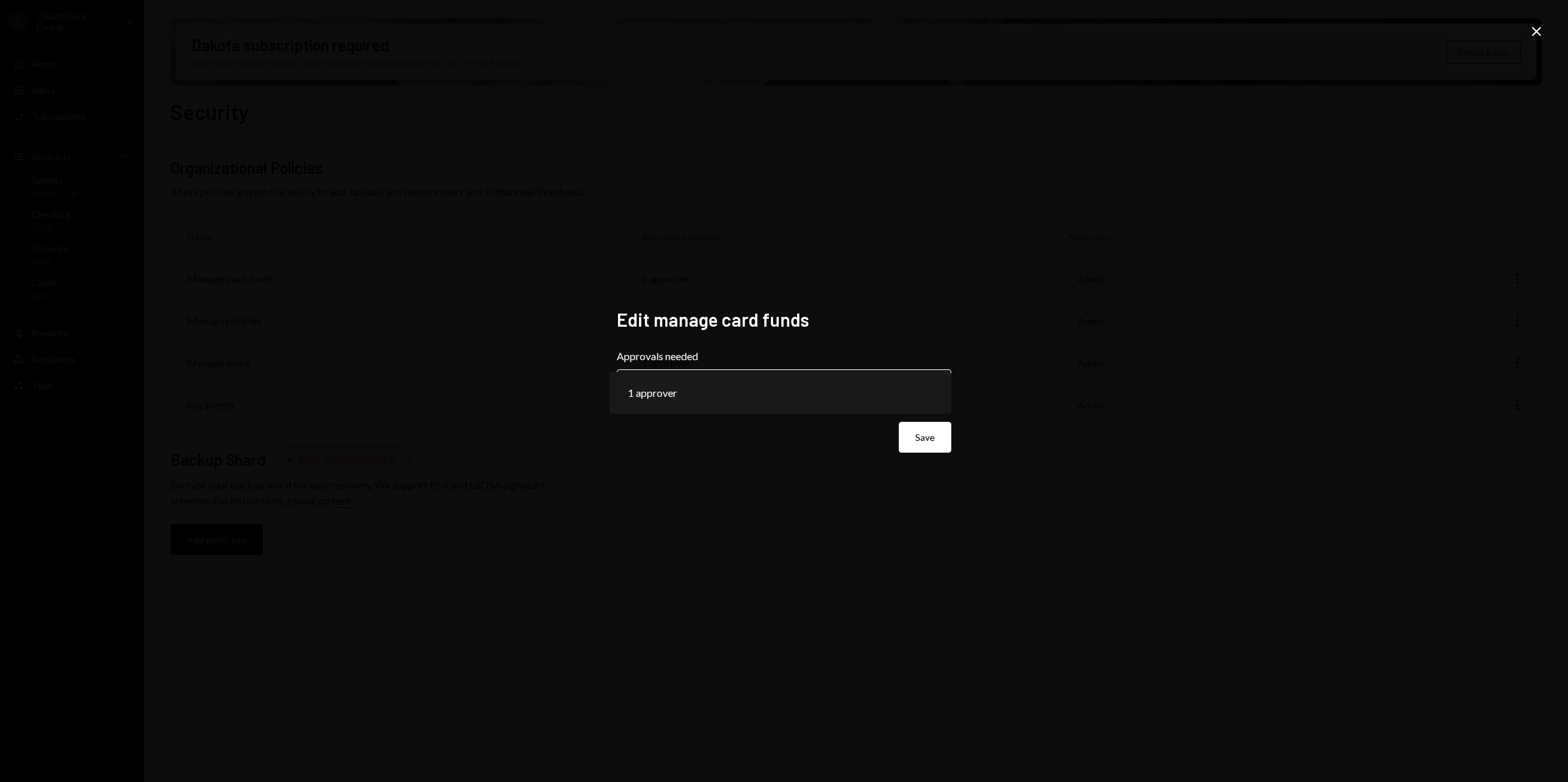
click at [927, 387] on body "**********" at bounding box center [784, 391] width 1568 height 782
drag, startPoint x: 1176, startPoint y: 345, endPoint x: 1292, endPoint y: 283, distance: 131.5
click at [1187, 341] on div "**********" at bounding box center [784, 391] width 1568 height 782
drag, startPoint x: 1535, startPoint y: 35, endPoint x: 1537, endPoint y: 44, distance: 9.2
click at [1534, 34] on icon "Close" at bounding box center [1536, 31] width 16 height 16
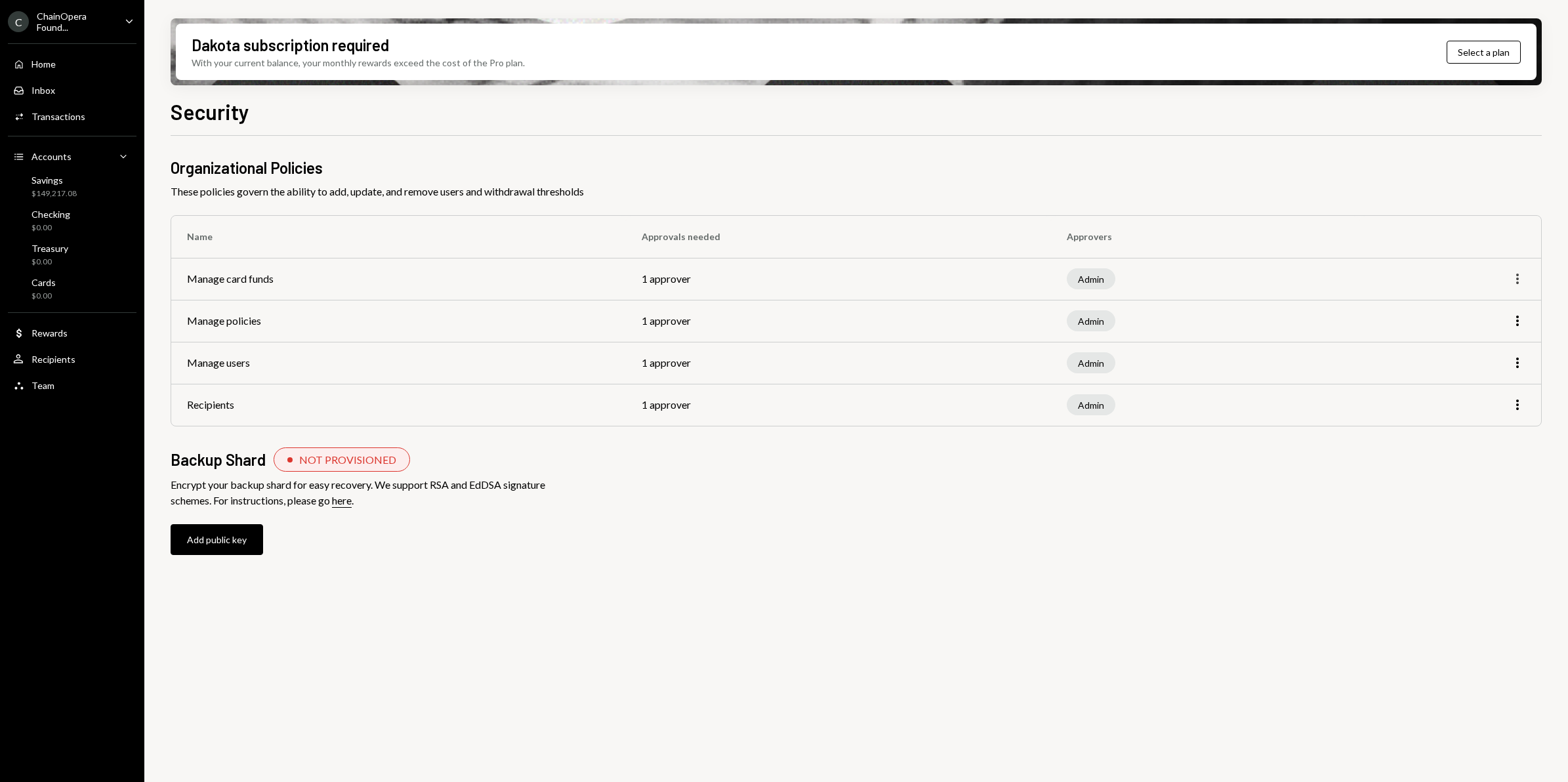
click at [1520, 279] on icon "More" at bounding box center [1517, 279] width 16 height 16
click at [1485, 302] on div "Edit" at bounding box center [1488, 307] width 66 height 23
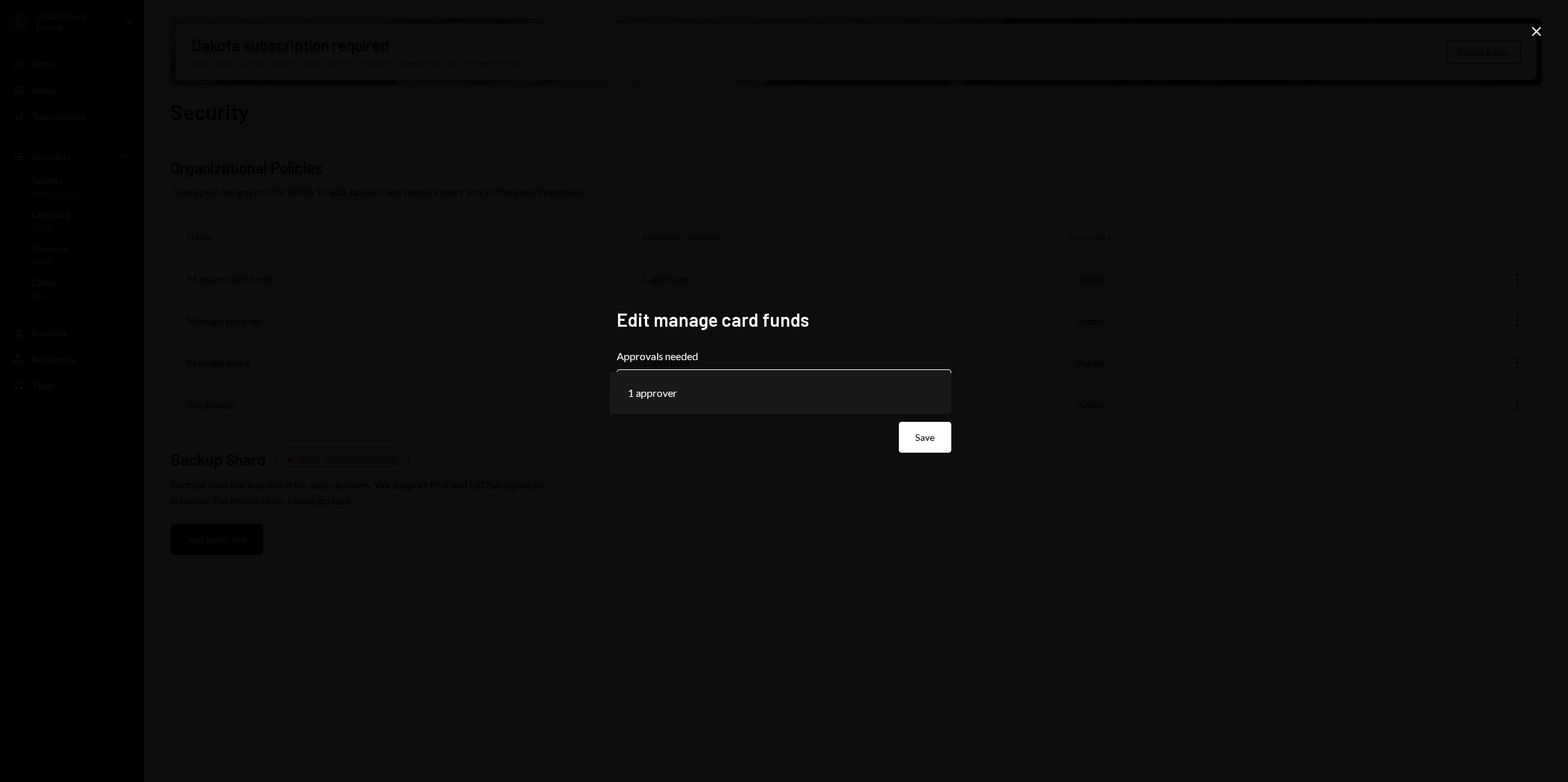
click at [933, 394] on body "**********" at bounding box center [784, 391] width 1568 height 782
click at [1098, 375] on div "**********" at bounding box center [784, 391] width 1568 height 782
click at [1534, 28] on icon at bounding box center [1537, 31] width 9 height 9
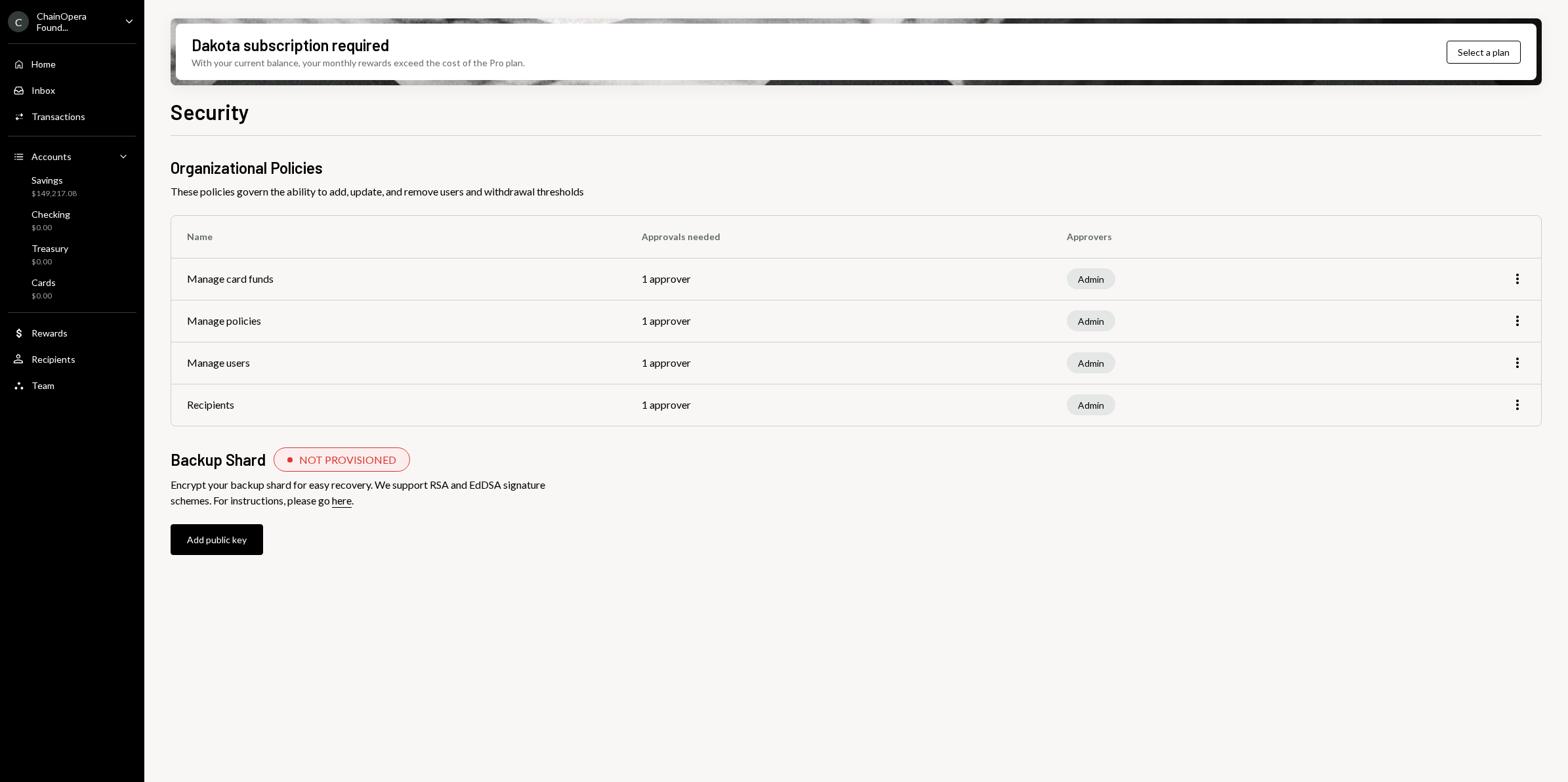
click at [655, 320] on td "1 approver" at bounding box center [838, 321] width 425 height 42
click at [56, 28] on div "ChainOpera Found..." at bounding box center [75, 22] width 77 height 22
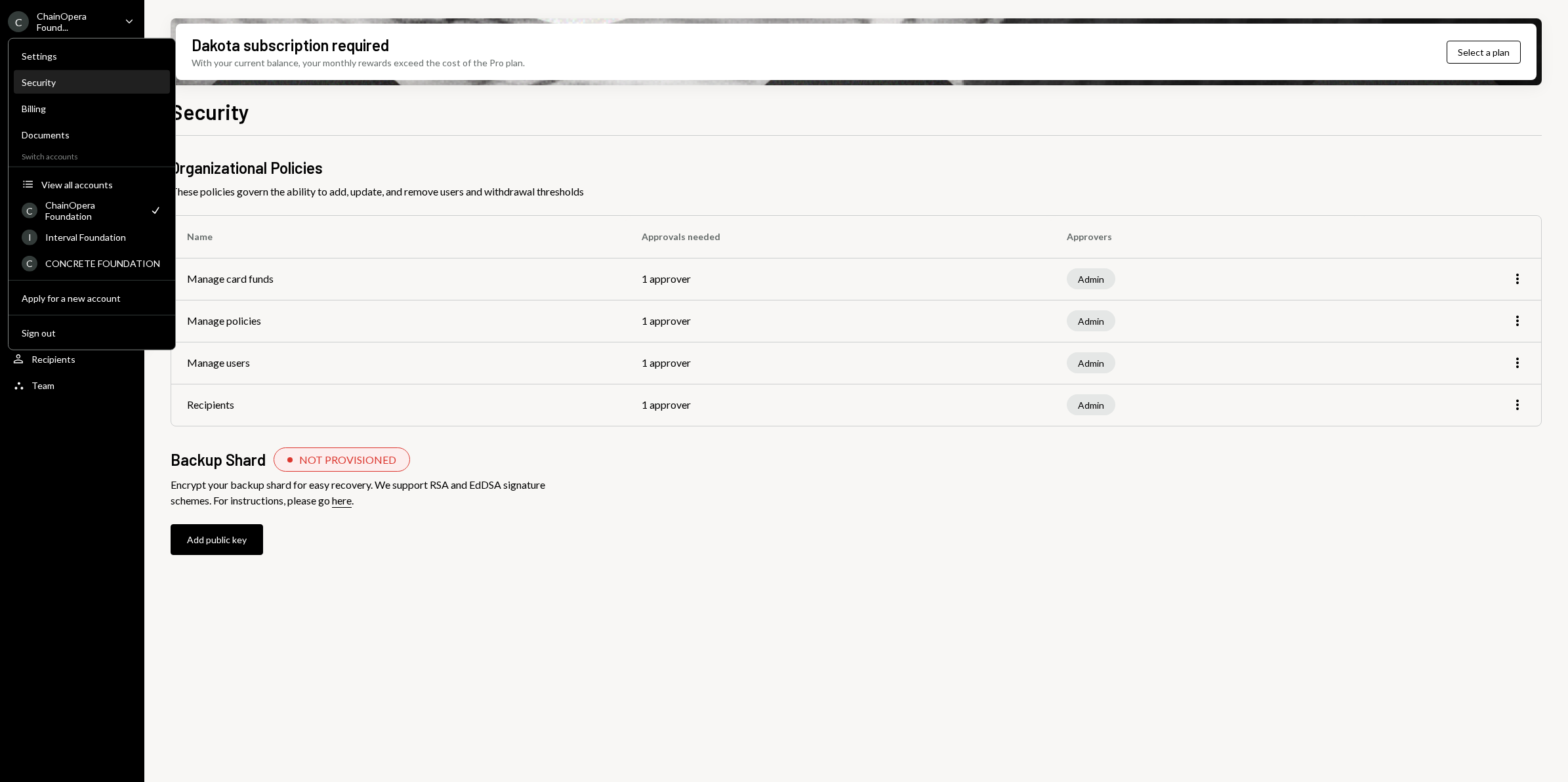
click at [40, 84] on div "Security" at bounding box center [92, 82] width 141 height 11
drag, startPoint x: 814, startPoint y: 556, endPoint x: 735, endPoint y: 503, distance: 95.1
click at [812, 553] on div "Organizational Policies These policies govern the ability to add, update, and r…" at bounding box center [856, 369] width 1371 height 425
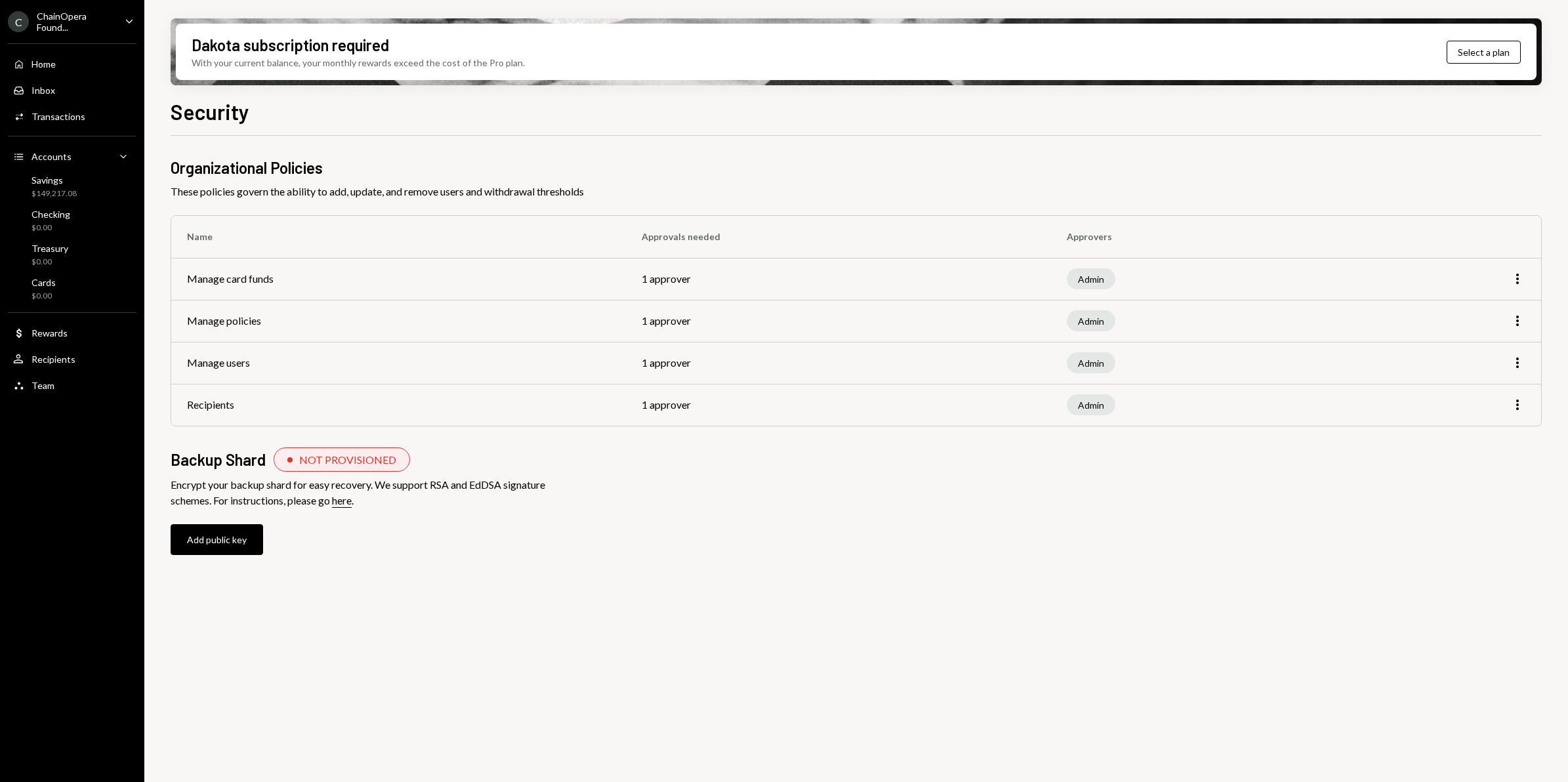
click at [1085, 359] on div "Admin" at bounding box center [1091, 363] width 48 height 21
click at [1520, 362] on icon "More" at bounding box center [1517, 363] width 16 height 16
drag, startPoint x: 873, startPoint y: 540, endPoint x: 688, endPoint y: 454, distance: 204.0
click at [853, 527] on div "Organizational Policies These policies govern the ability to add, update, and r…" at bounding box center [856, 369] width 1371 height 425
click at [1519, 402] on icon "More" at bounding box center [1517, 404] width 16 height 16
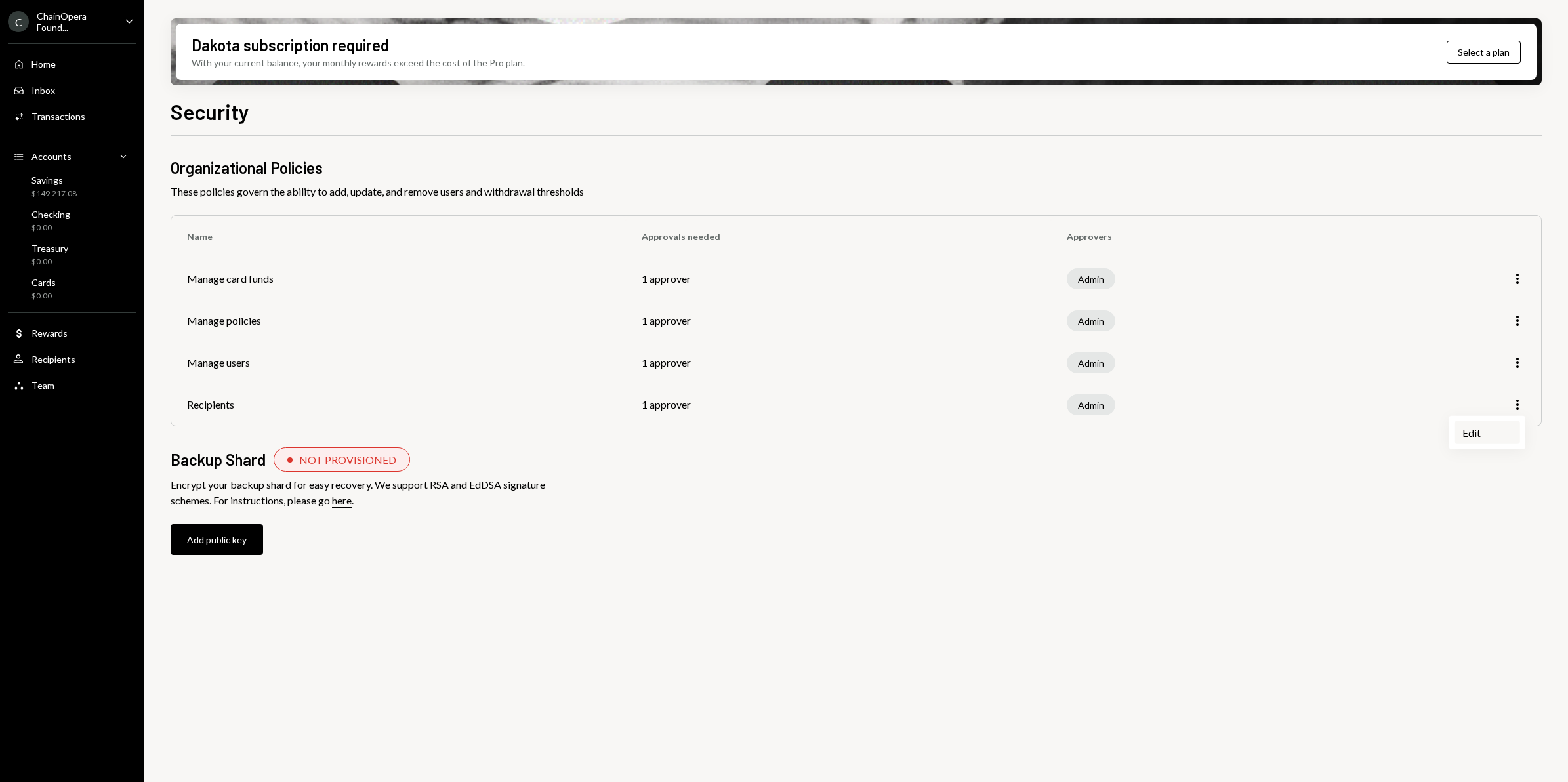
click at [1491, 438] on div "Edit" at bounding box center [1488, 433] width 66 height 23
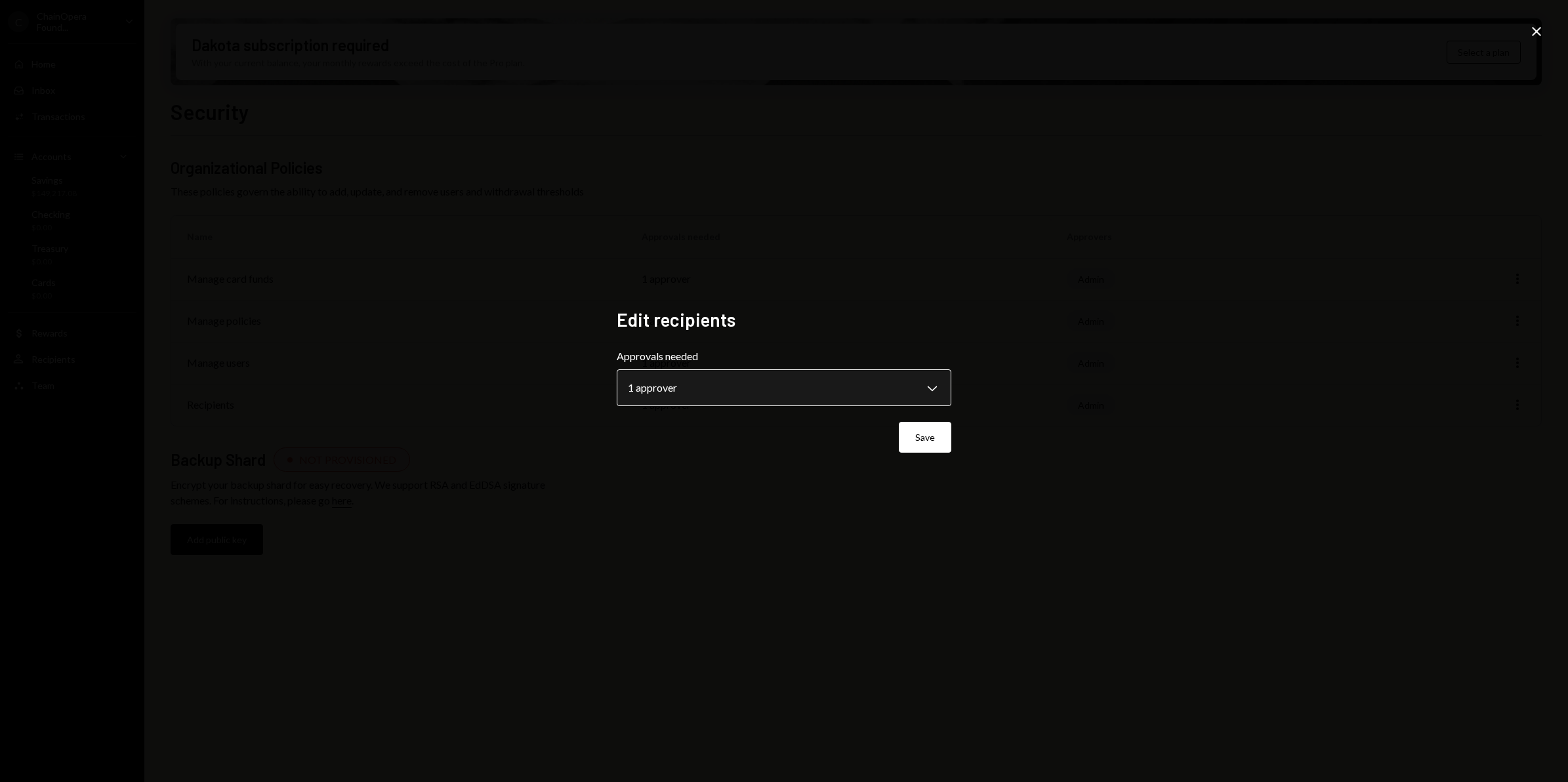
click at [927, 392] on body "**********" at bounding box center [784, 391] width 1568 height 782
click at [1540, 33] on icon "Close" at bounding box center [1536, 31] width 16 height 16
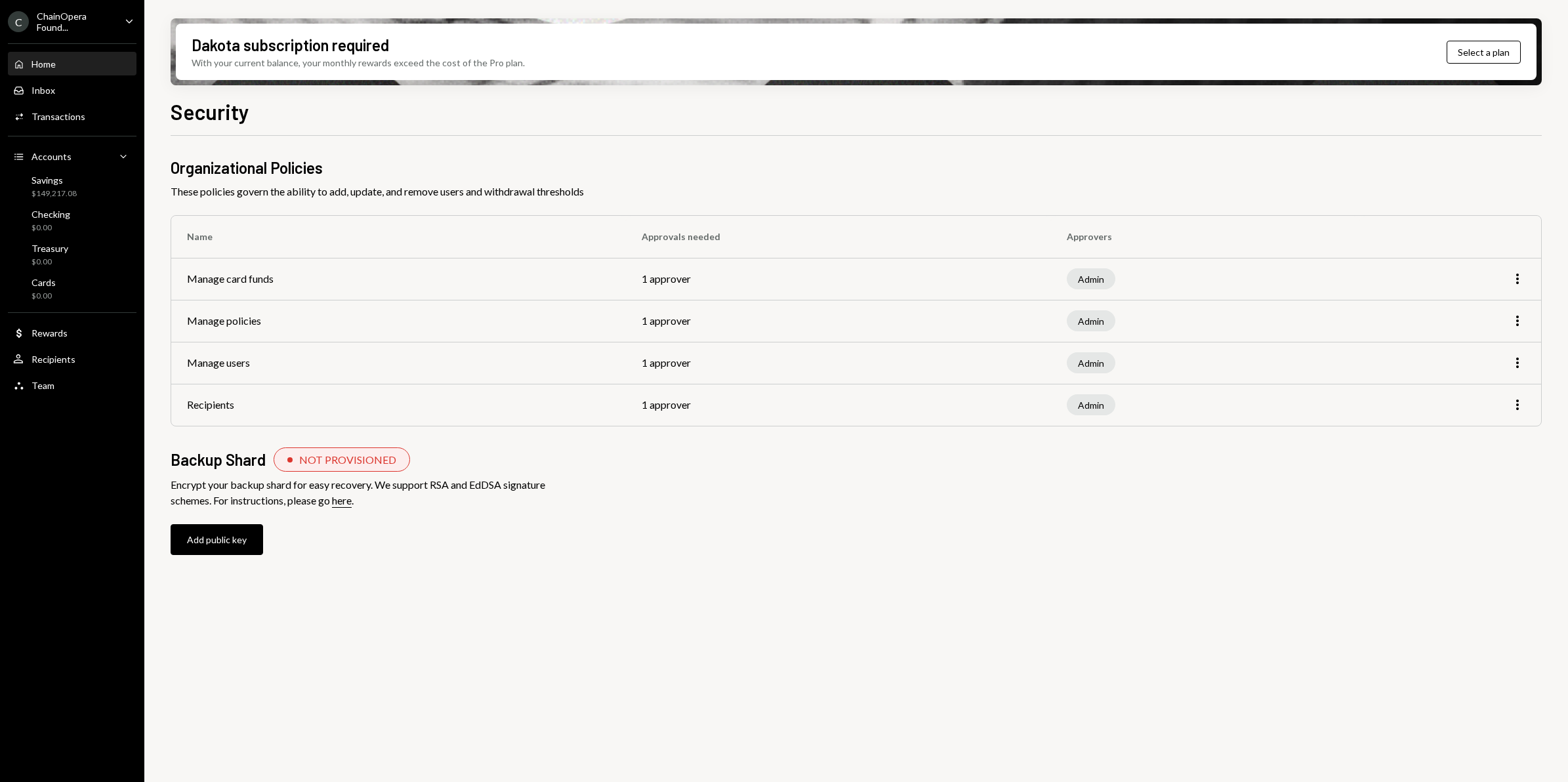
click at [67, 66] on div "Home Home" at bounding box center [72, 64] width 118 height 12
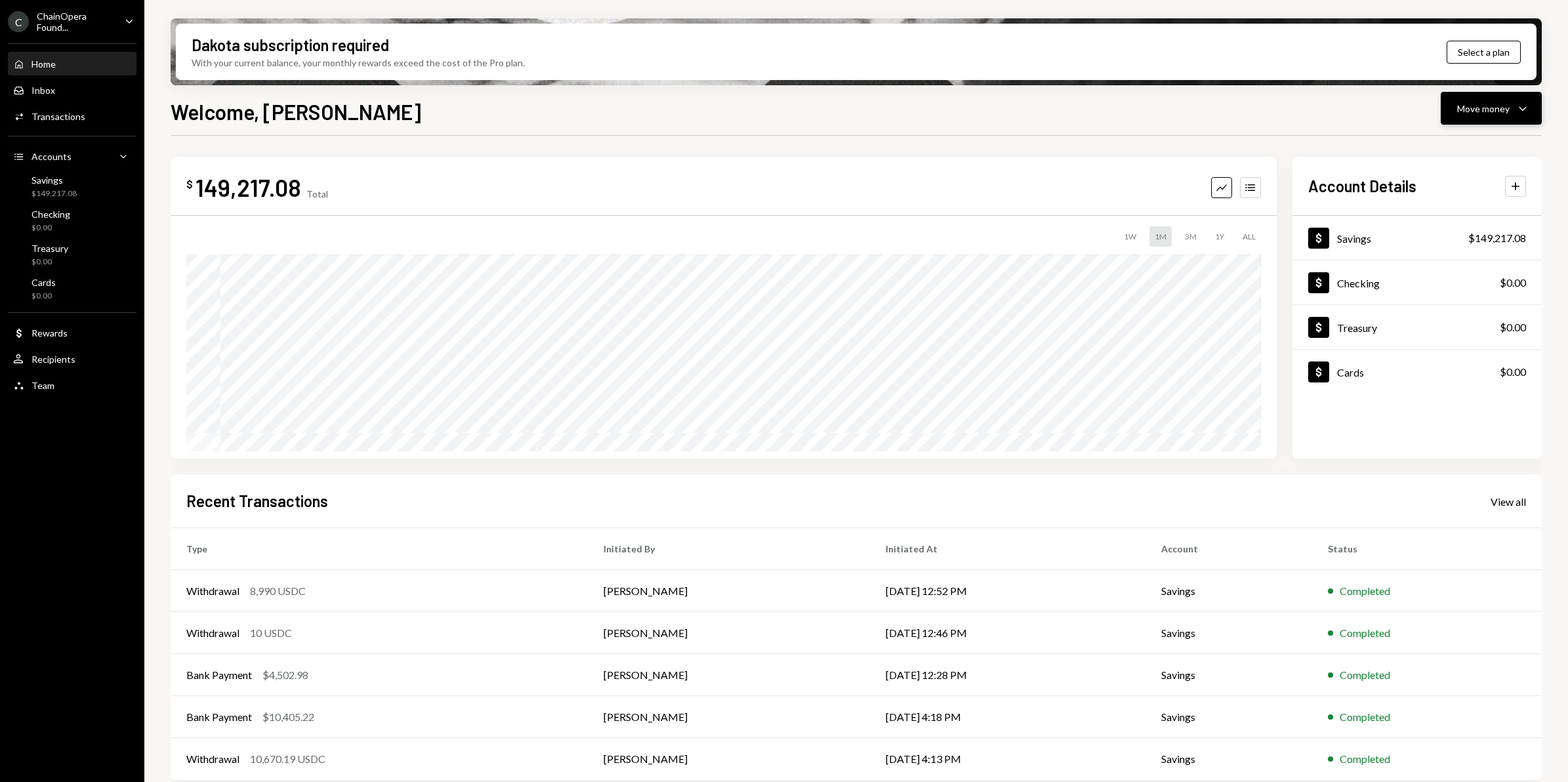
click at [1526, 102] on icon "Caret Down" at bounding box center [1523, 108] width 16 height 16
click at [1449, 150] on div "Send" at bounding box center [1481, 147] width 96 height 13
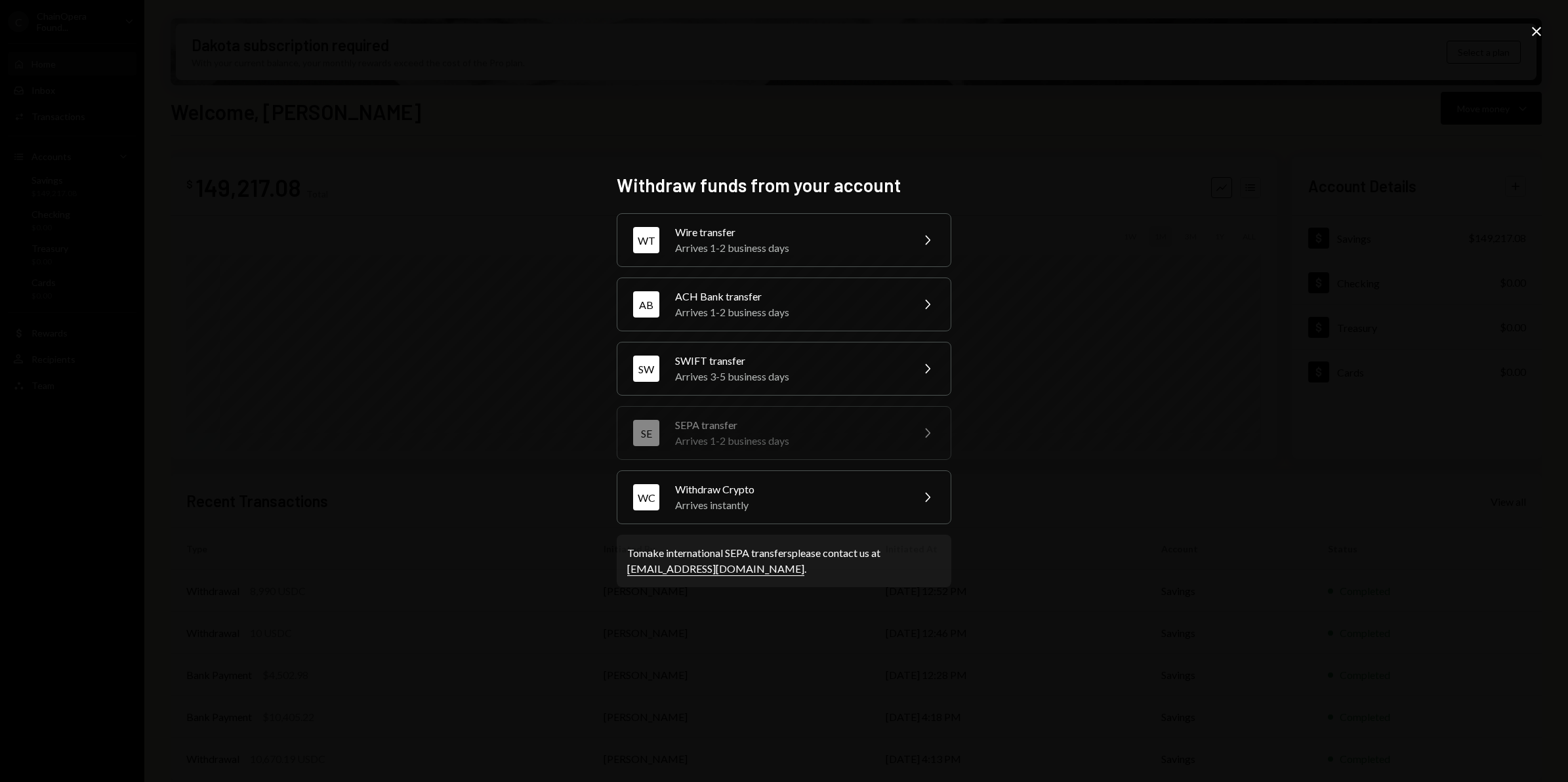
click at [1529, 31] on icon "Close" at bounding box center [1536, 31] width 16 height 16
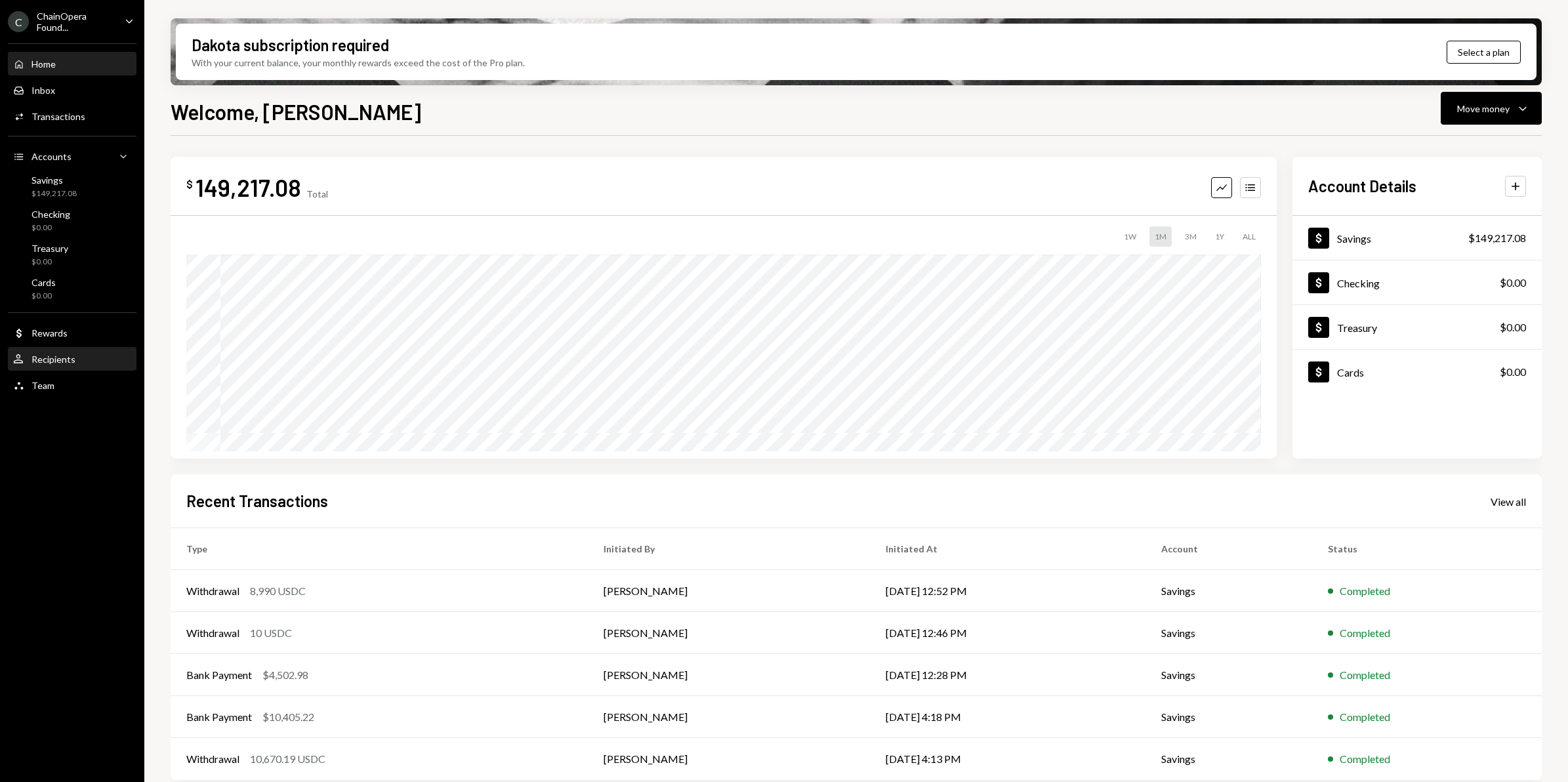
click at [66, 360] on div "Recipients" at bounding box center [53, 359] width 44 height 11
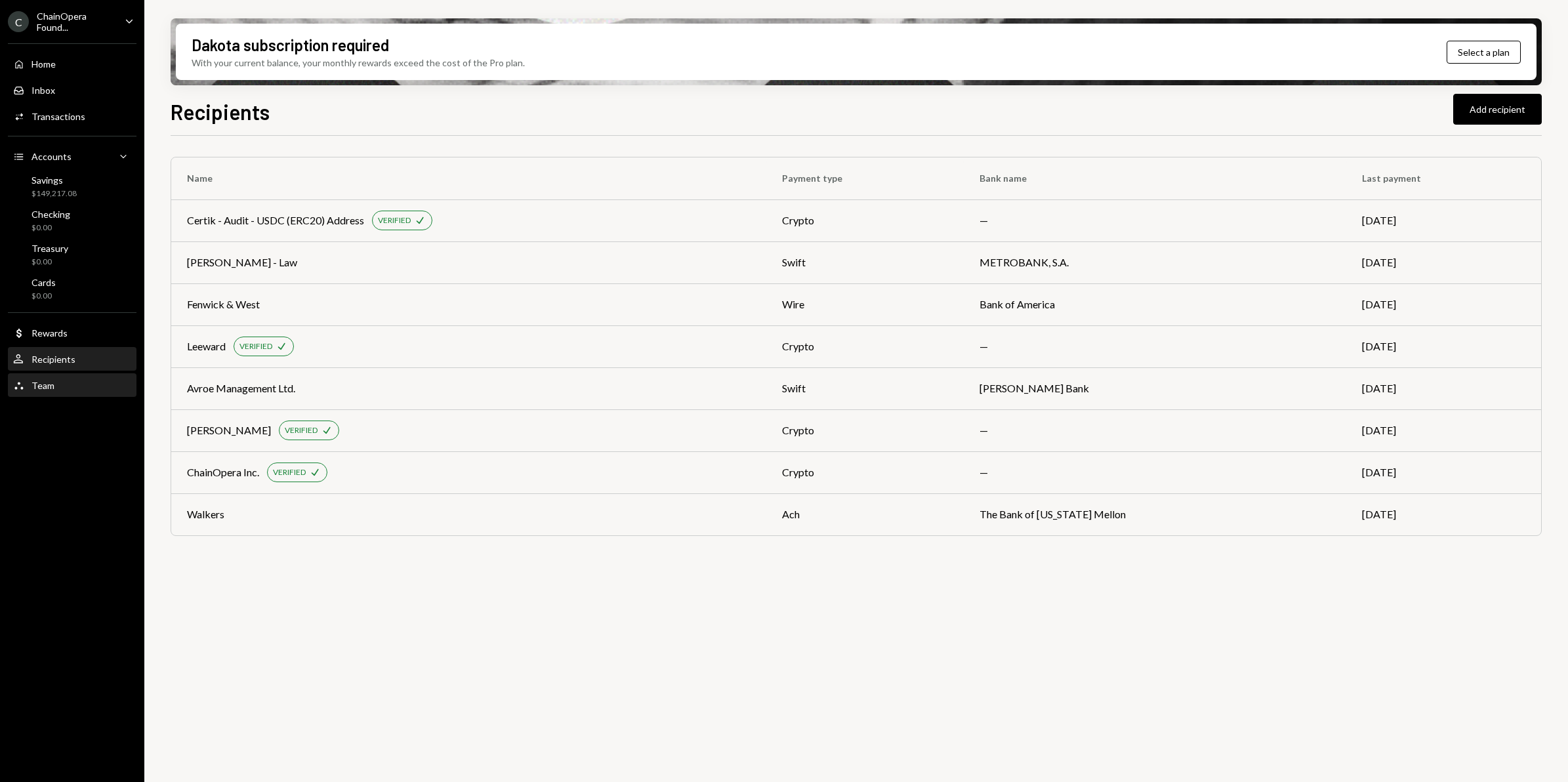
click at [59, 390] on div "Team Team" at bounding box center [72, 386] width 118 height 22
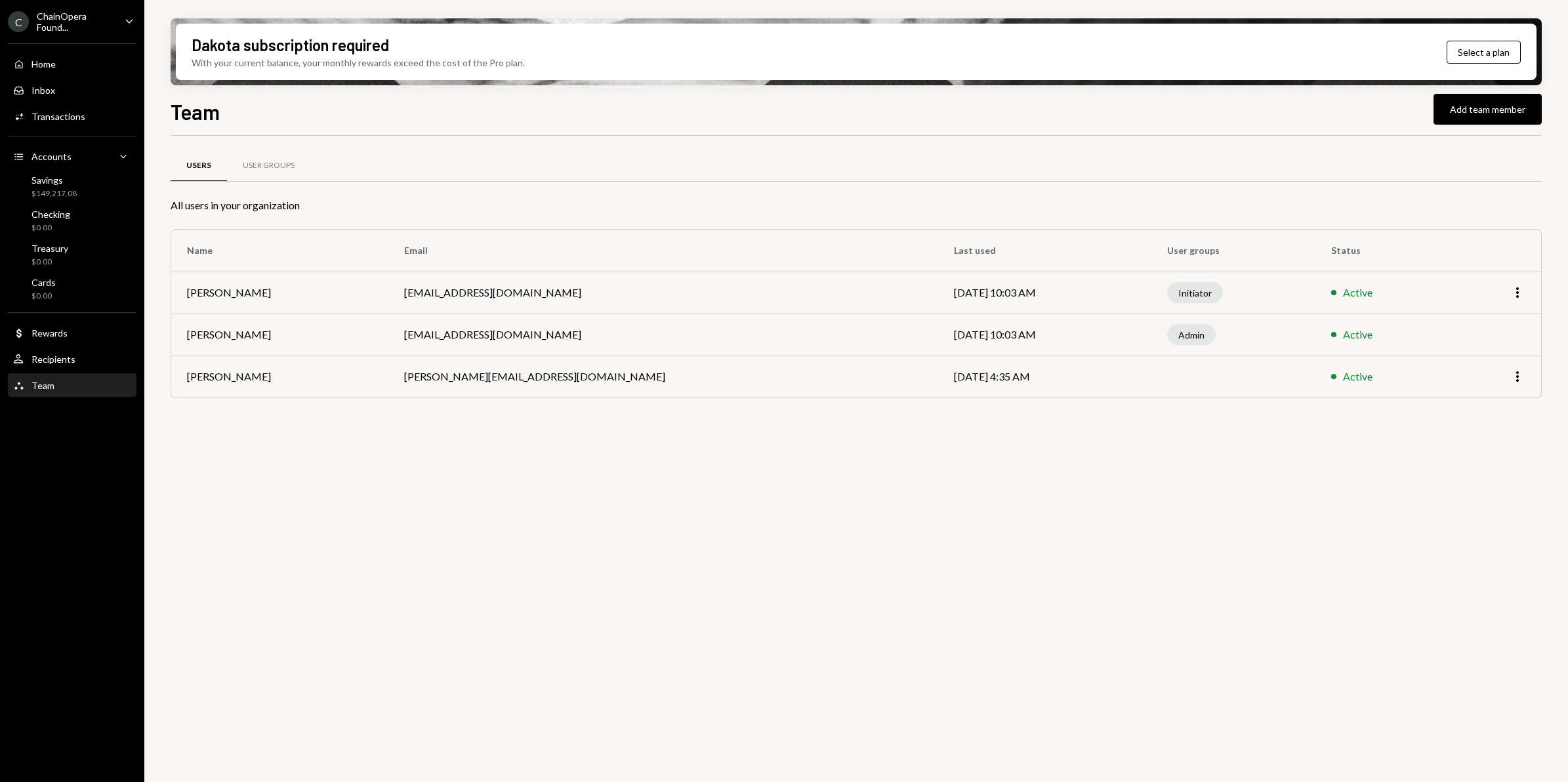
drag, startPoint x: 1386, startPoint y: 544, endPoint x: 1353, endPoint y: 503, distance: 52.6
click at [1385, 540] on div "Users User Groups All users in your organization Name Email Last used User grou…" at bounding box center [856, 466] width 1371 height 661
click at [262, 165] on div "User Groups" at bounding box center [269, 165] width 52 height 11
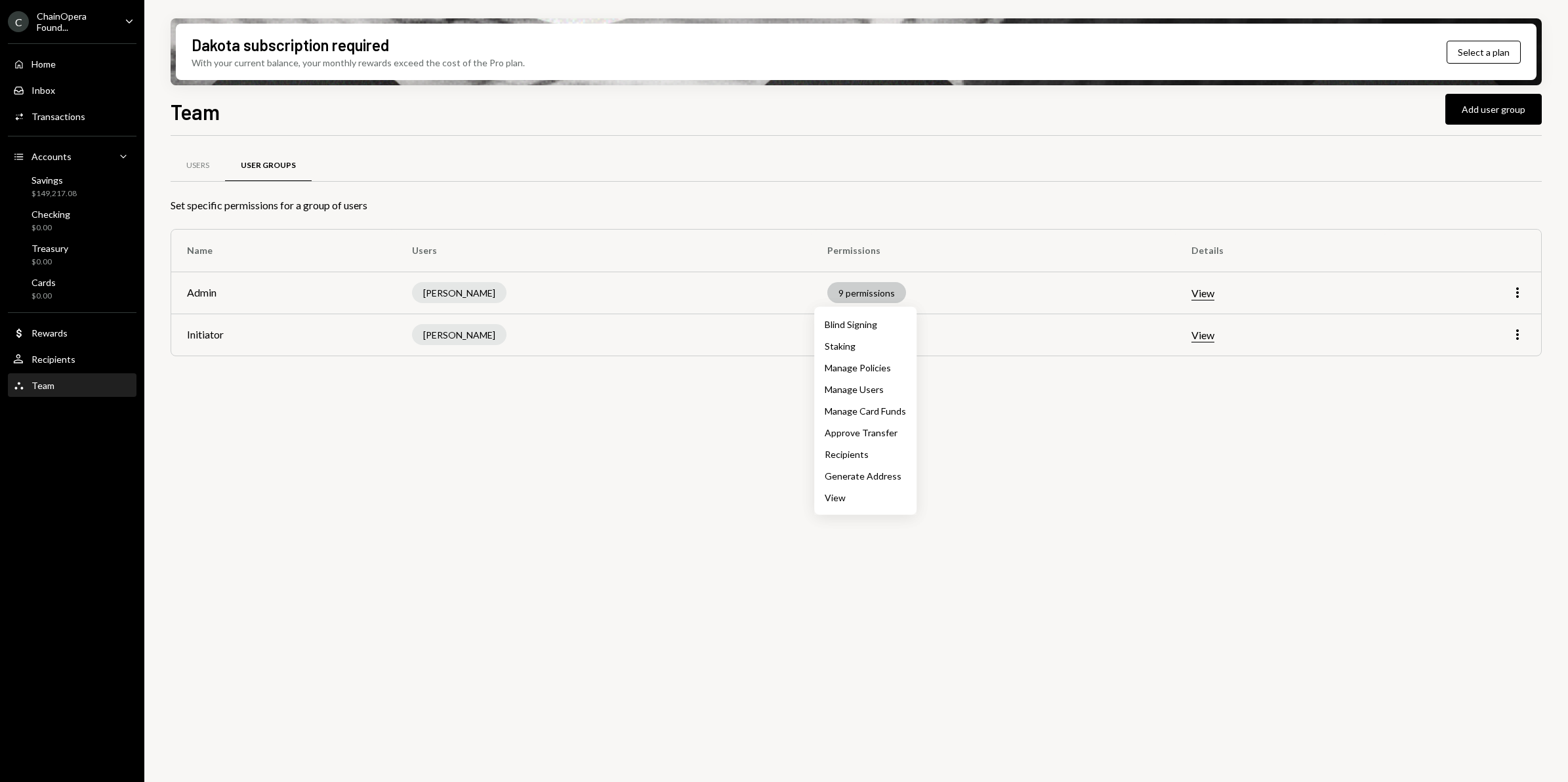
click at [864, 287] on div "9 permissions" at bounding box center [867, 293] width 79 height 21
click at [863, 293] on div "9 permissions" at bounding box center [867, 293] width 79 height 21
click at [1516, 333] on icon "More" at bounding box center [1517, 334] width 16 height 16
click at [886, 497] on div "Users User Groups Set specific permissions for a group of users Name Users Perm…" at bounding box center [856, 466] width 1371 height 661
click at [46, 20] on div "ChainOpera Found..." at bounding box center [75, 22] width 77 height 22
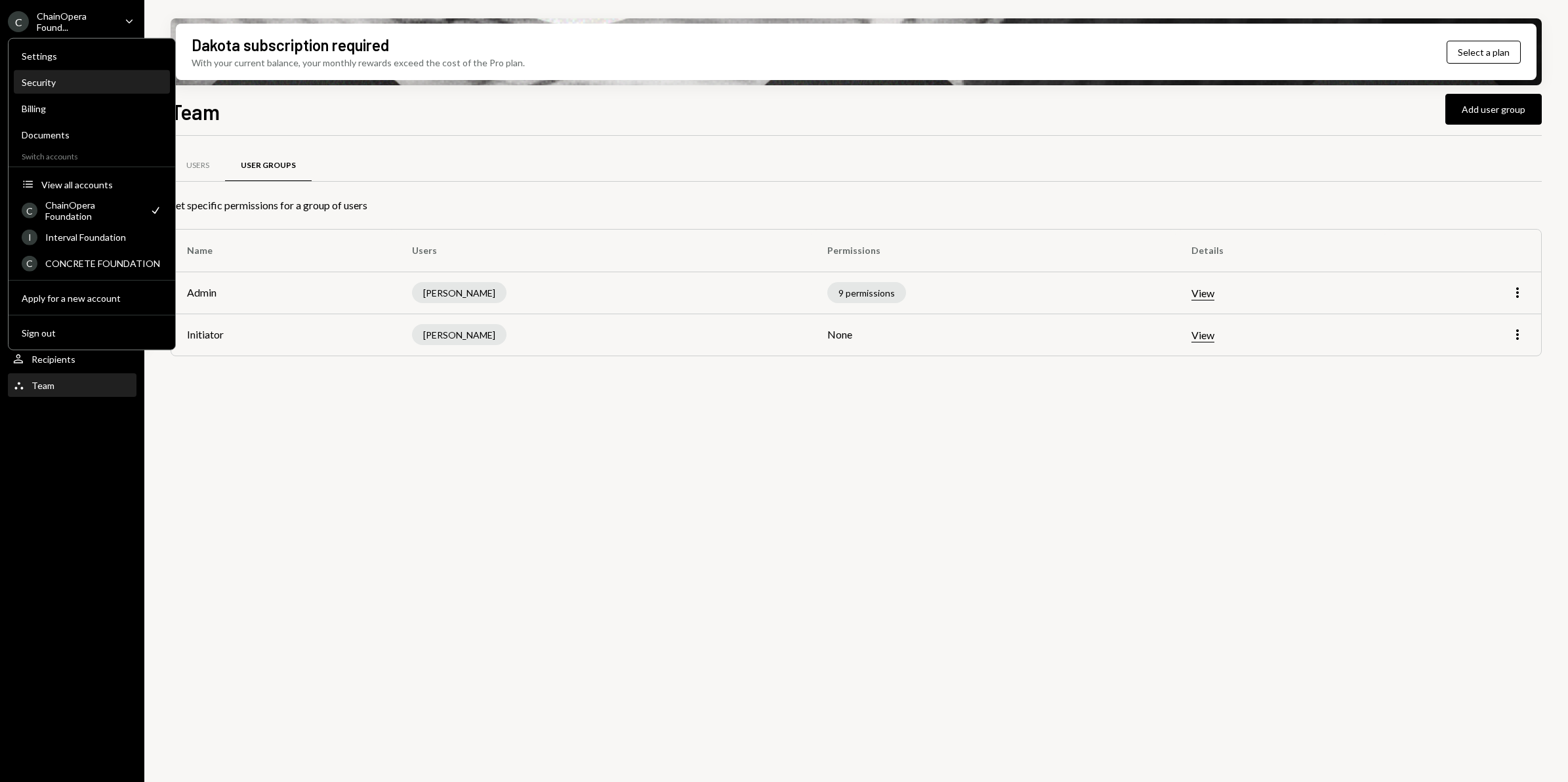
click at [63, 86] on div "Security" at bounding box center [92, 82] width 141 height 11
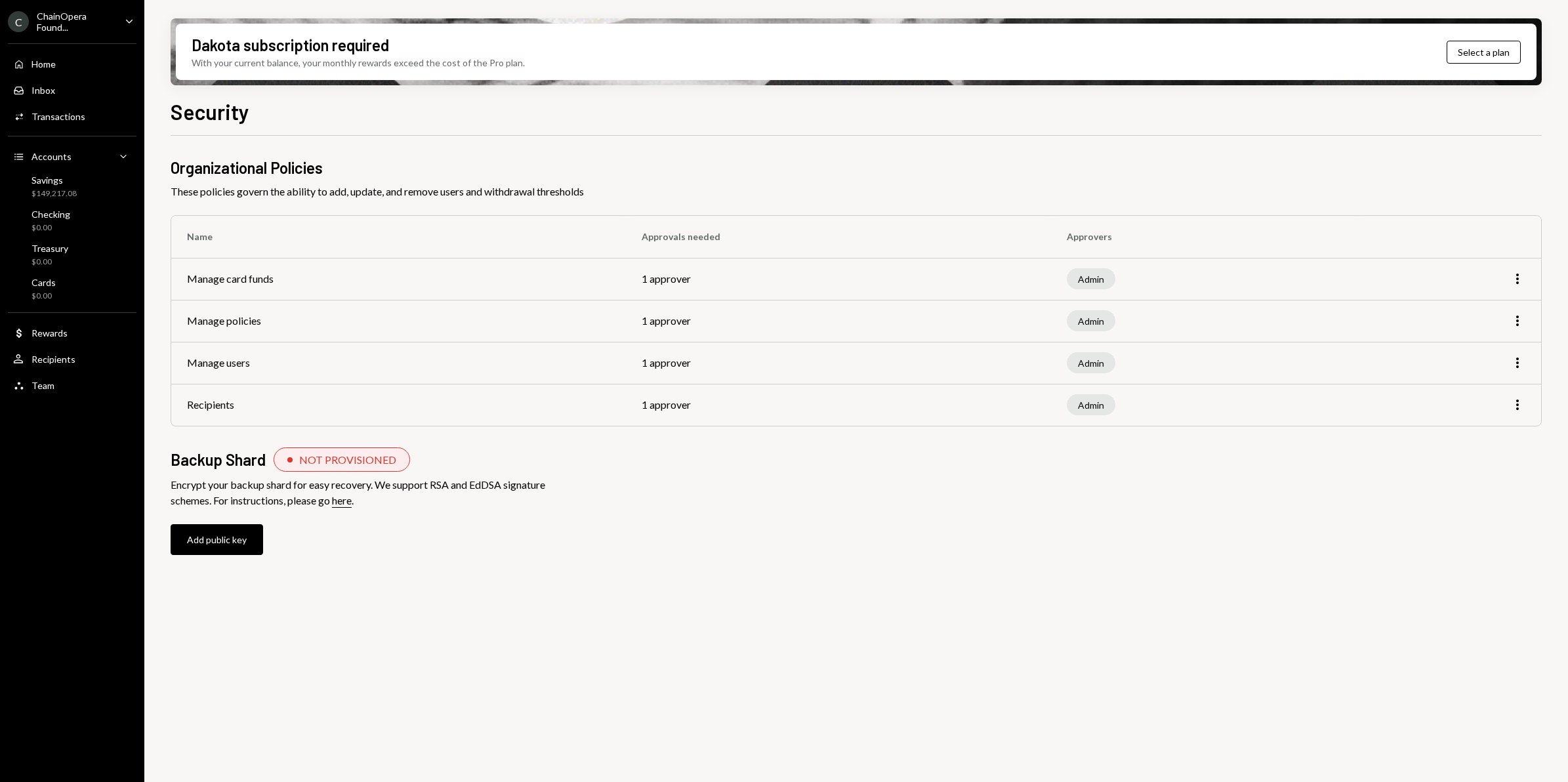
click at [72, 19] on div "ChainOpera Found..." at bounding box center [75, 22] width 77 height 22
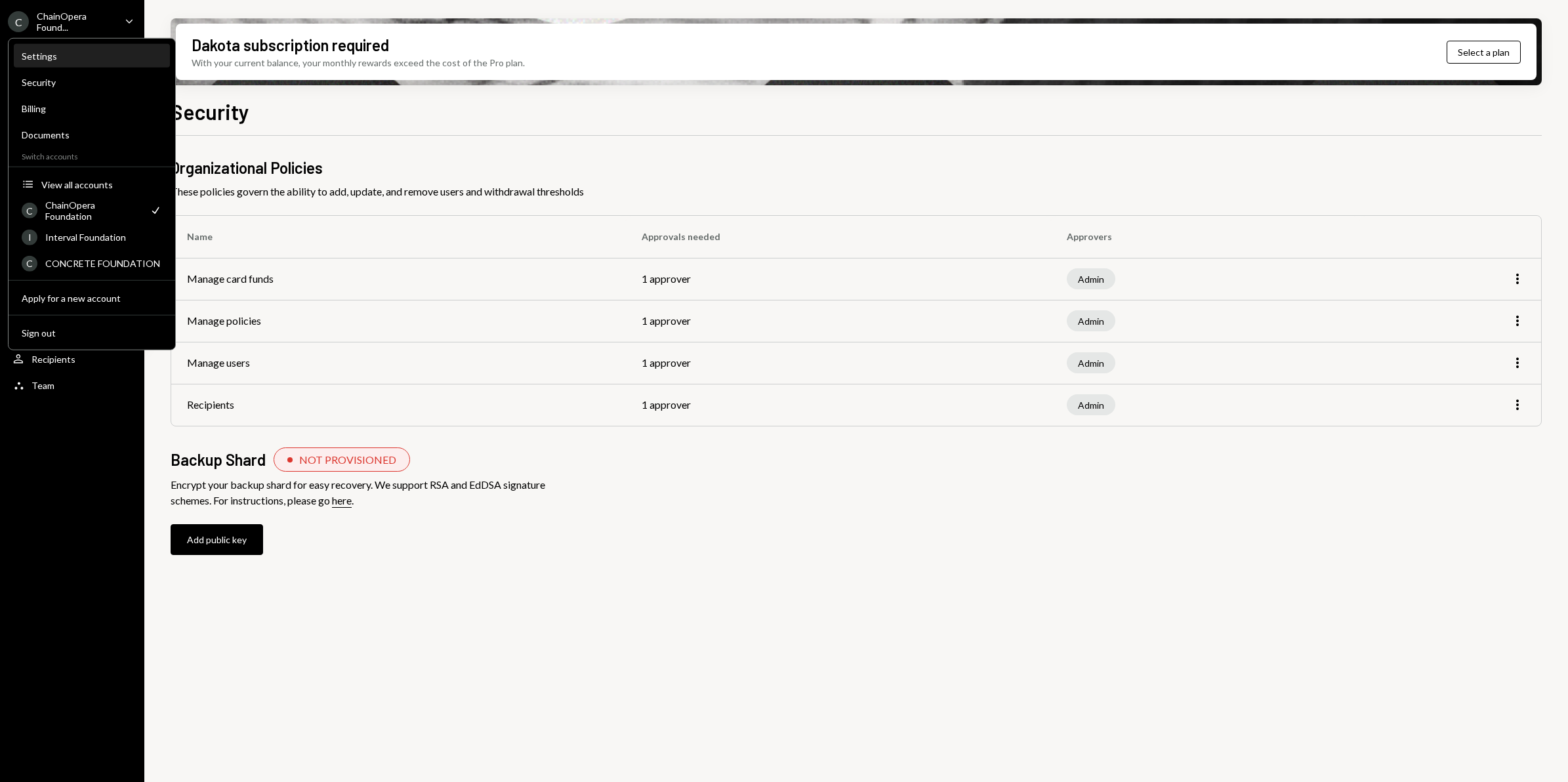
click at [45, 57] on div "Settings" at bounding box center [92, 56] width 141 height 11
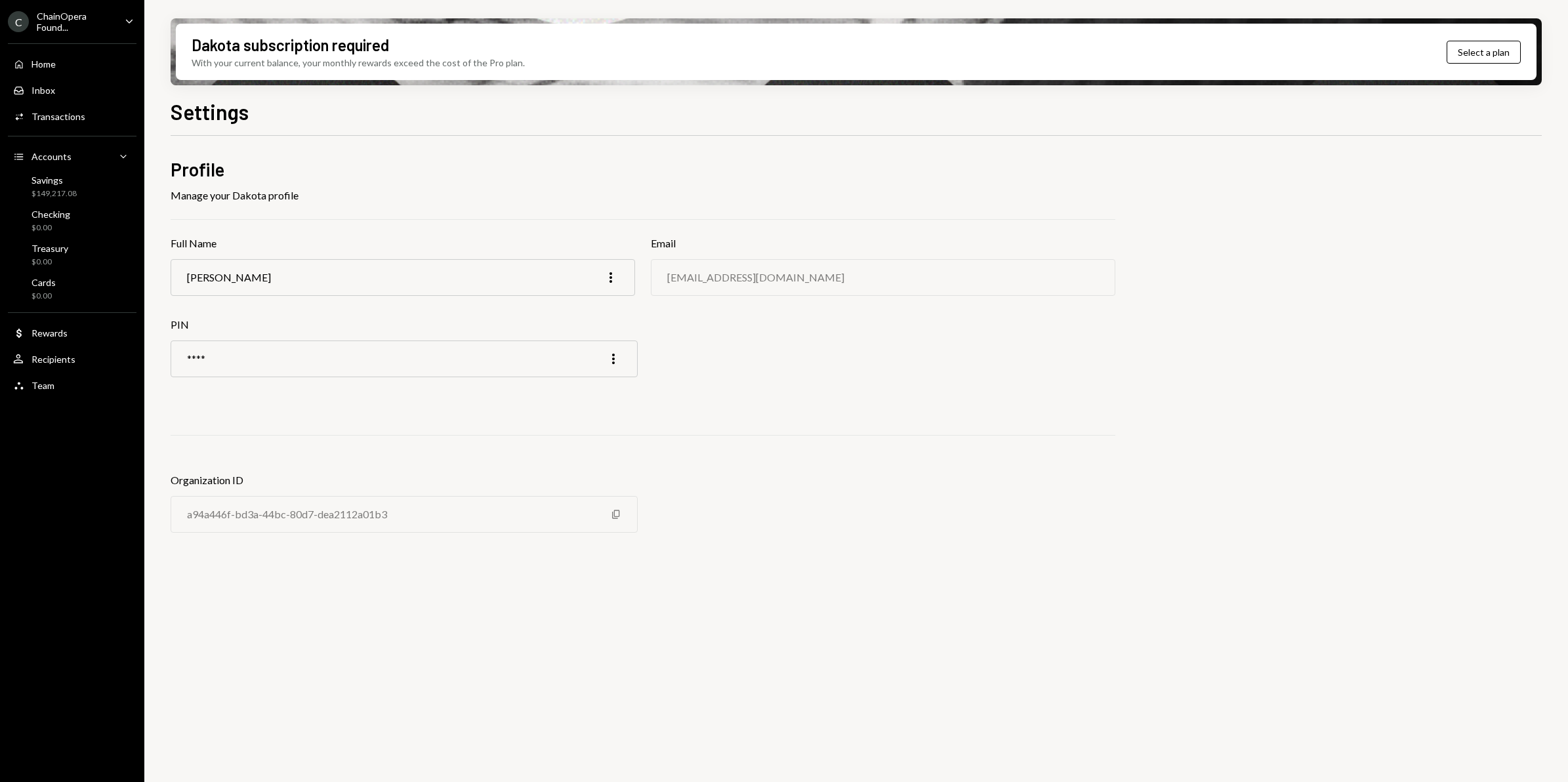
click at [42, 22] on div "ChainOpera Found..." at bounding box center [75, 22] width 77 height 22
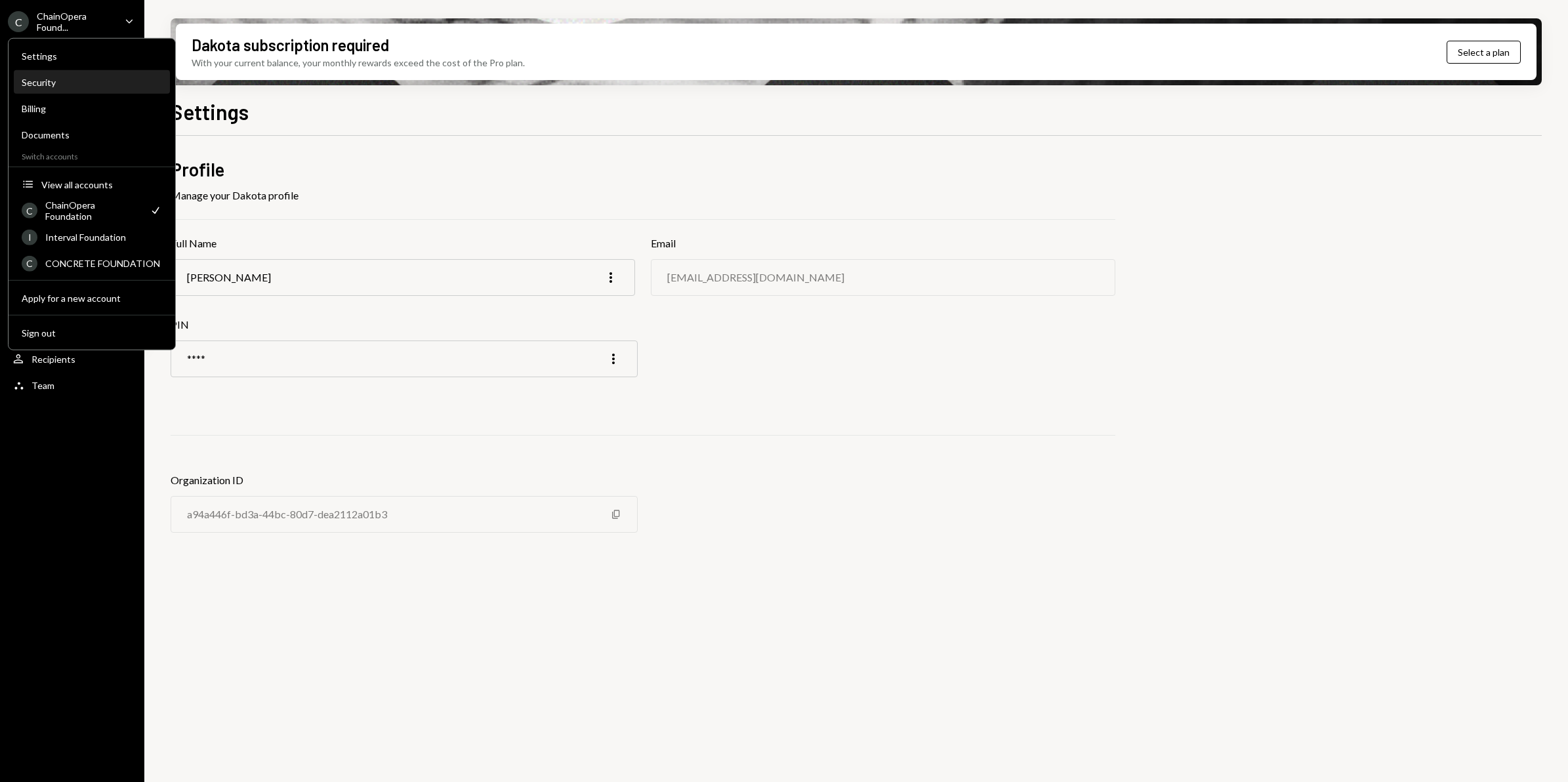
click at [53, 80] on div "Security" at bounding box center [92, 82] width 141 height 11
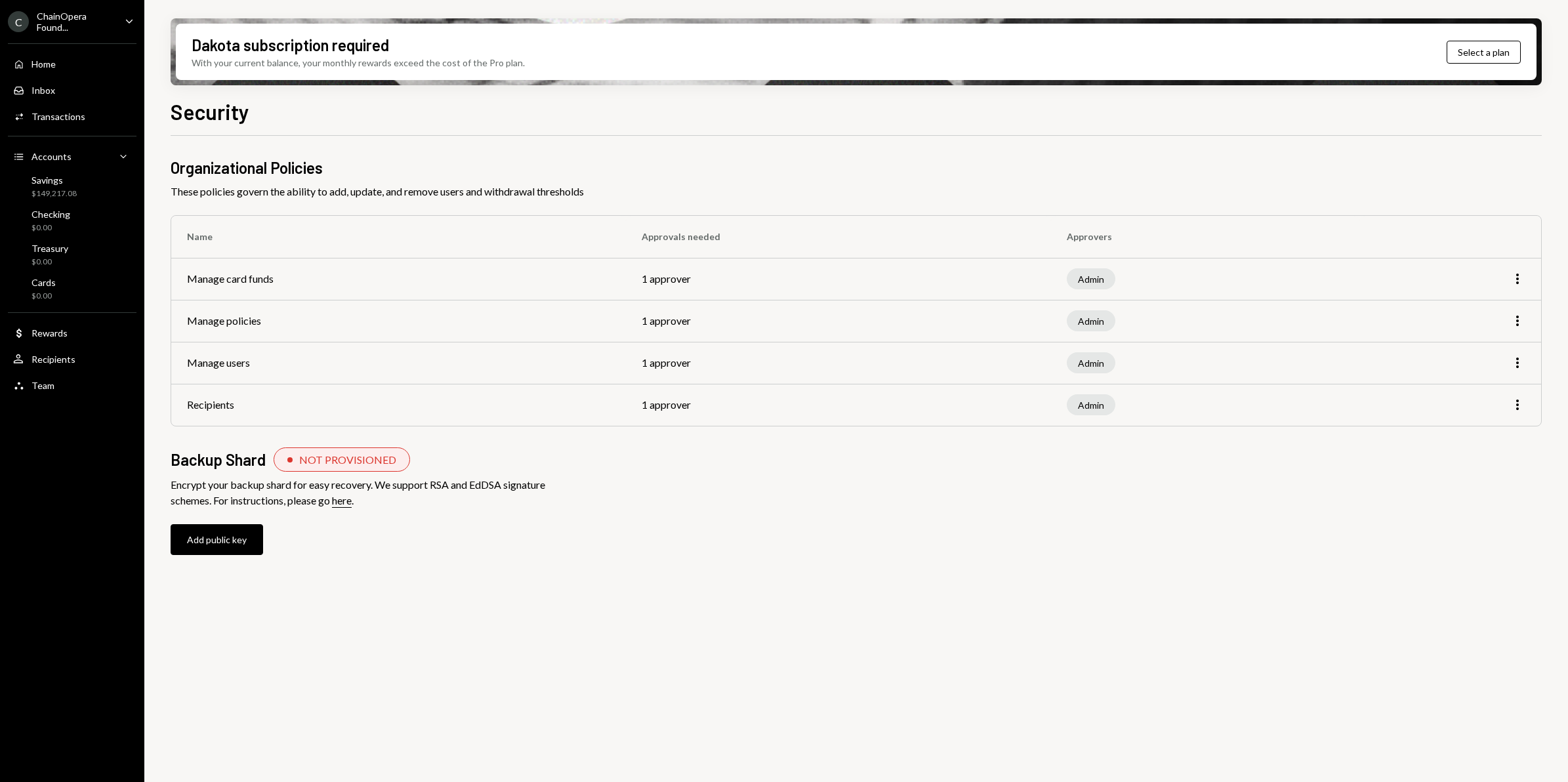
click at [244, 322] on td "Manage policies" at bounding box center [399, 321] width 454 height 42
click at [1514, 279] on icon "More" at bounding box center [1517, 279] width 16 height 16
click at [1481, 311] on div "Edit" at bounding box center [1488, 307] width 66 height 23
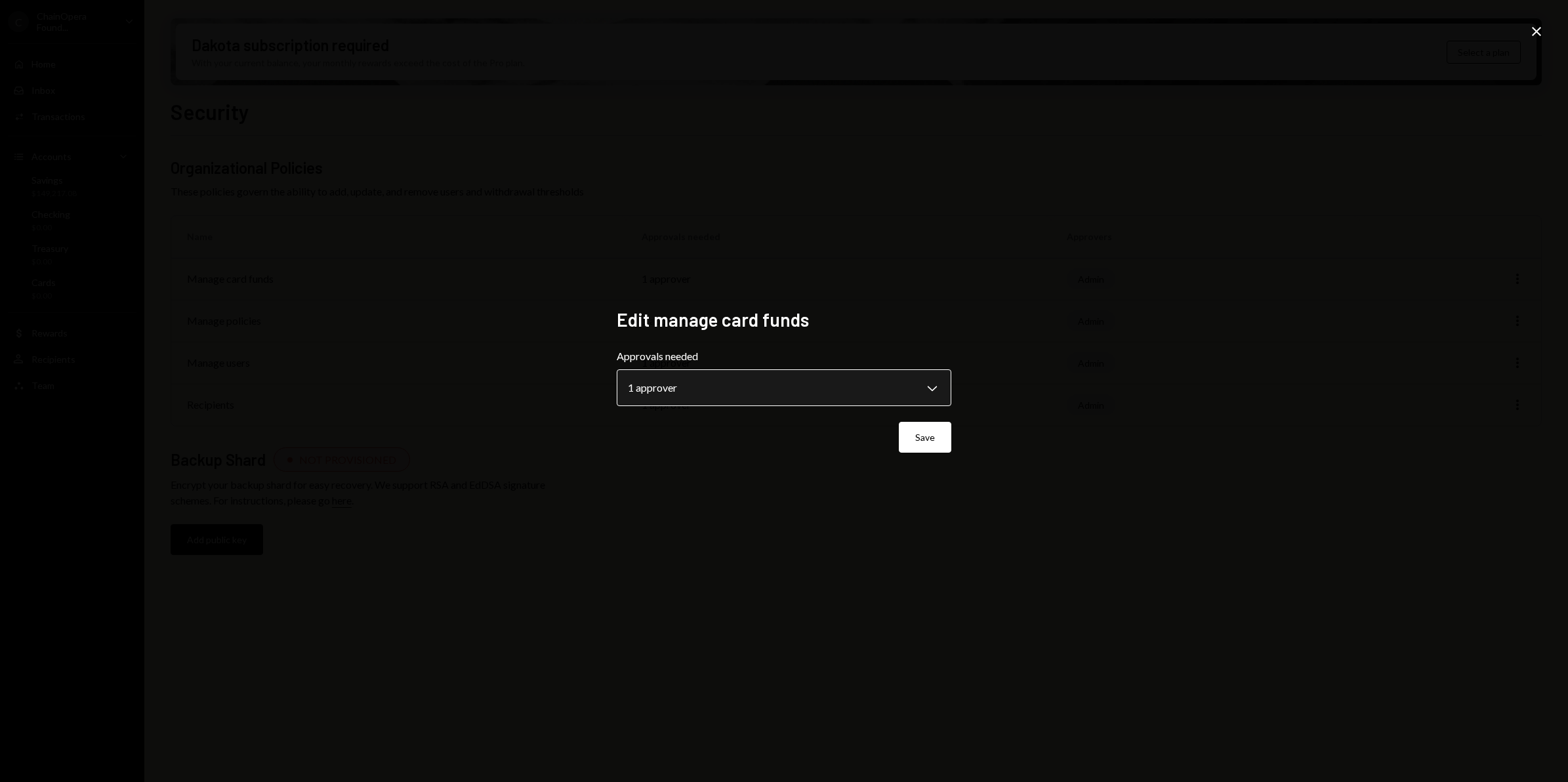
click at [924, 388] on body "**********" at bounding box center [784, 391] width 1568 height 782
drag, startPoint x: 1257, startPoint y: 342, endPoint x: 1317, endPoint y: 296, distance: 75.6
click at [1264, 337] on div "**********" at bounding box center [784, 391] width 1568 height 782
click at [1536, 30] on icon "Close" at bounding box center [1536, 31] width 16 height 16
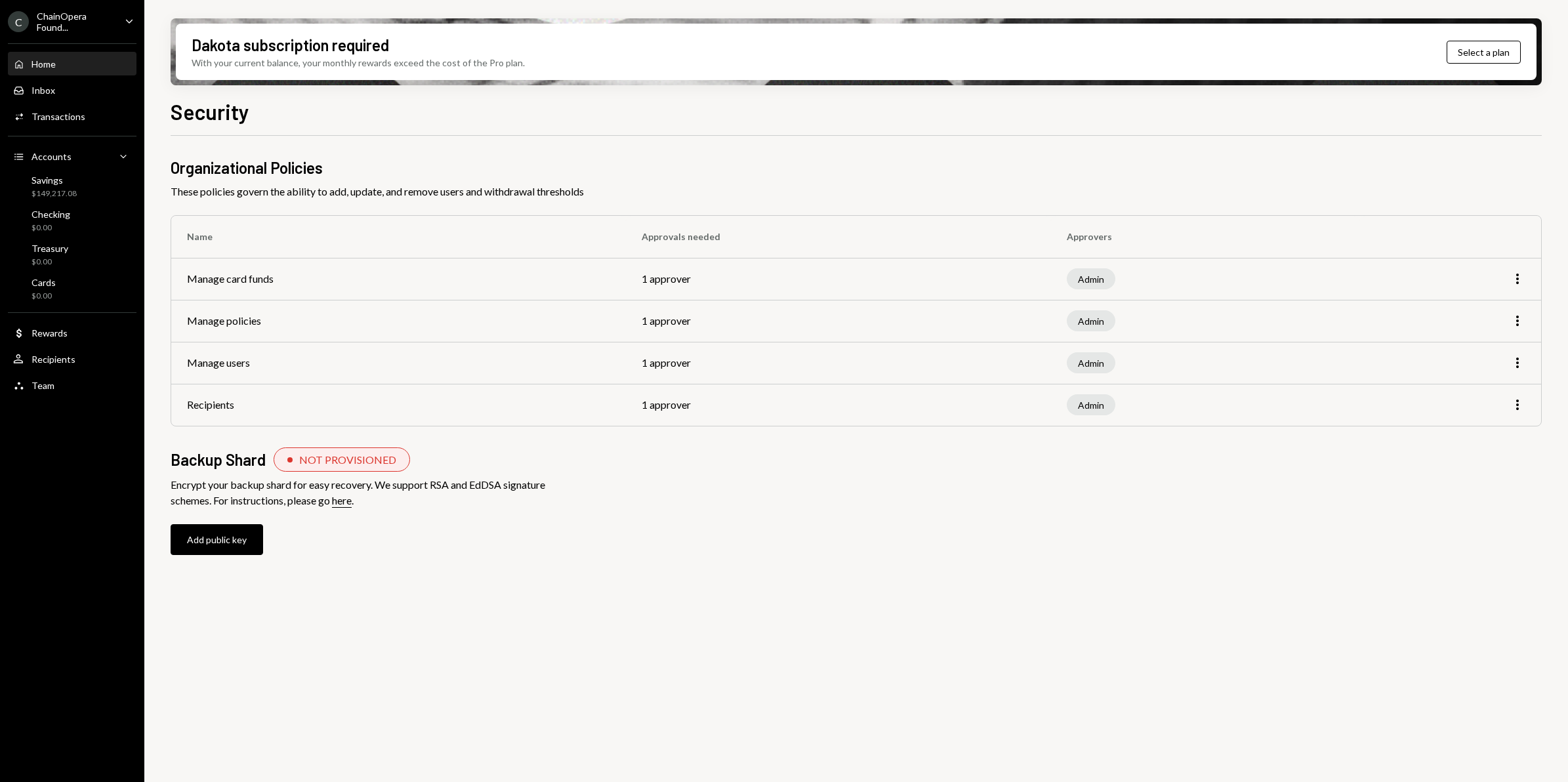
click at [59, 63] on div "Home Home" at bounding box center [72, 64] width 118 height 12
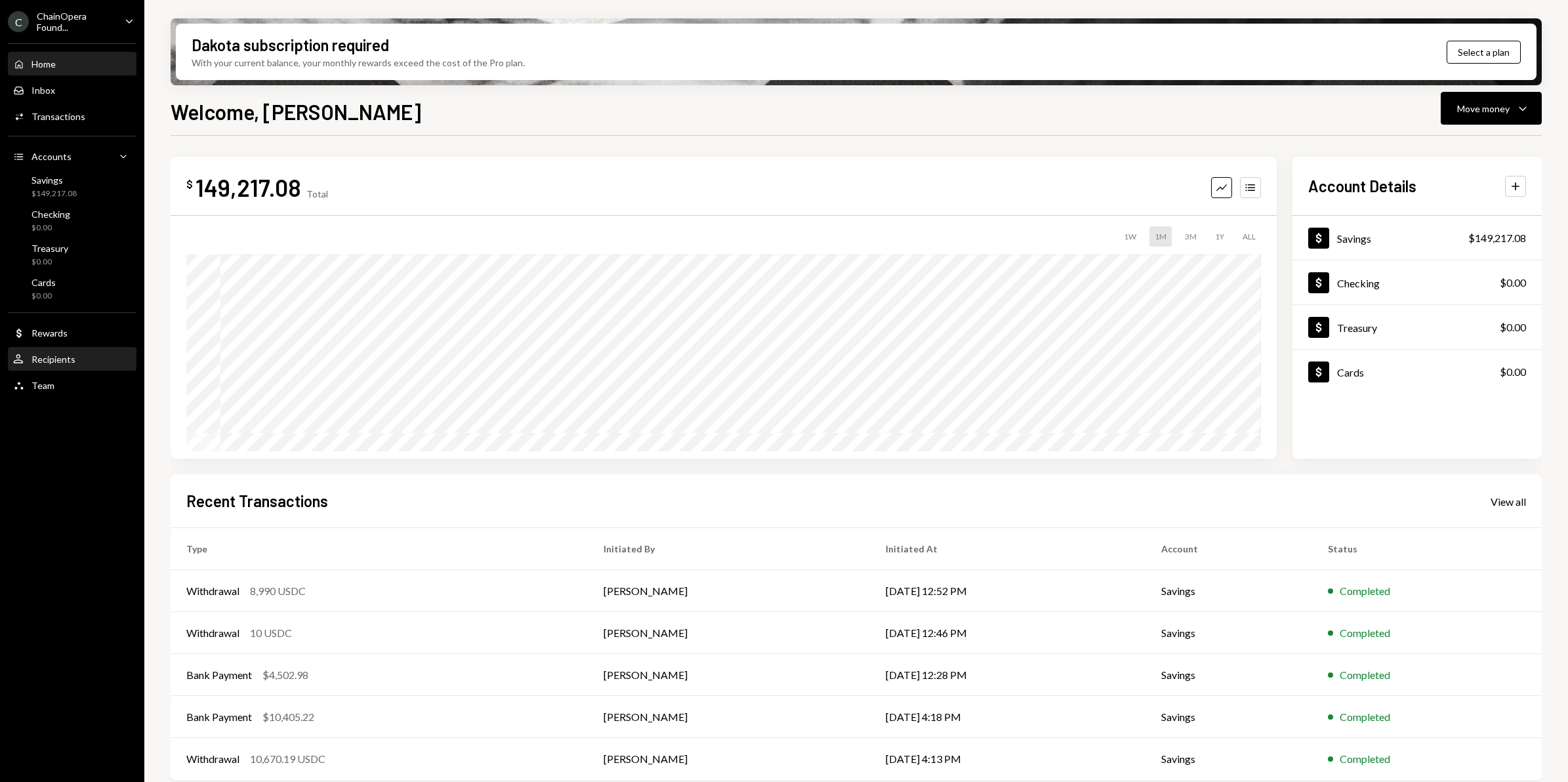
click at [60, 362] on div "Recipients" at bounding box center [53, 359] width 44 height 11
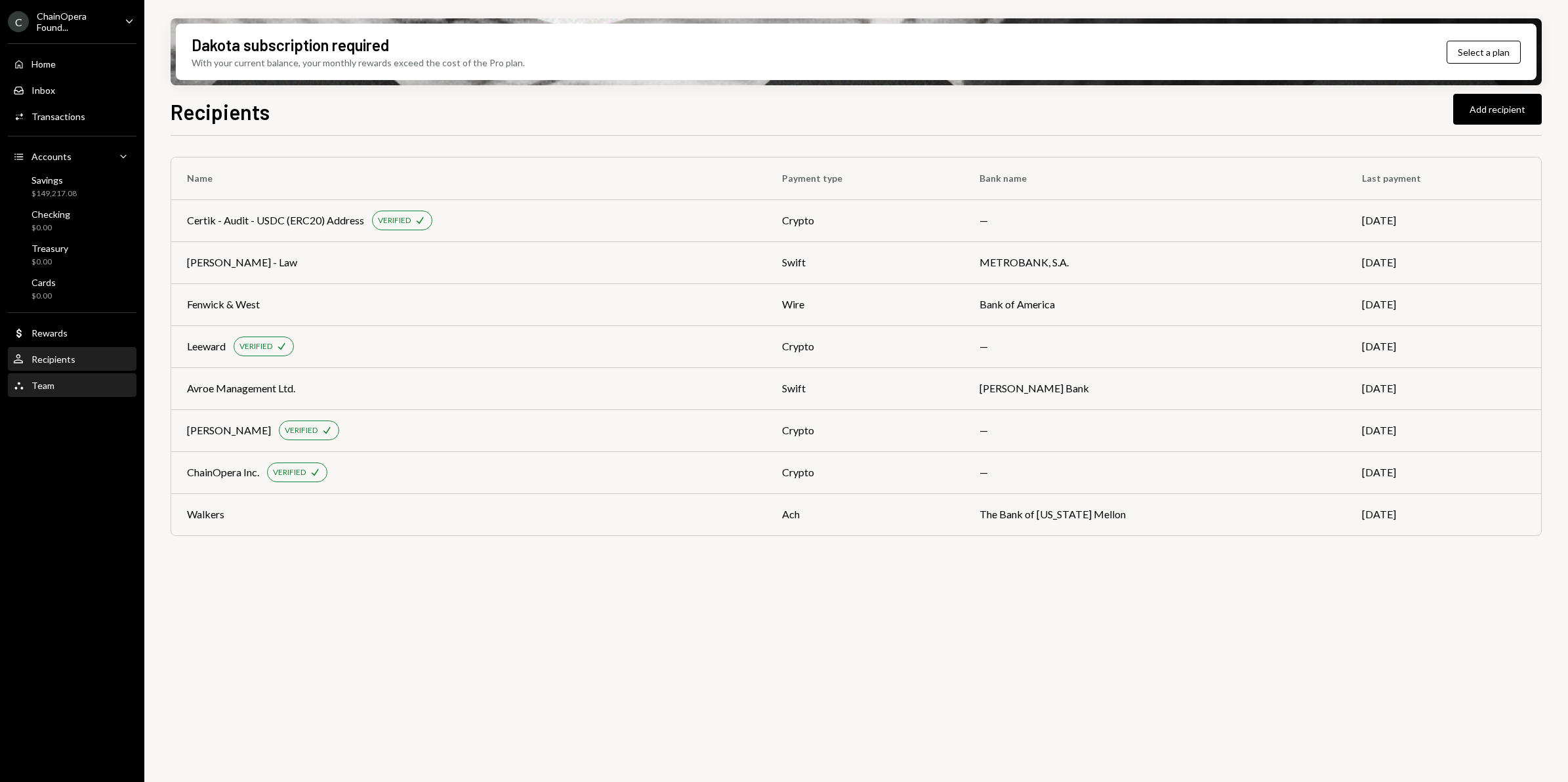
click at [45, 383] on div "Team" at bounding box center [42, 385] width 23 height 11
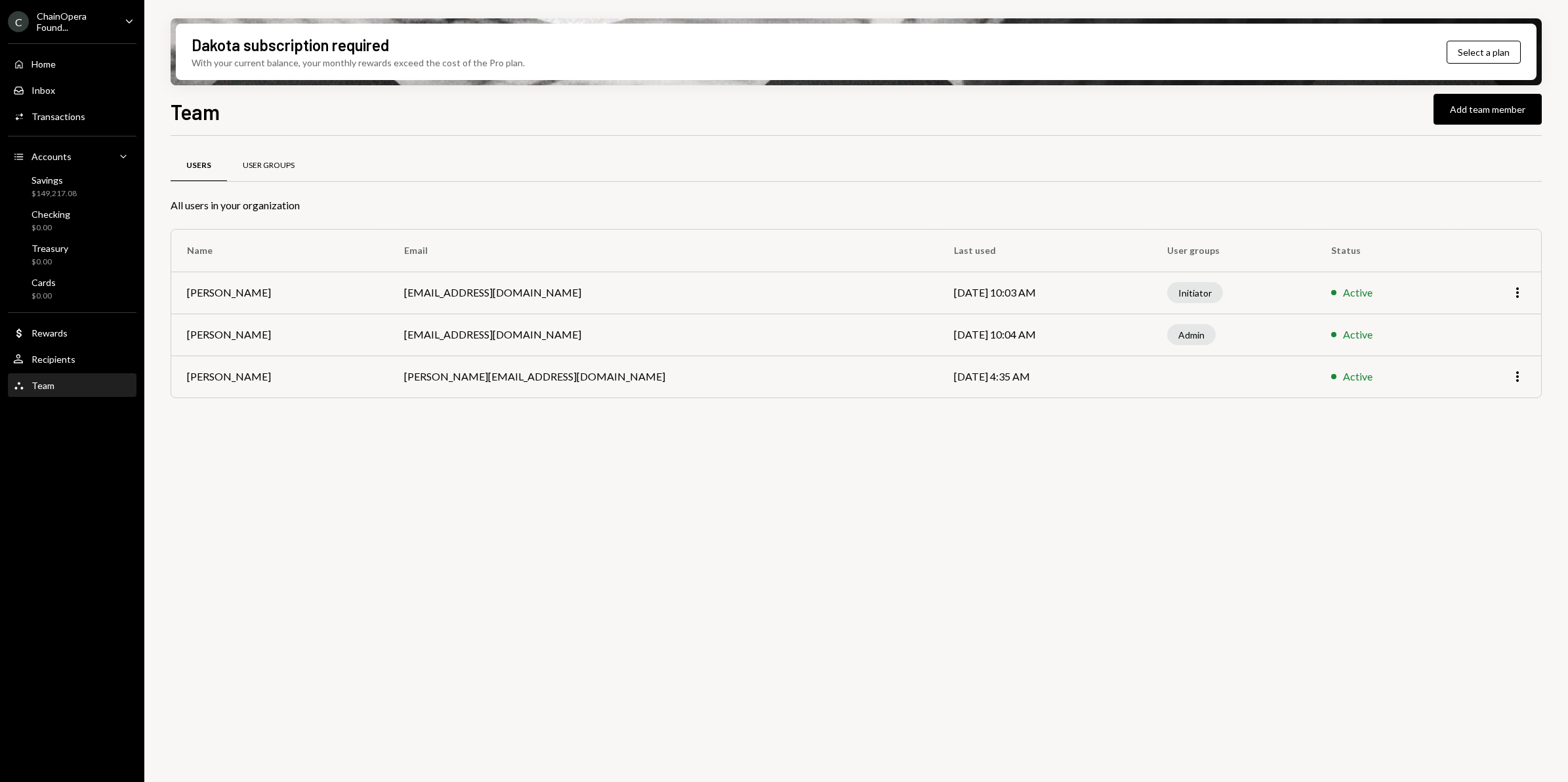
click at [261, 174] on div "User Groups" at bounding box center [269, 166] width 83 height 31
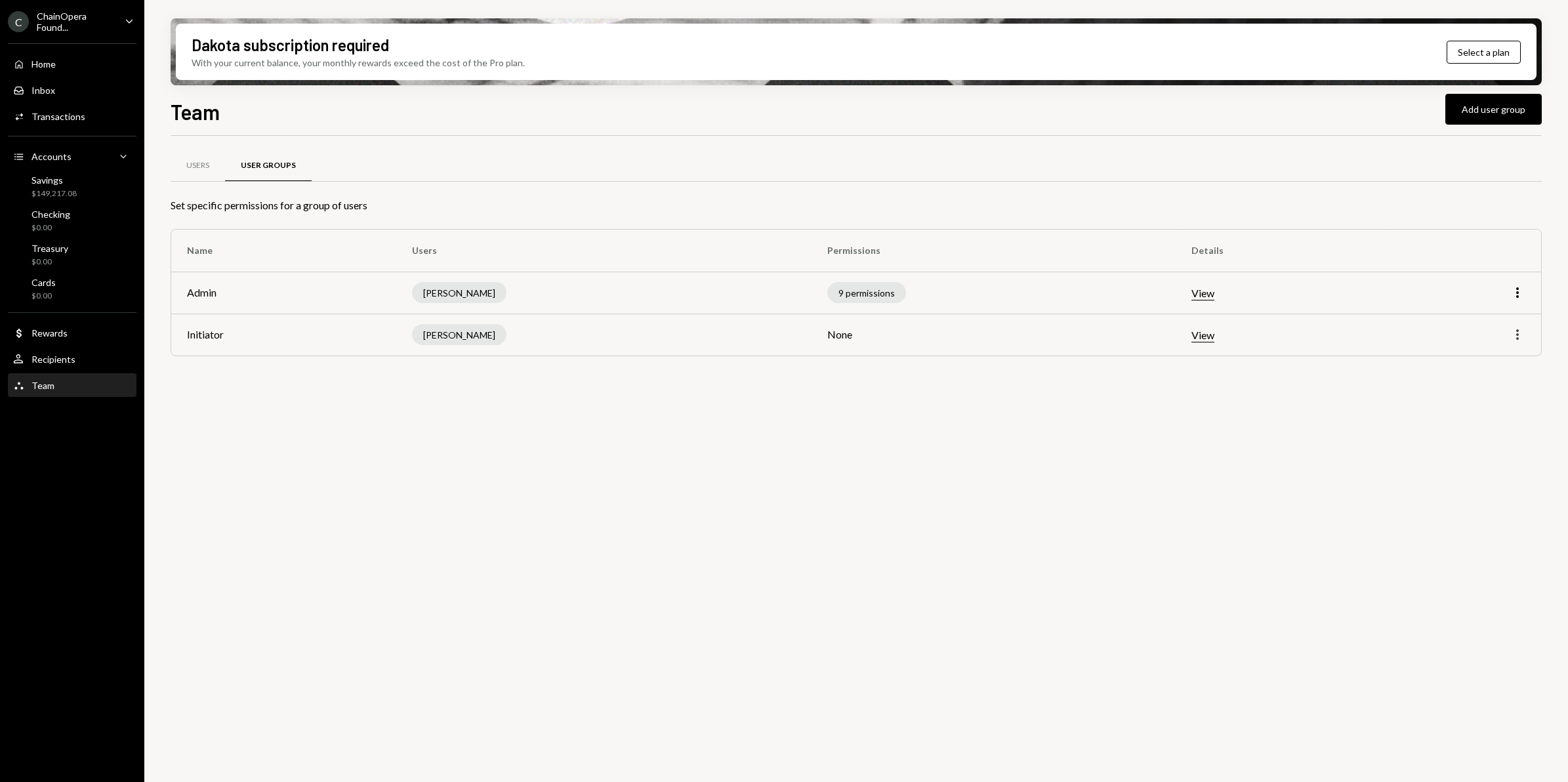
click at [1517, 333] on icon "More" at bounding box center [1517, 334] width 16 height 16
click at [1470, 359] on div "Edit" at bounding box center [1488, 363] width 66 height 23
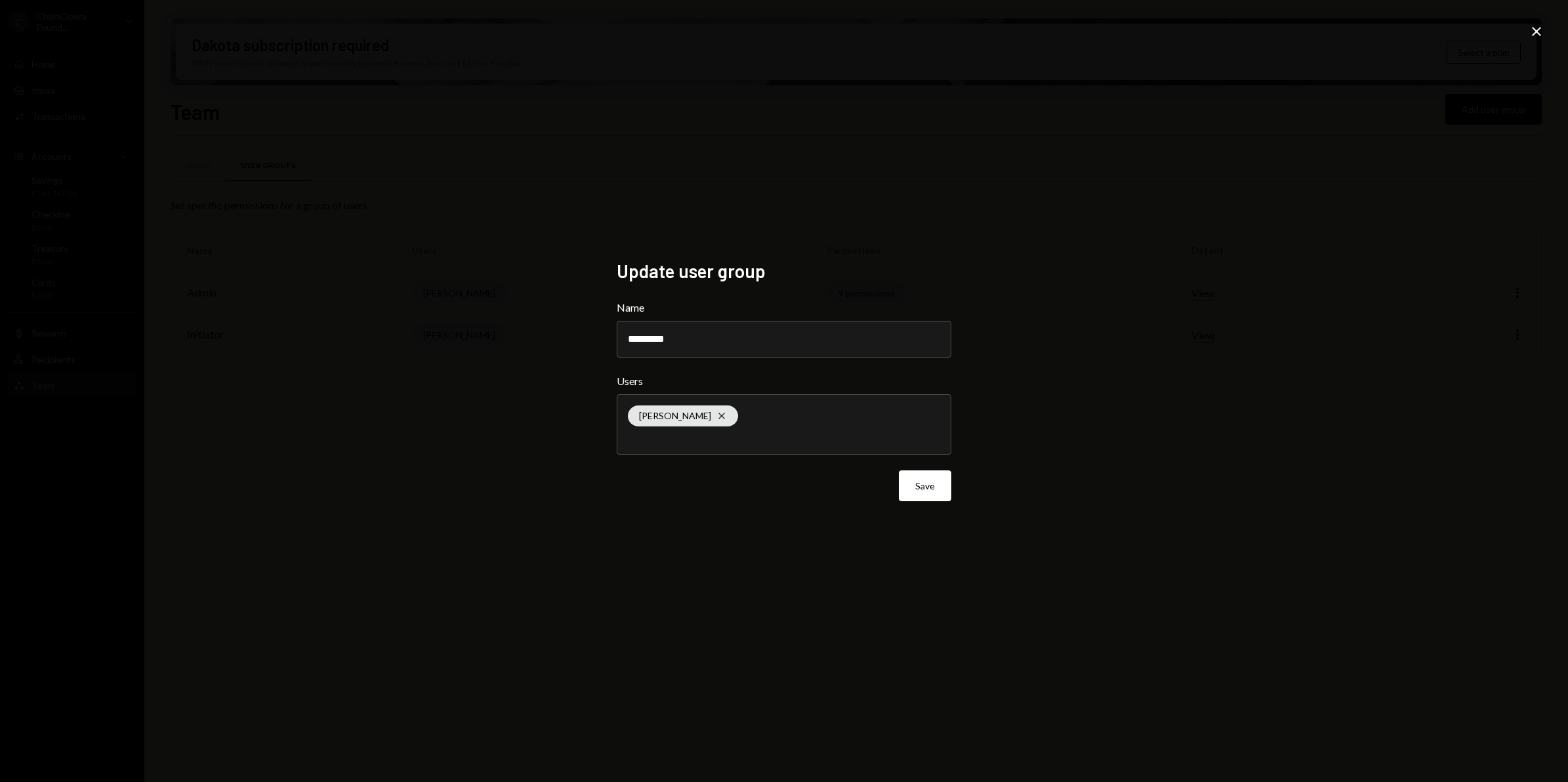
click at [1535, 30] on icon at bounding box center [1537, 31] width 9 height 9
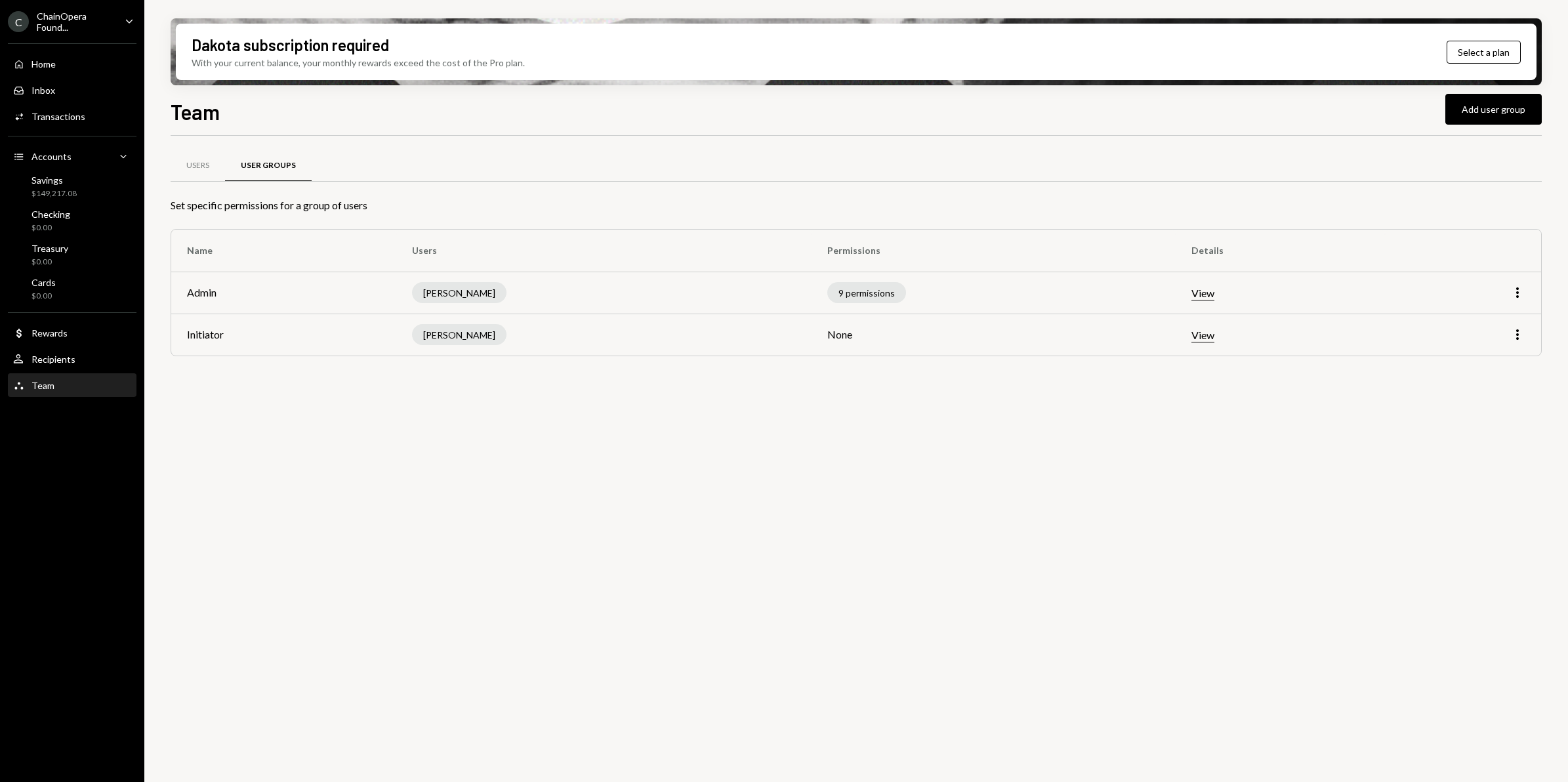
click at [784, 516] on div "Users User Groups Set specific permissions for a group of users Name Users Perm…" at bounding box center [856, 466] width 1371 height 661
click at [715, 490] on div "Users User Groups Set specific permissions for a group of users Name Users Perm…" at bounding box center [856, 466] width 1371 height 661
click at [51, 17] on div "ChainOpera Found..." at bounding box center [75, 22] width 77 height 22
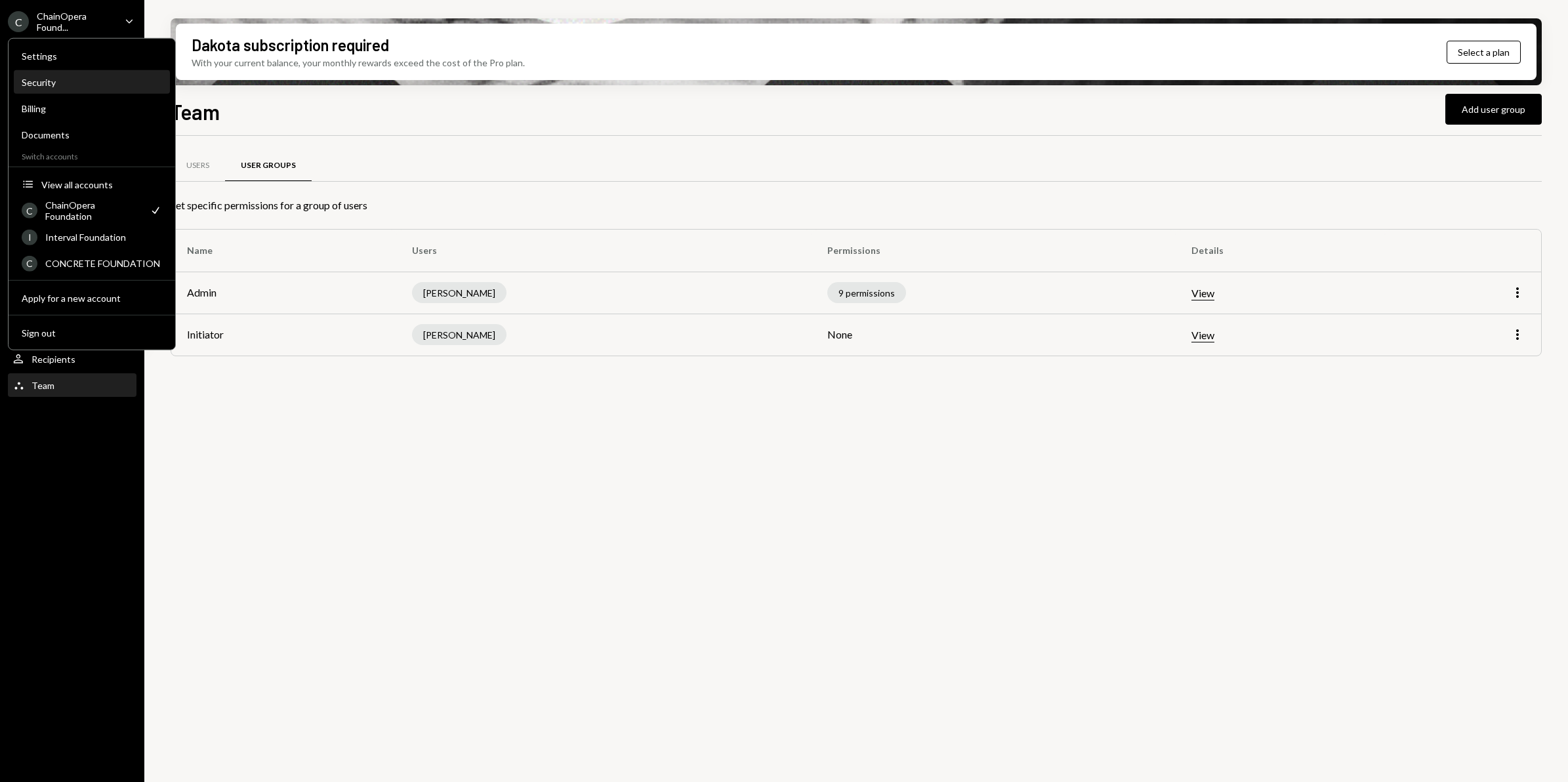
click at [53, 83] on div "Security" at bounding box center [92, 82] width 141 height 11
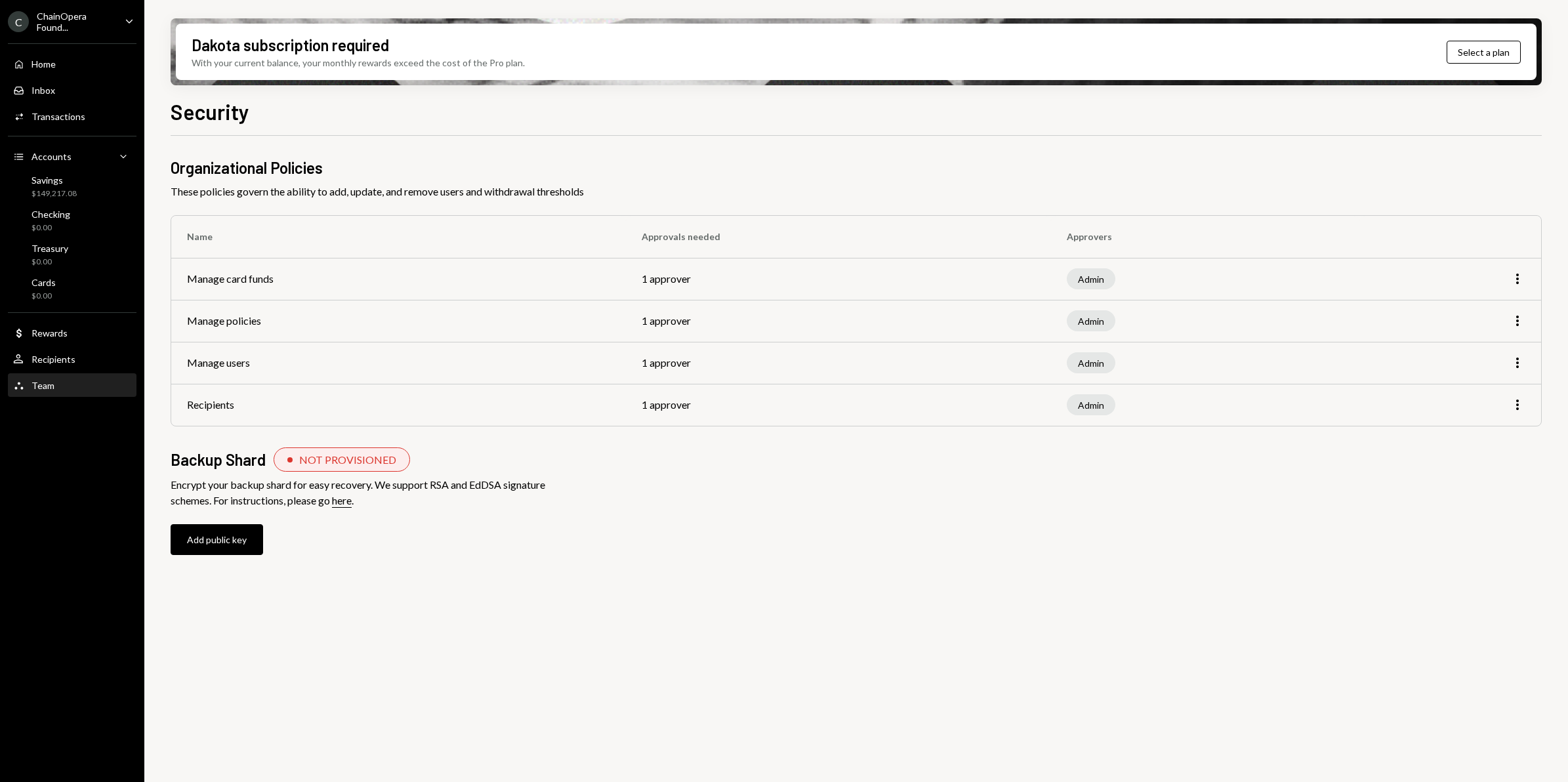
click at [51, 384] on div "Team" at bounding box center [42, 385] width 23 height 11
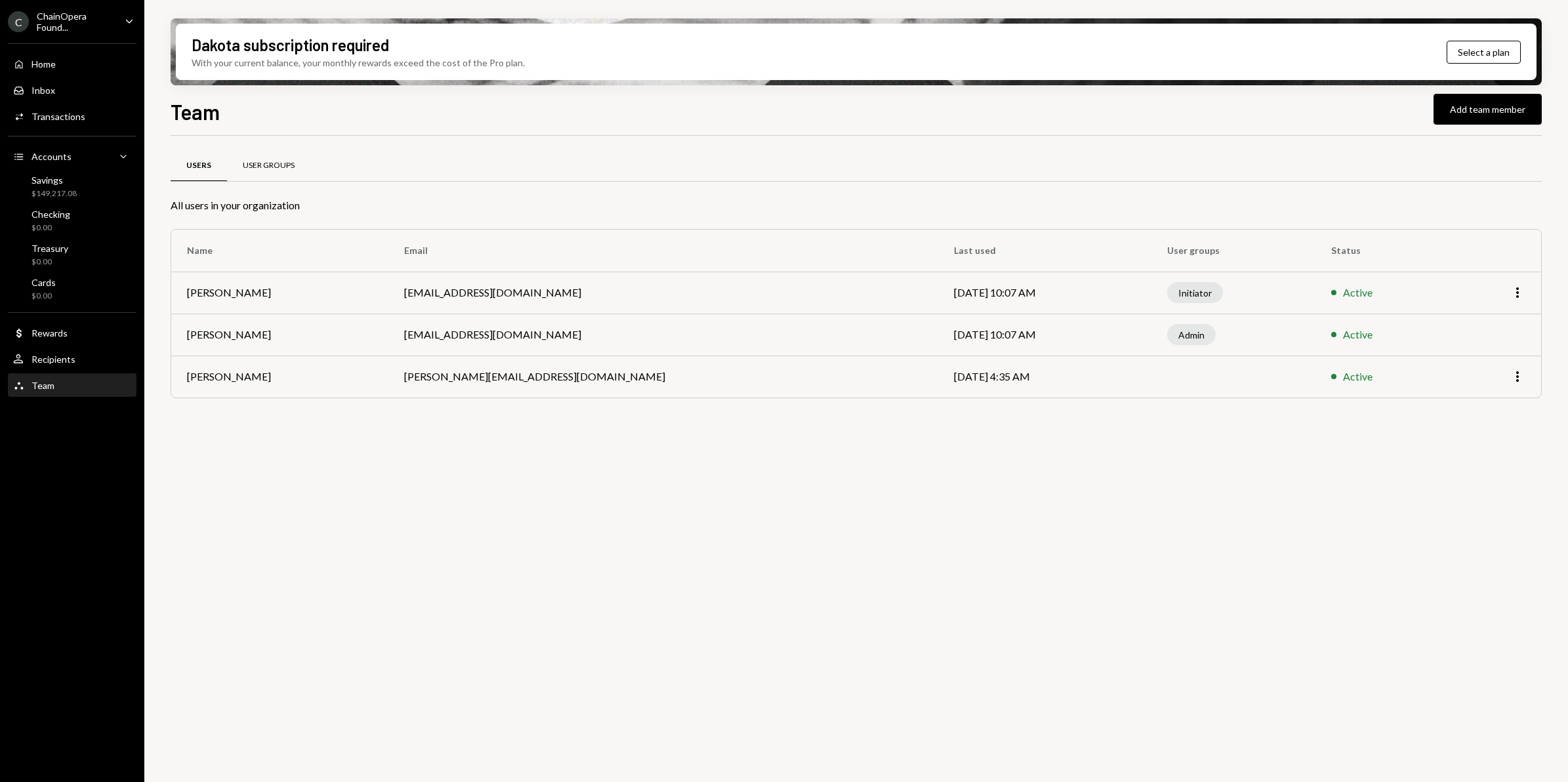
click at [267, 168] on div "User Groups" at bounding box center [269, 165] width 52 height 11
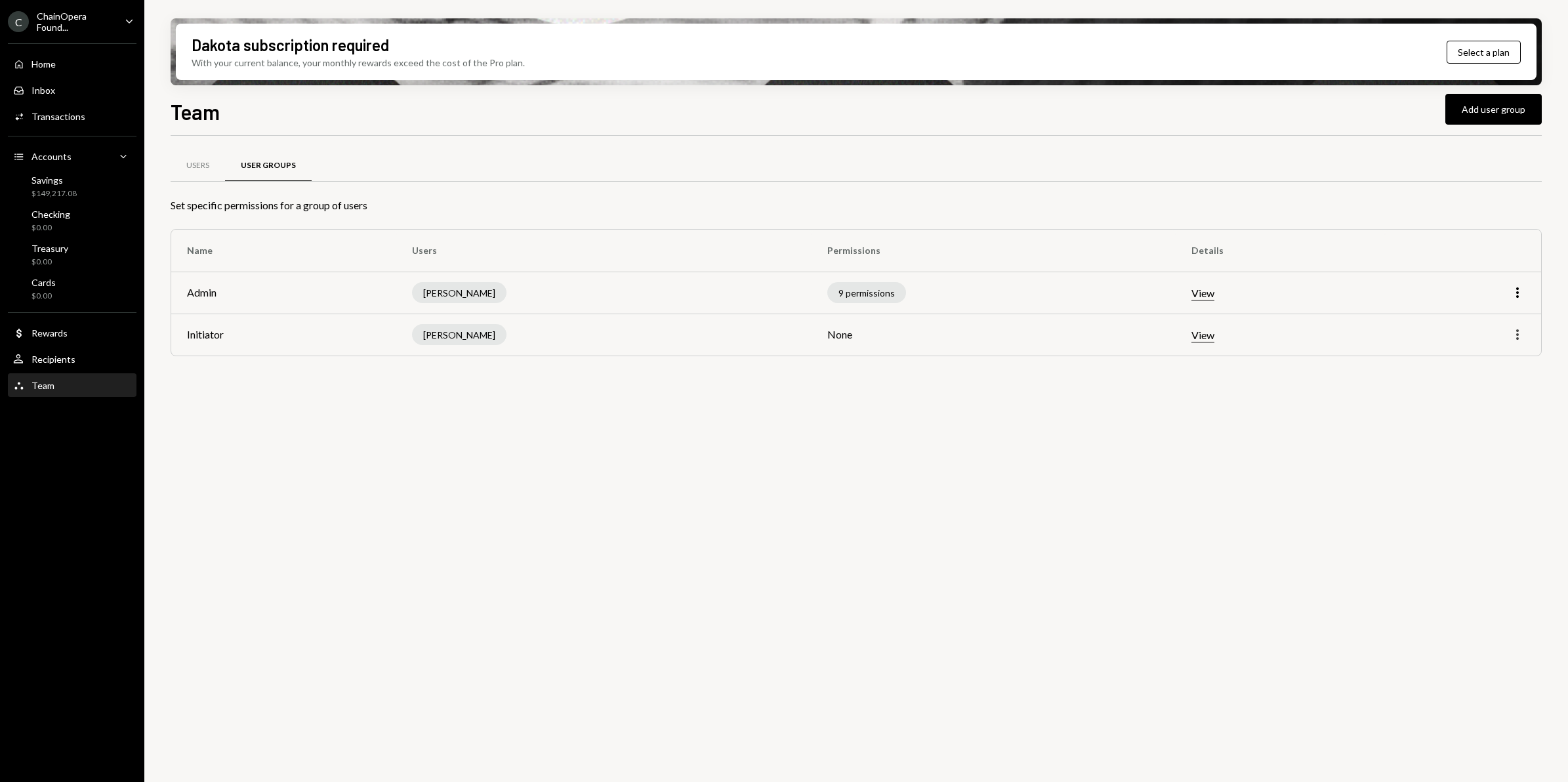
click at [1520, 337] on icon "More" at bounding box center [1517, 334] width 16 height 16
click at [1479, 359] on div "Edit" at bounding box center [1488, 363] width 66 height 23
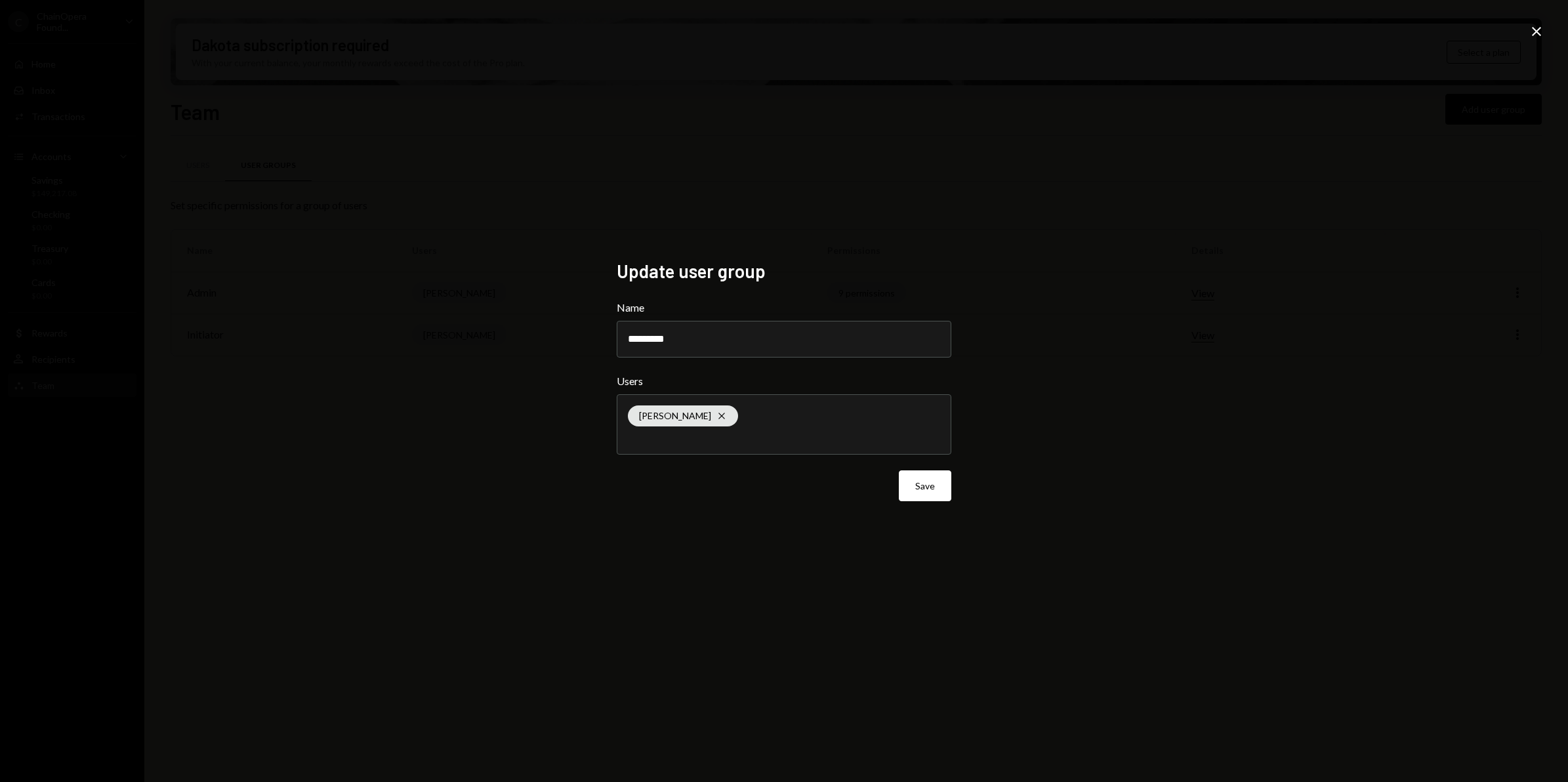
click at [1156, 247] on div "Update user group Name ********* Users [PERSON_NAME] Cross Save Close" at bounding box center [784, 391] width 1568 height 782
click at [1535, 28] on icon "Close" at bounding box center [1536, 31] width 16 height 16
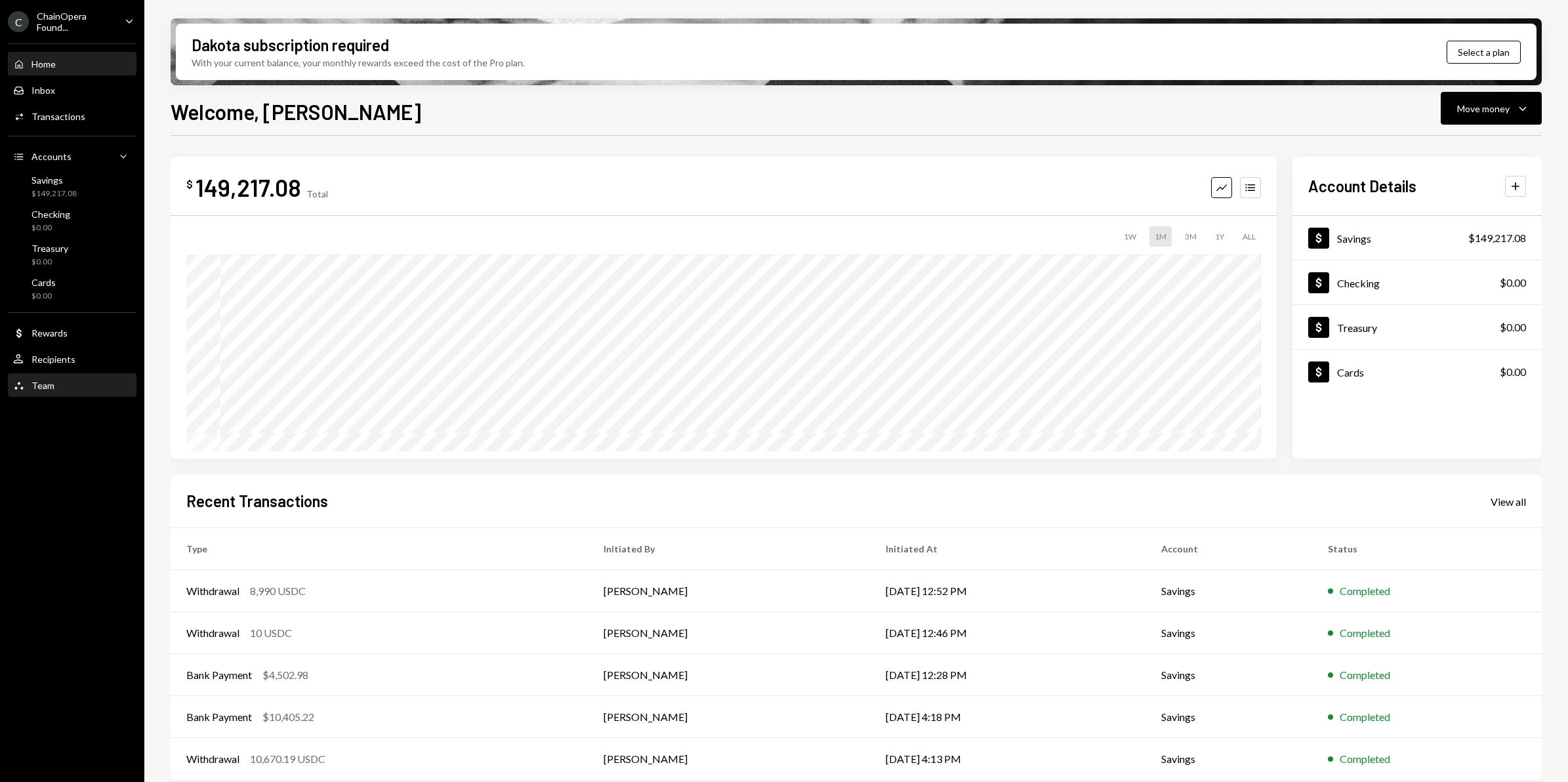
click at [60, 385] on div "Team Team" at bounding box center [72, 386] width 118 height 12
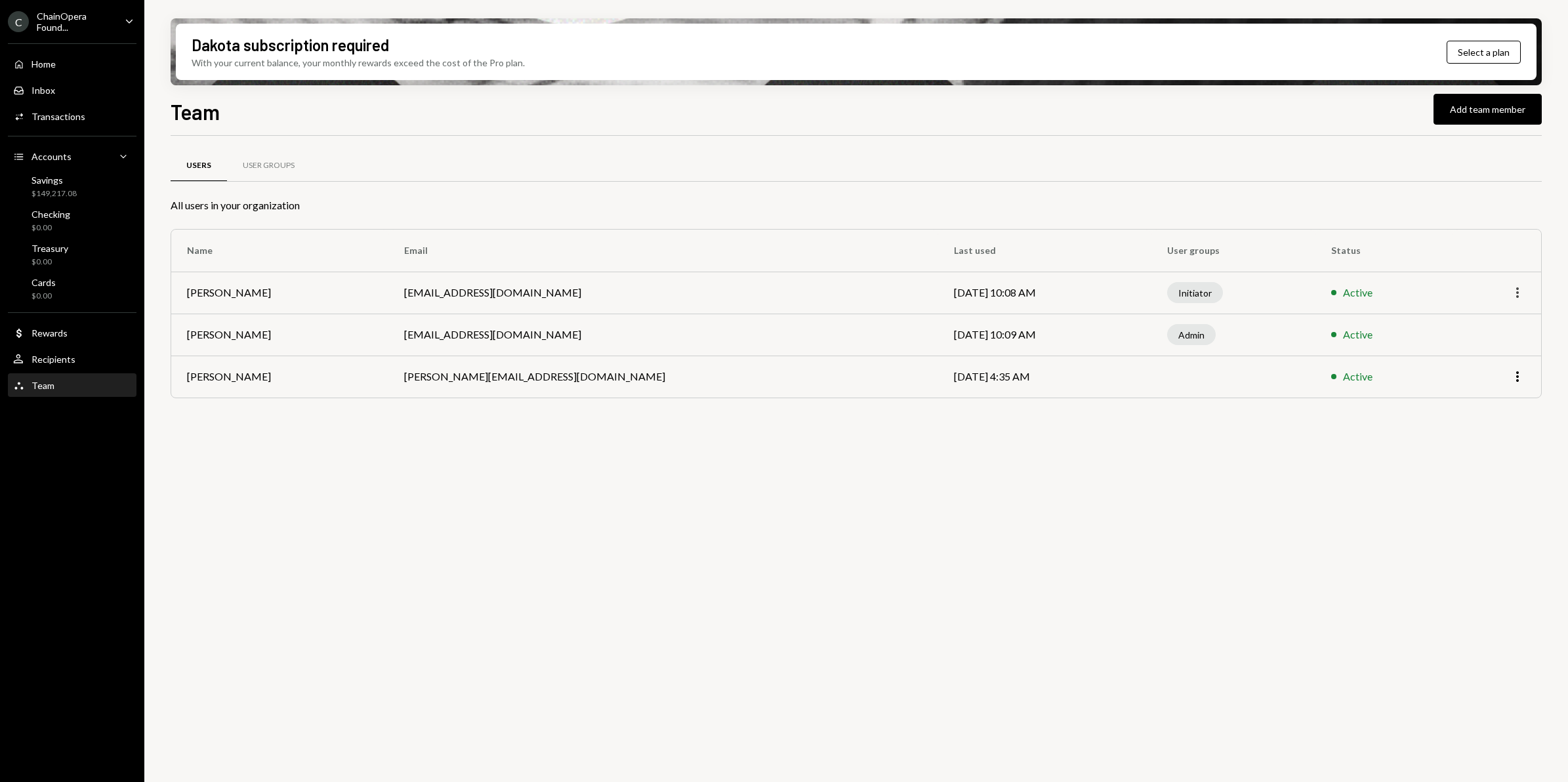
click at [1519, 292] on icon "More" at bounding box center [1517, 292] width 16 height 16
click at [978, 554] on div "Users User Groups All users in your organization Name Email Last used User grou…" at bounding box center [856, 466] width 1371 height 661
click at [57, 381] on div "Team Team" at bounding box center [72, 386] width 118 height 12
click at [51, 355] on div "Recipients" at bounding box center [53, 359] width 44 height 11
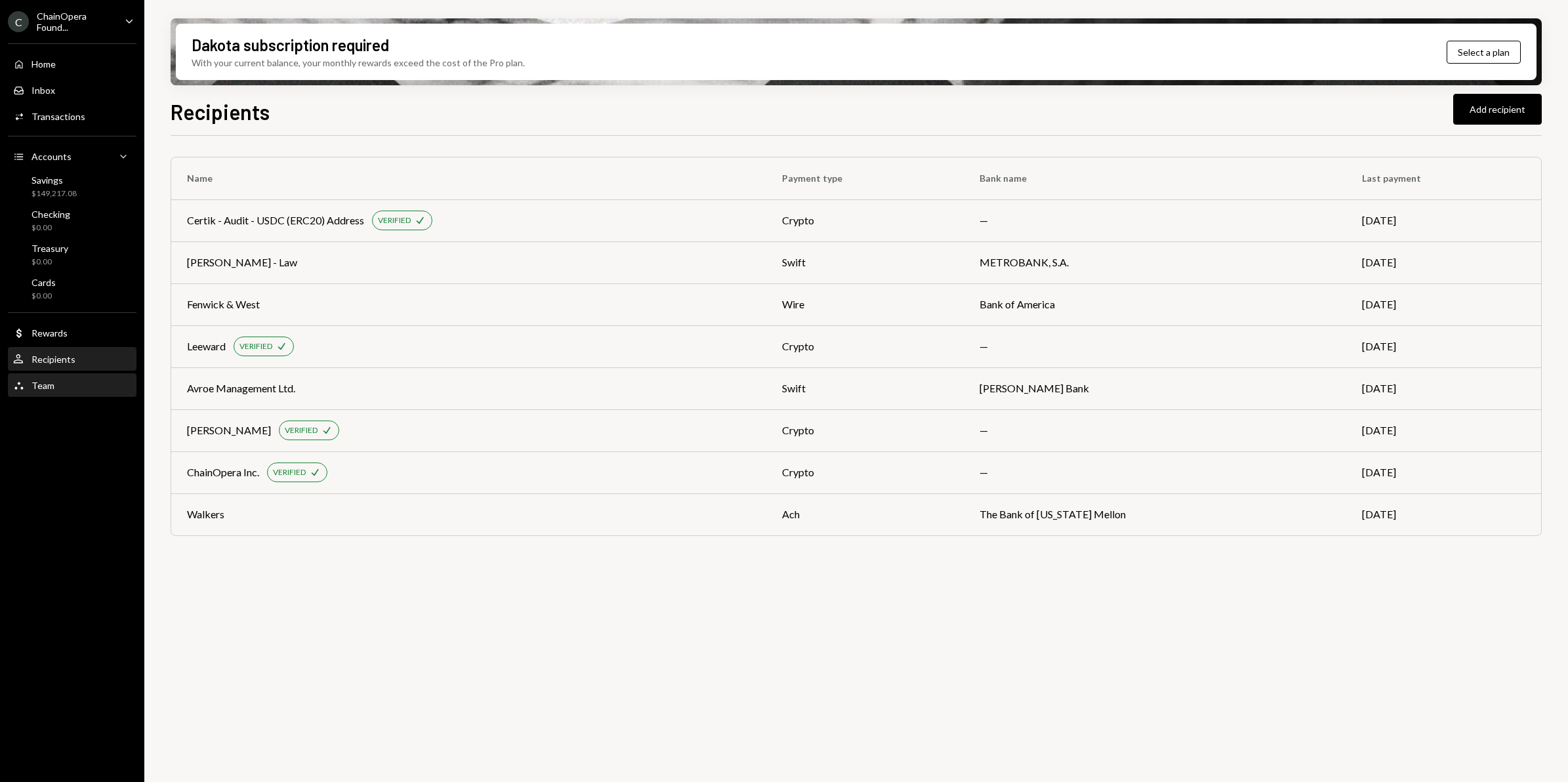
click at [33, 386] on div "Team" at bounding box center [42, 385] width 23 height 11
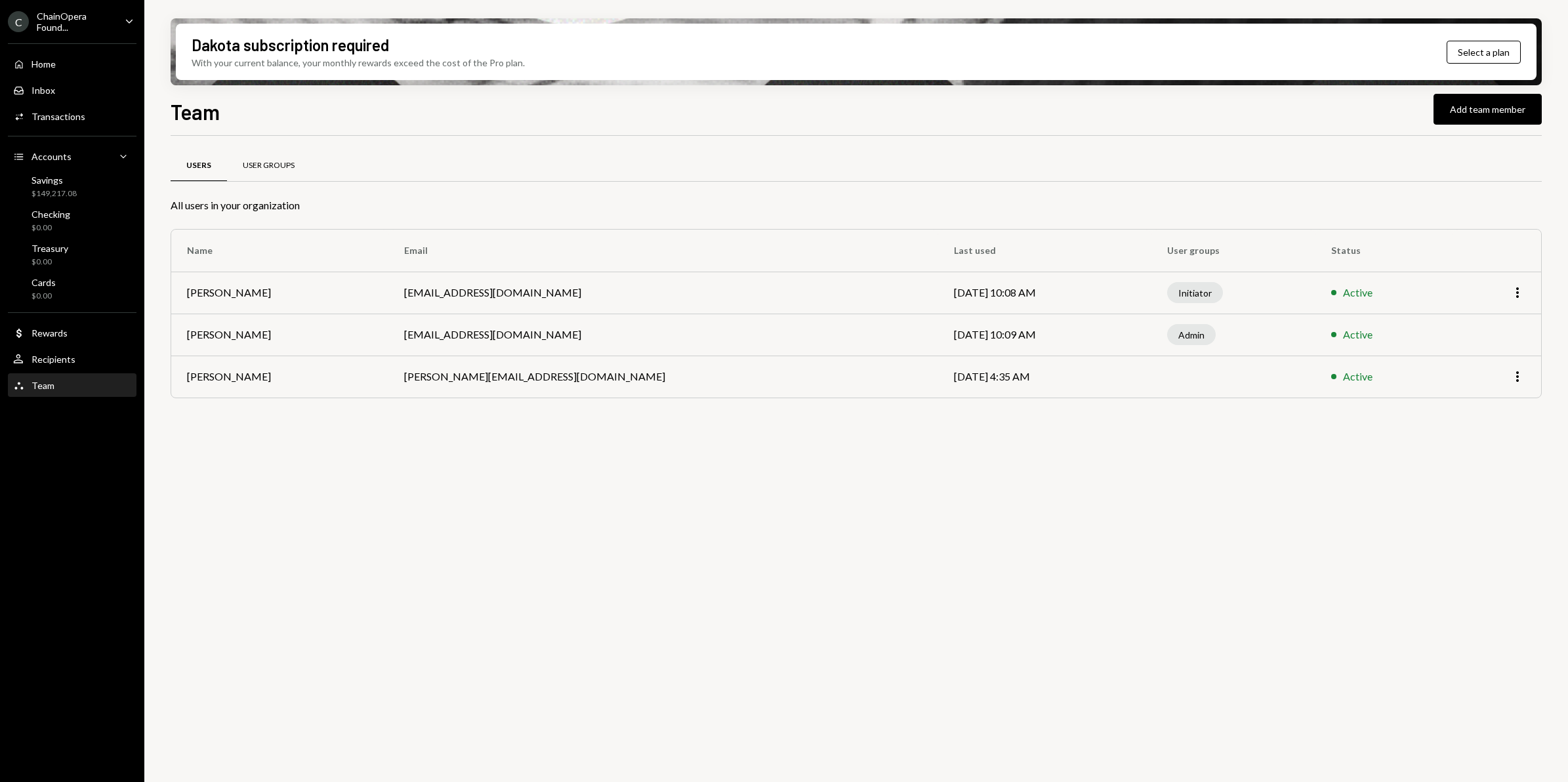
click at [277, 168] on div "User Groups" at bounding box center [269, 165] width 52 height 11
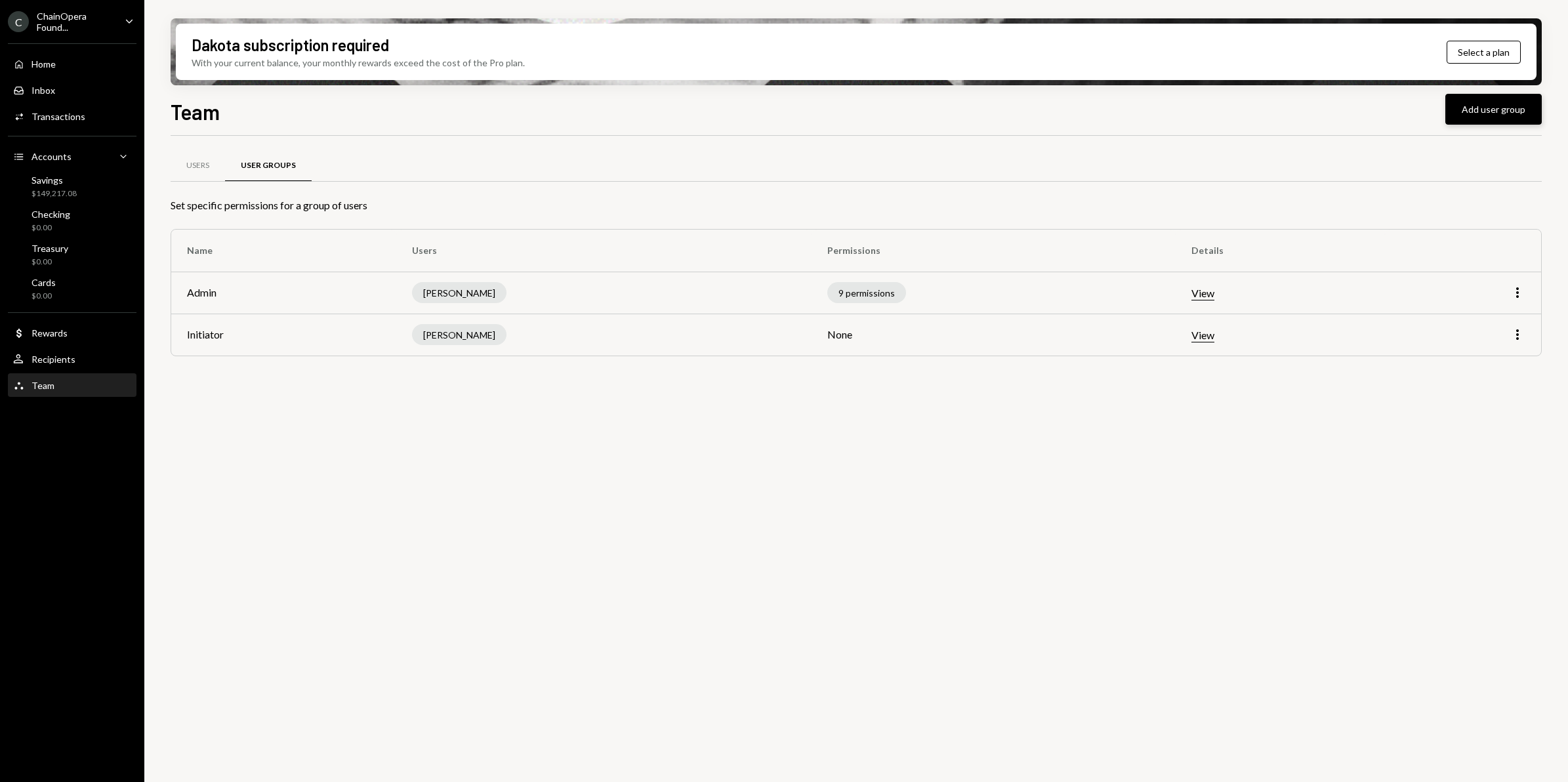
click at [1499, 112] on button "Add user group" at bounding box center [1494, 109] width 96 height 31
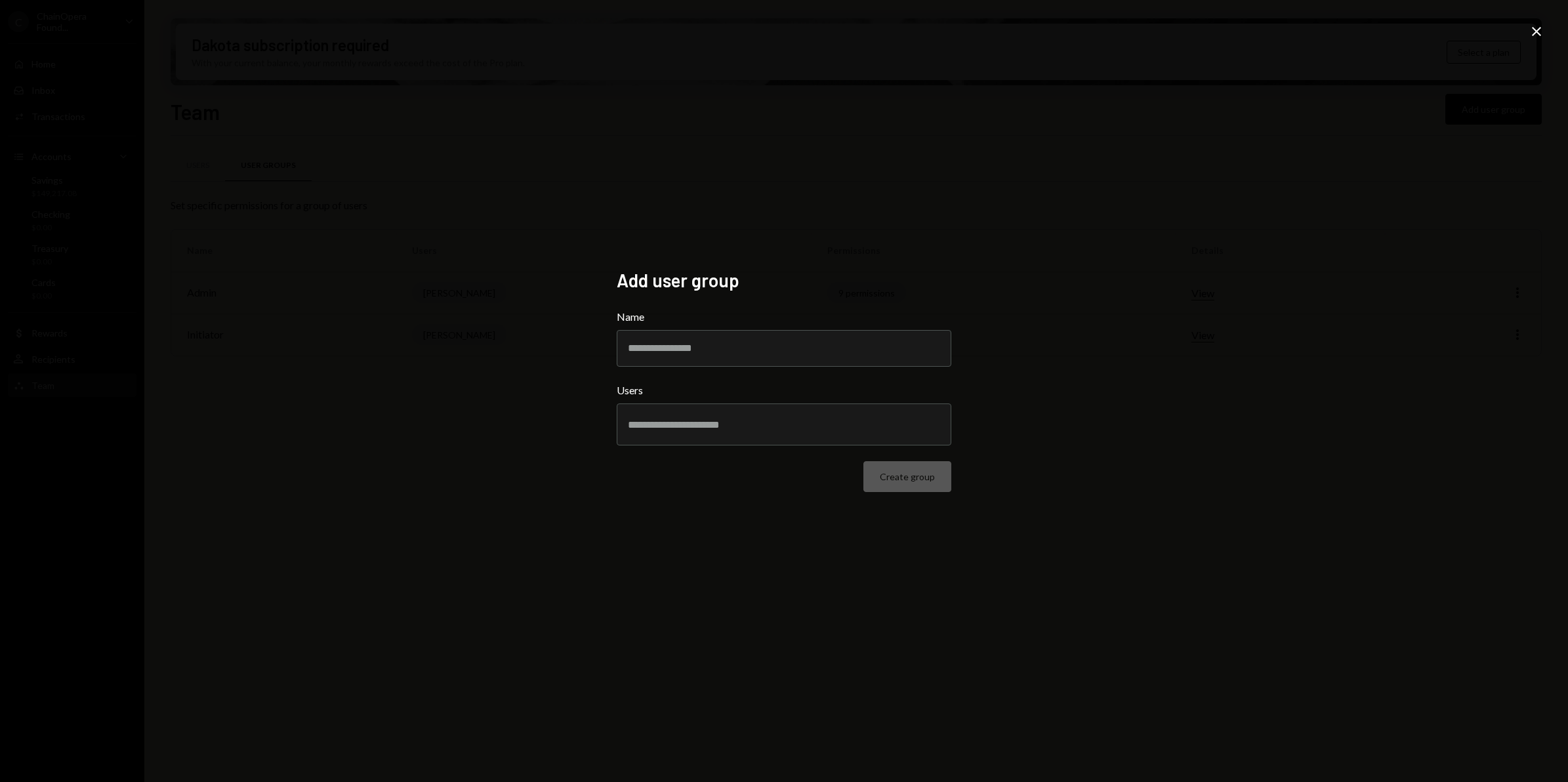
click at [1530, 34] on icon "Close" at bounding box center [1536, 31] width 16 height 16
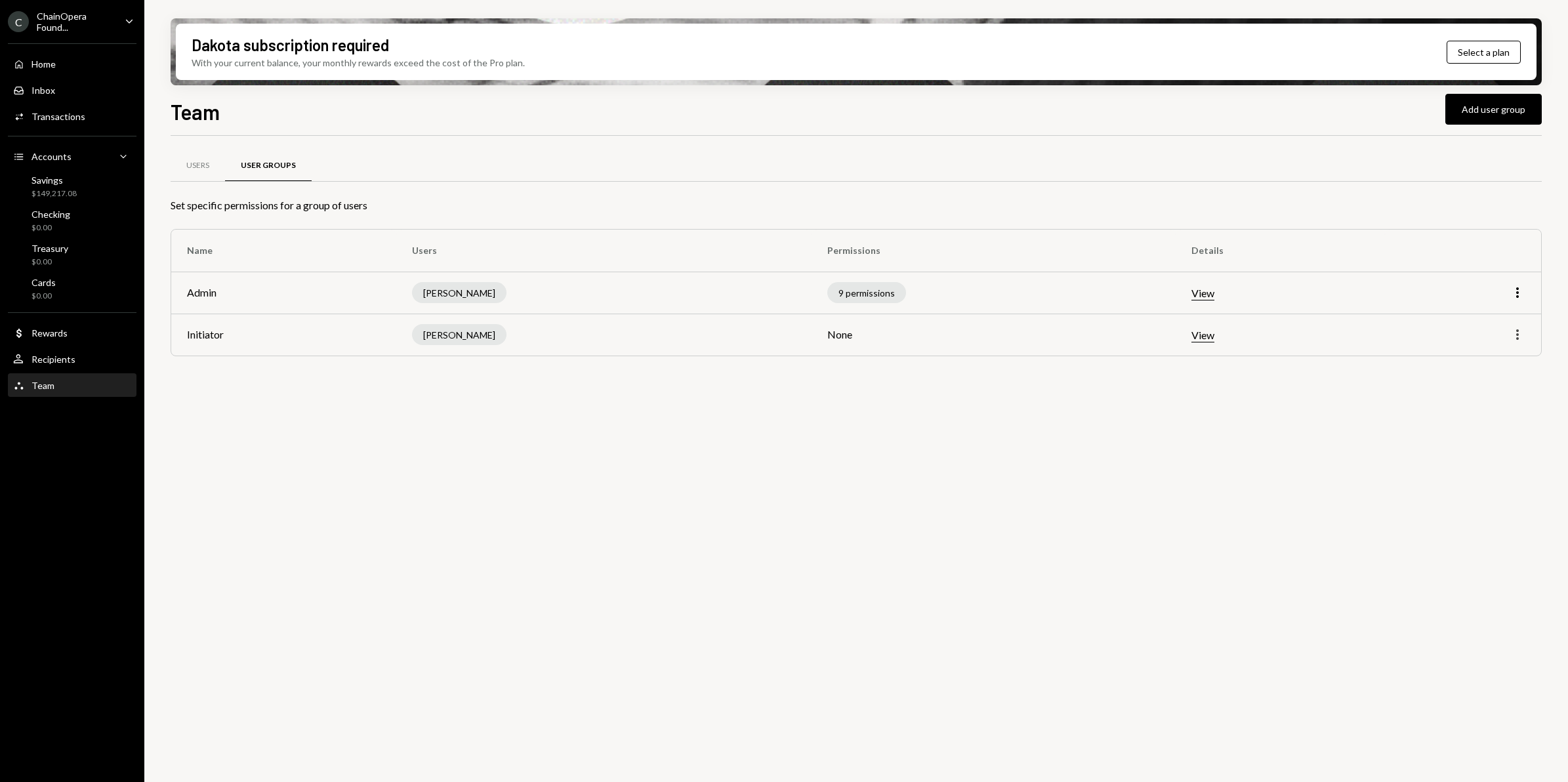
click at [1519, 332] on icon "More" at bounding box center [1517, 334] width 16 height 16
click at [1341, 483] on div "Users User Groups Set specific permissions for a group of users Name Users Perm…" at bounding box center [856, 466] width 1371 height 661
click at [1516, 340] on icon "More" at bounding box center [1517, 334] width 16 height 16
click at [1483, 361] on div "Edit" at bounding box center [1488, 363] width 66 height 23
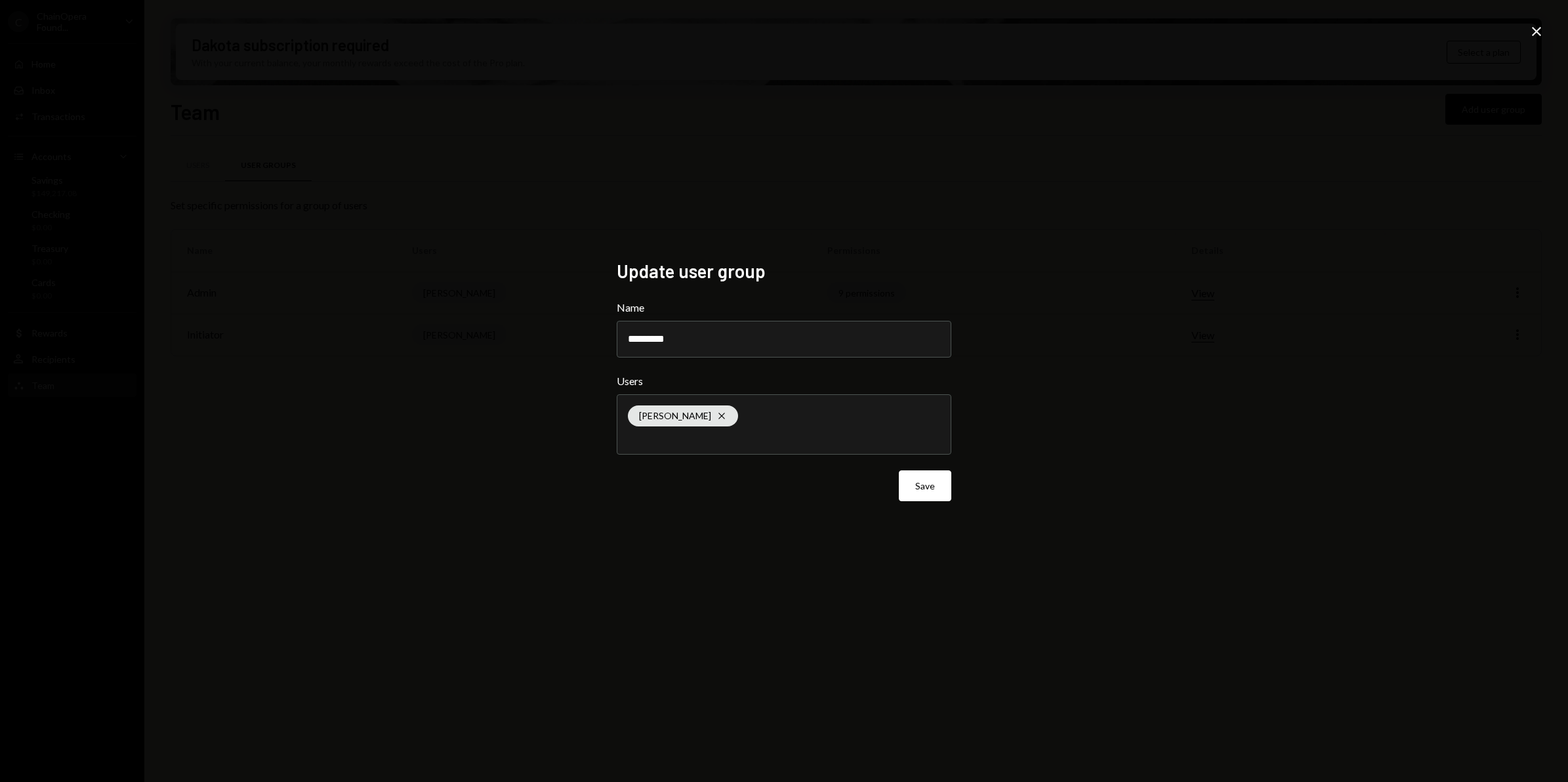
click at [752, 410] on div "Alex Maingard Cross" at bounding box center [784, 424] width 312 height 59
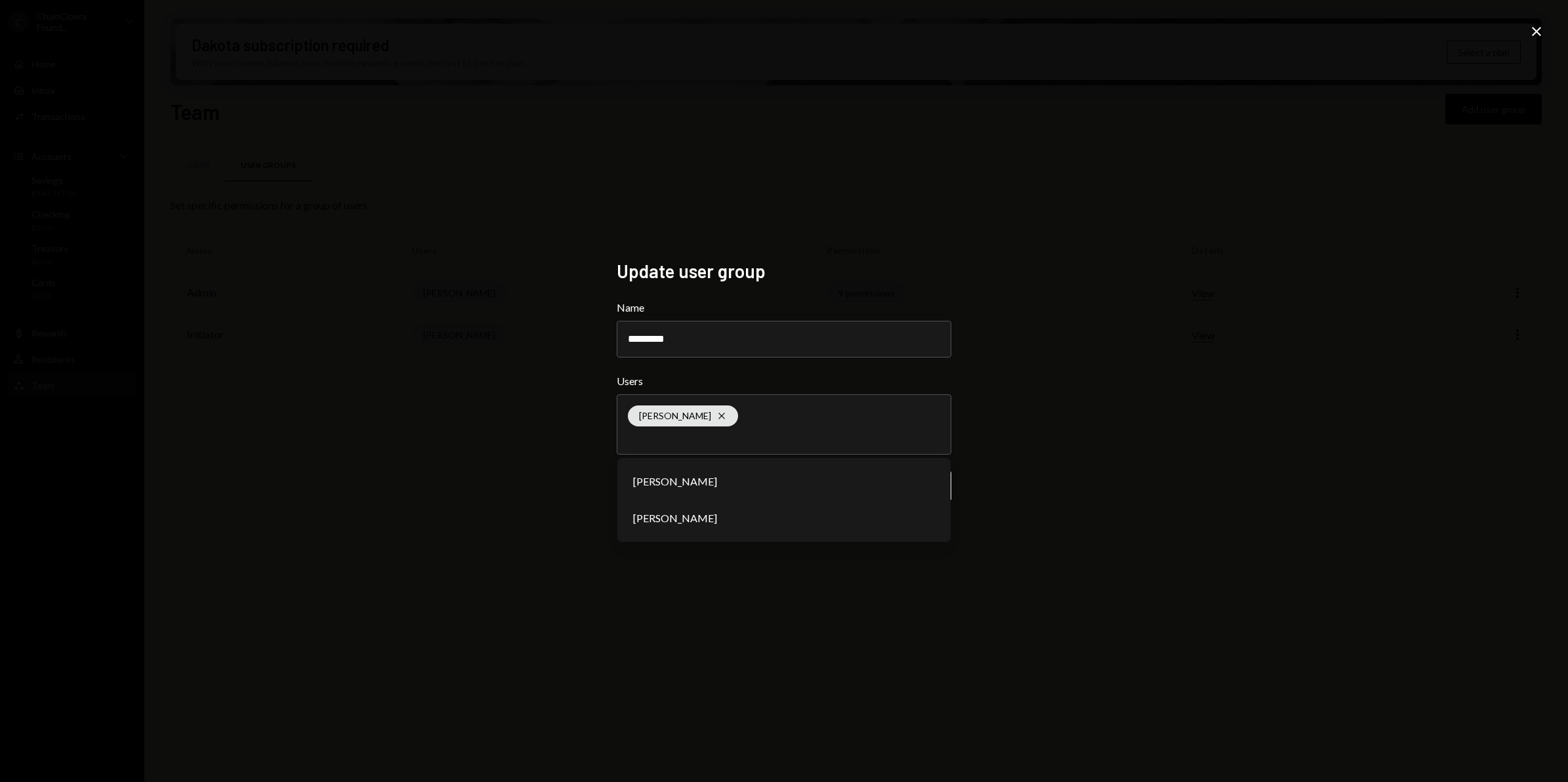
click at [1244, 443] on div "Update user group Name ********* Users Alex Maingard Cross Yvonne Li Berno de V…" at bounding box center [784, 391] width 1568 height 782
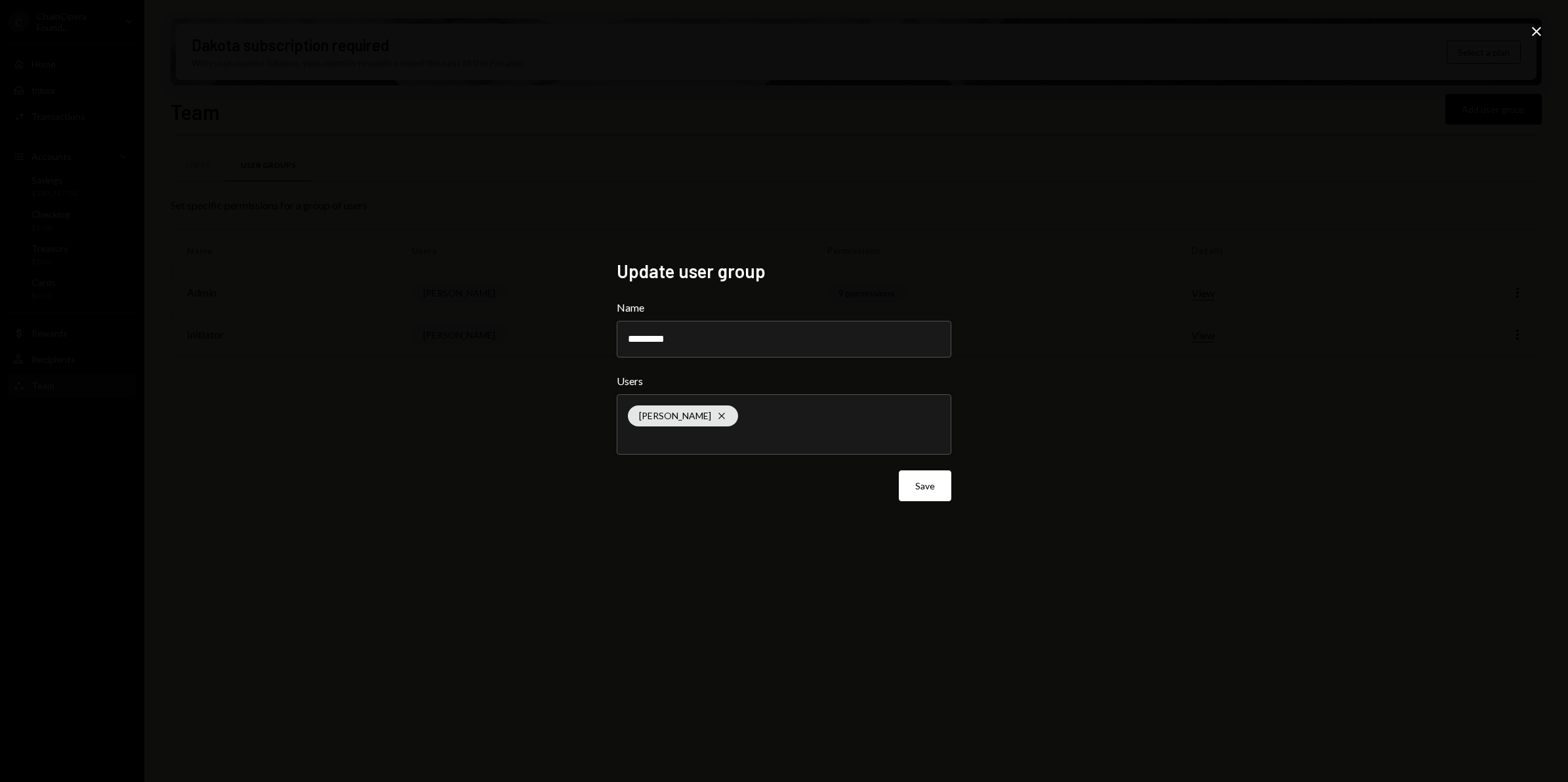
click at [1540, 33] on icon "Close" at bounding box center [1536, 31] width 16 height 16
